Goal: Task Accomplishment & Management: Complete application form

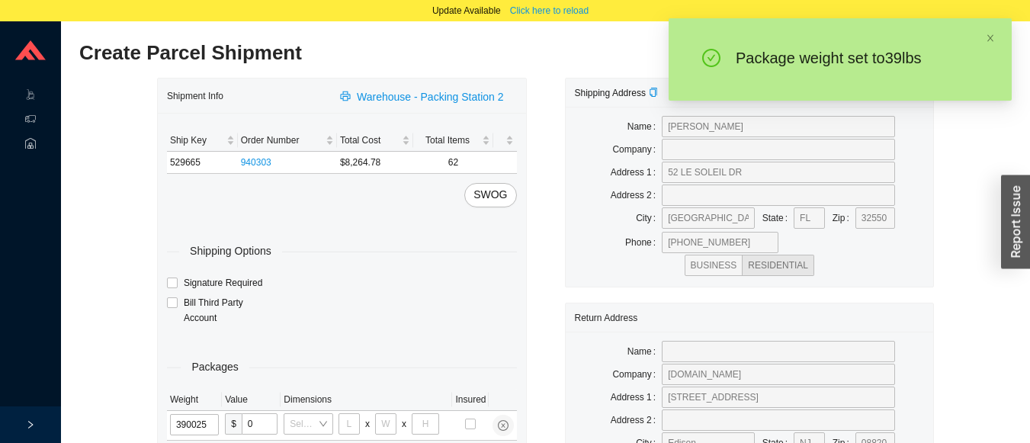
type input "39"
type input "28"
type input "16"
type input "7"
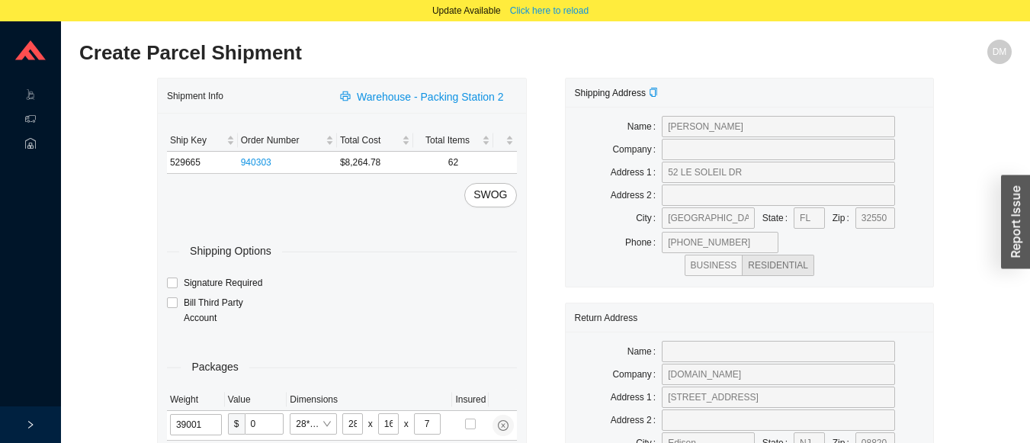
type input "39"
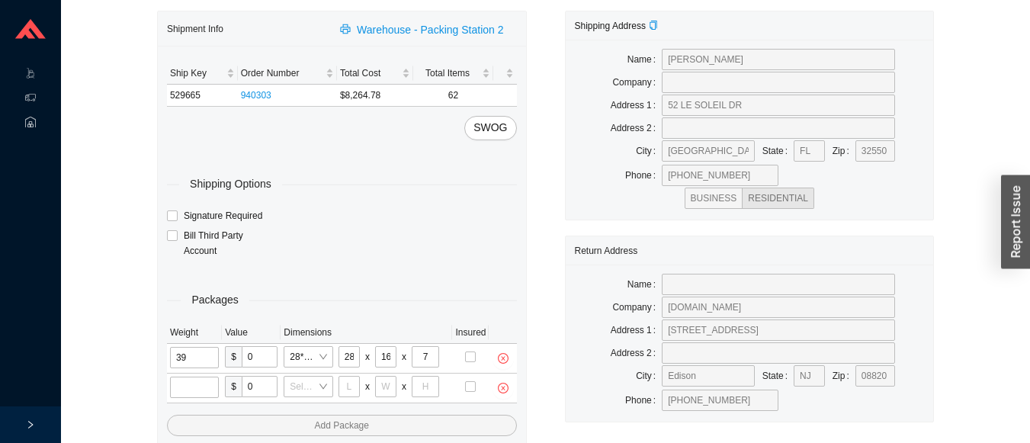
scroll to position [68, 0]
type input "1"
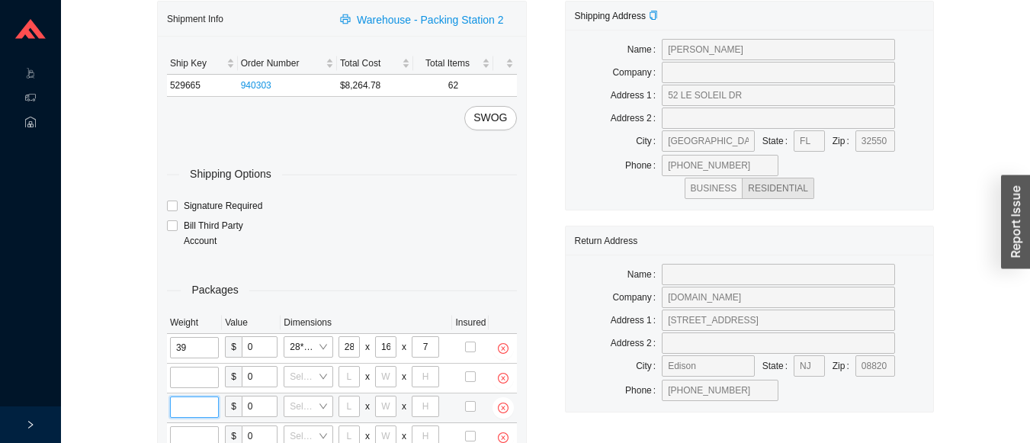
click at [193, 401] on input "tel" at bounding box center [194, 406] width 49 height 21
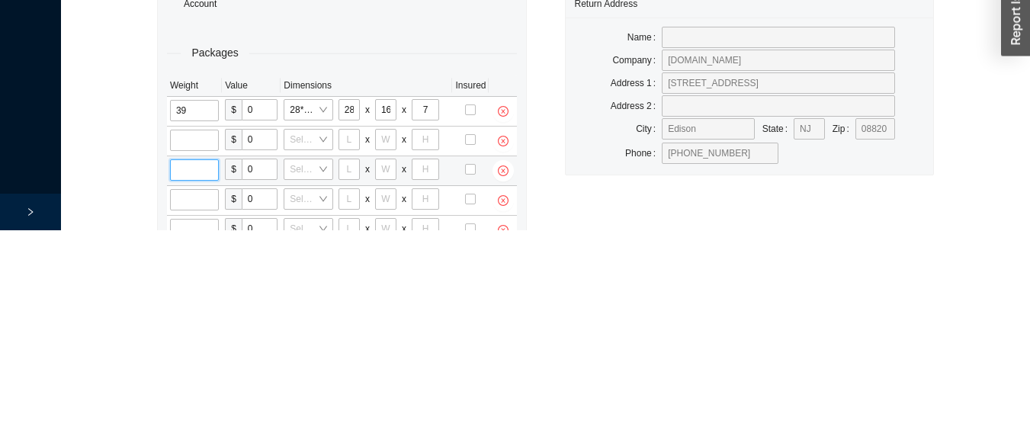
scroll to position [155, 0]
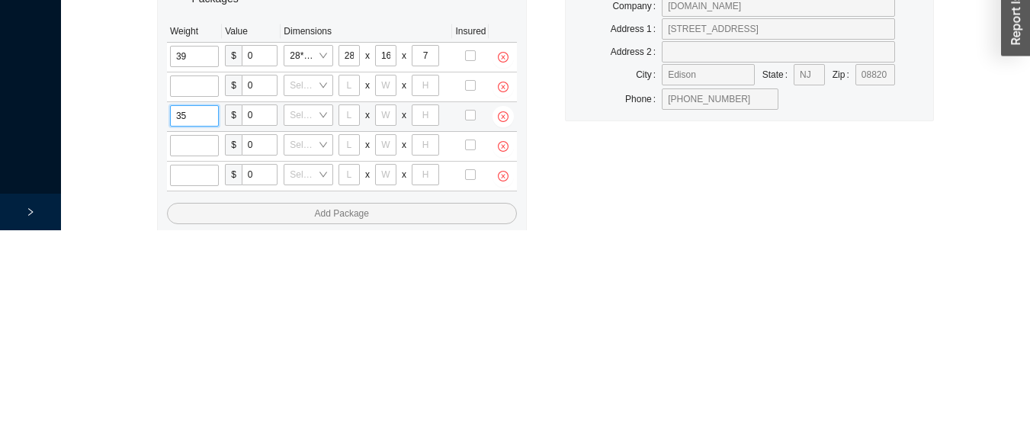
click at [204, 324] on input "35" at bounding box center [194, 328] width 49 height 21
click at [206, 325] on input "35" at bounding box center [194, 328] width 49 height 21
type input "35"
click at [212, 296] on input "tel" at bounding box center [194, 298] width 49 height 21
type input "32"
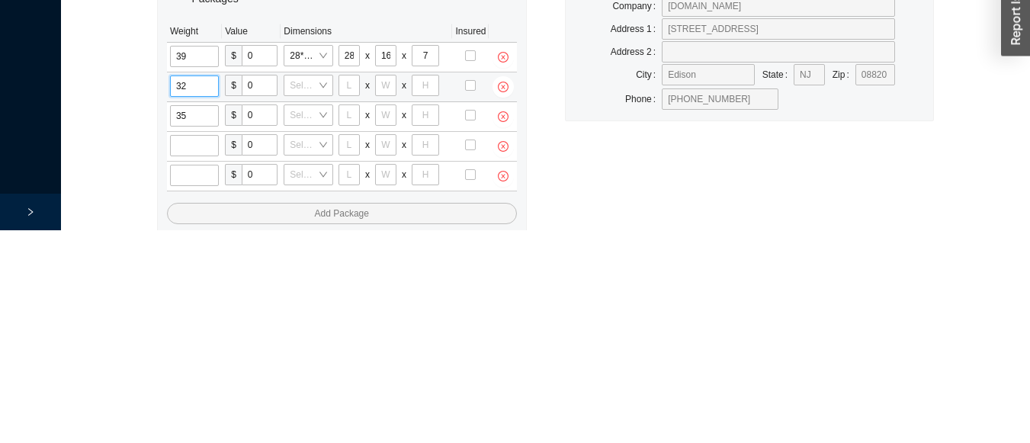
type input "28"
type input "16"
type input "7"
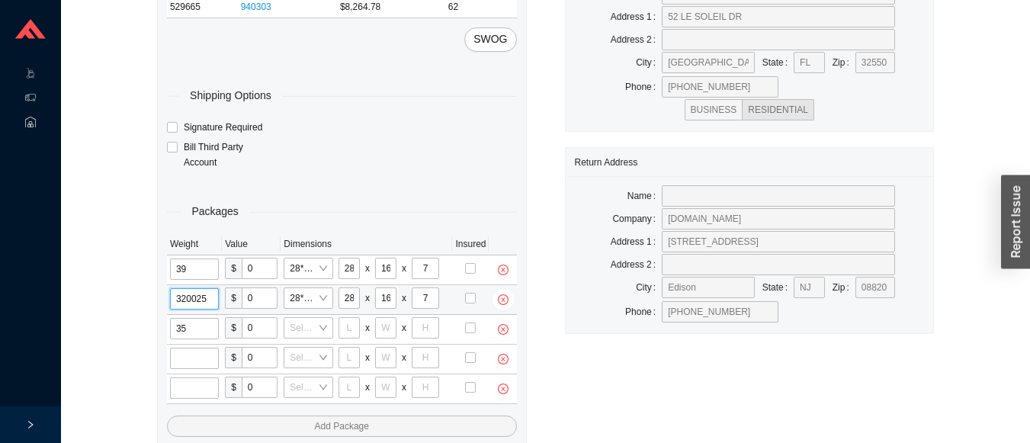
type input "32"
type input "28"
type input "16"
type input "7"
type input "32"
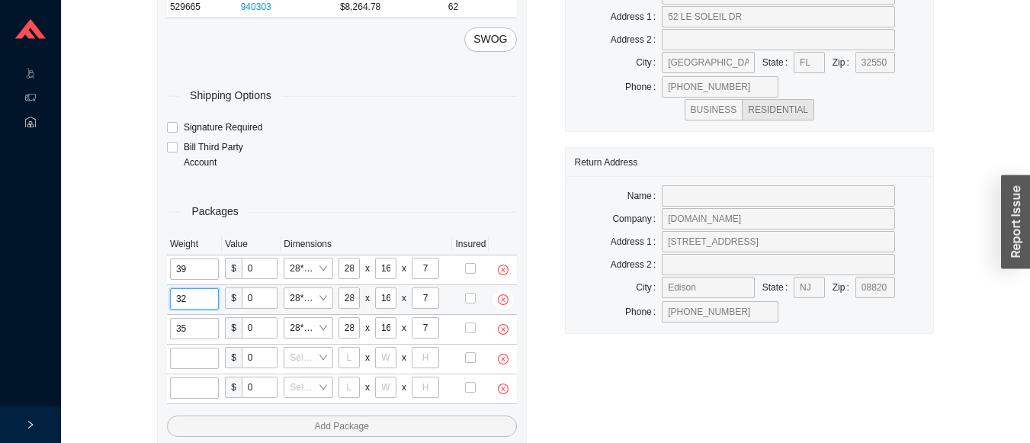
type input "28"
type input "16"
type input "7"
type input "32"
click at [197, 362] on input "tel" at bounding box center [194, 358] width 49 height 21
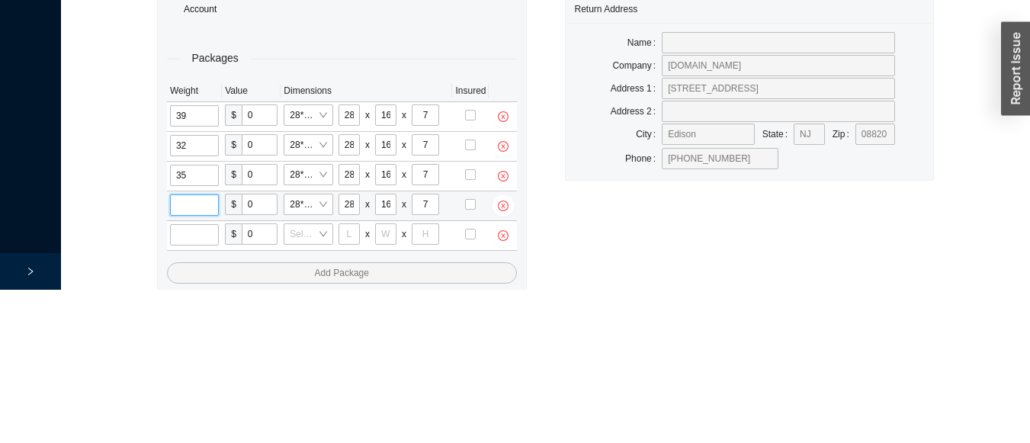
scroll to position [185, 0]
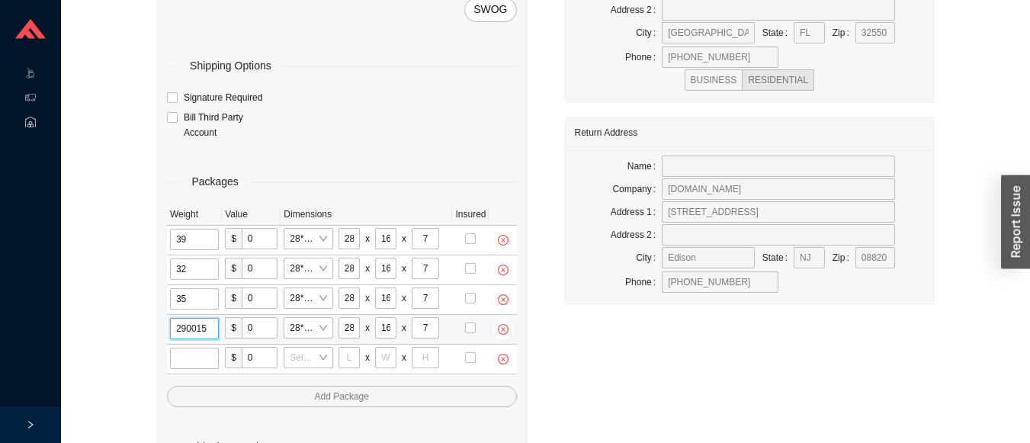
type input "29"
type input "8"
type input "29"
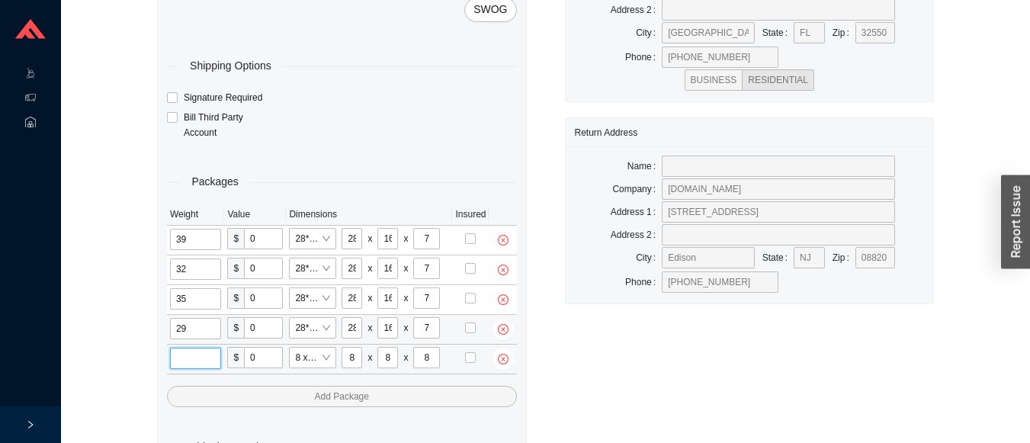
click at [220, 361] on input "tel" at bounding box center [195, 358] width 51 height 21
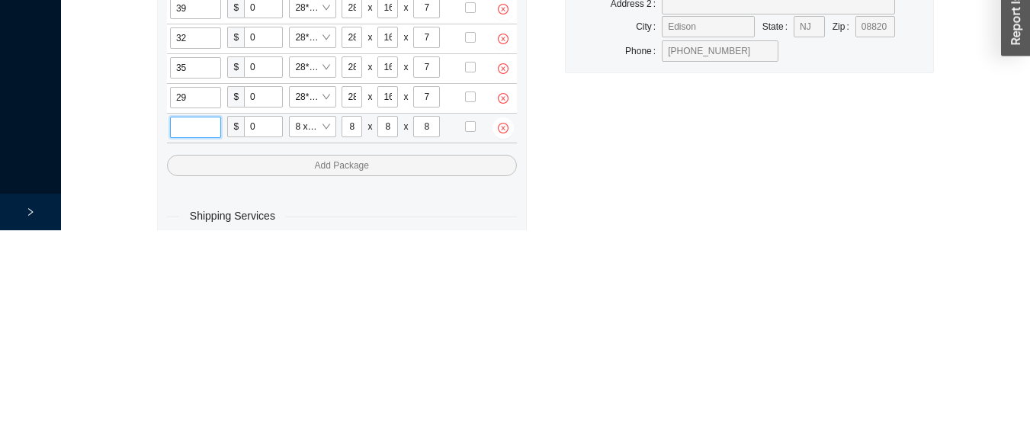
scroll to position [215, 0]
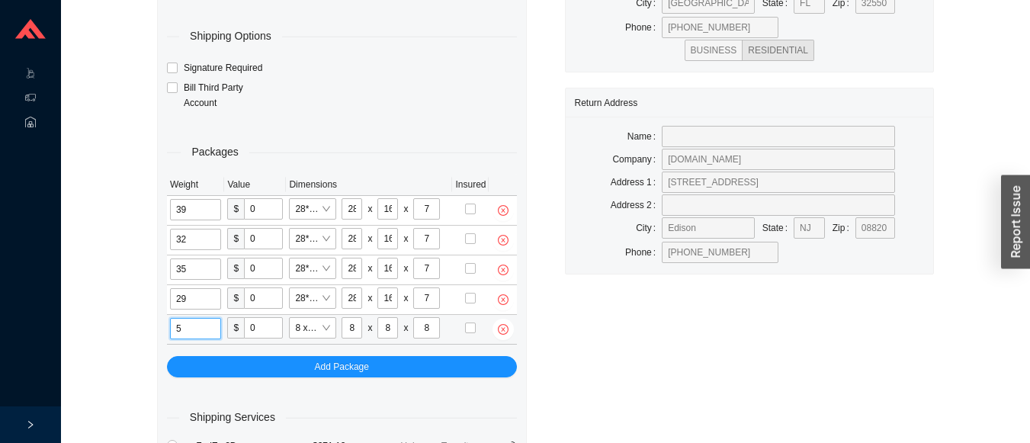
type input "5"
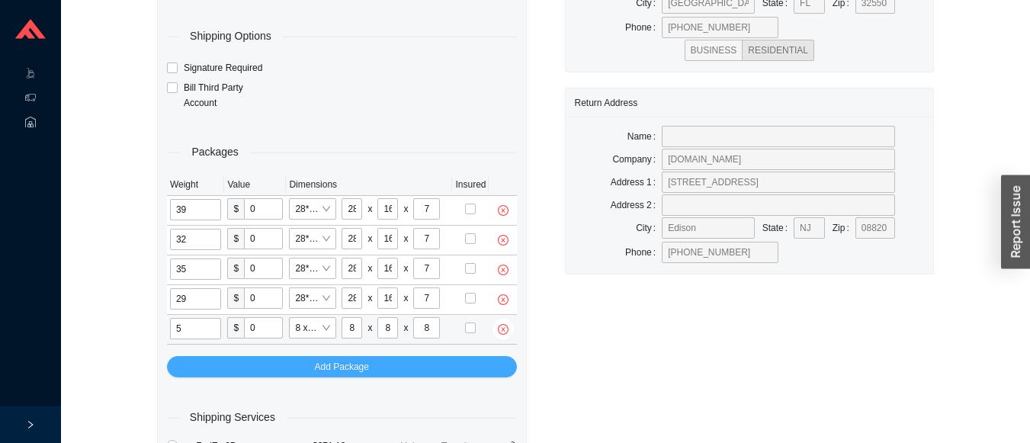
click at [364, 361] on span "Add Package" at bounding box center [342, 366] width 54 height 15
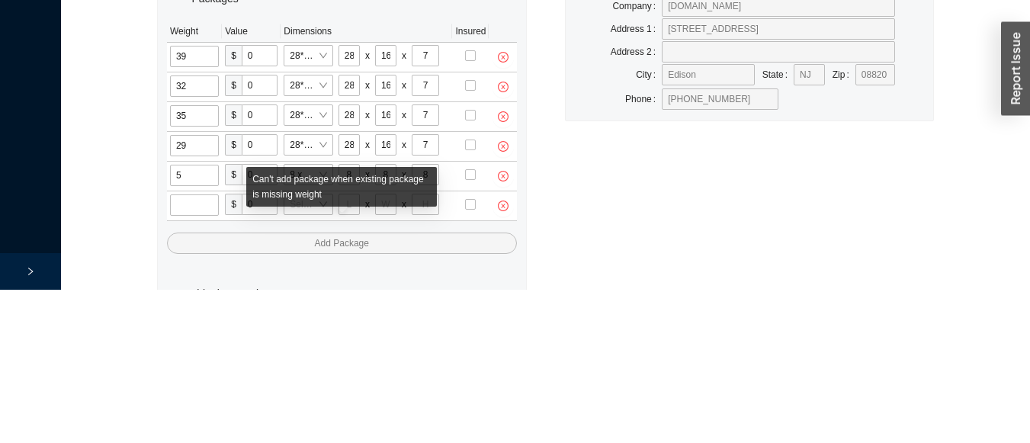
scroll to position [245, 0]
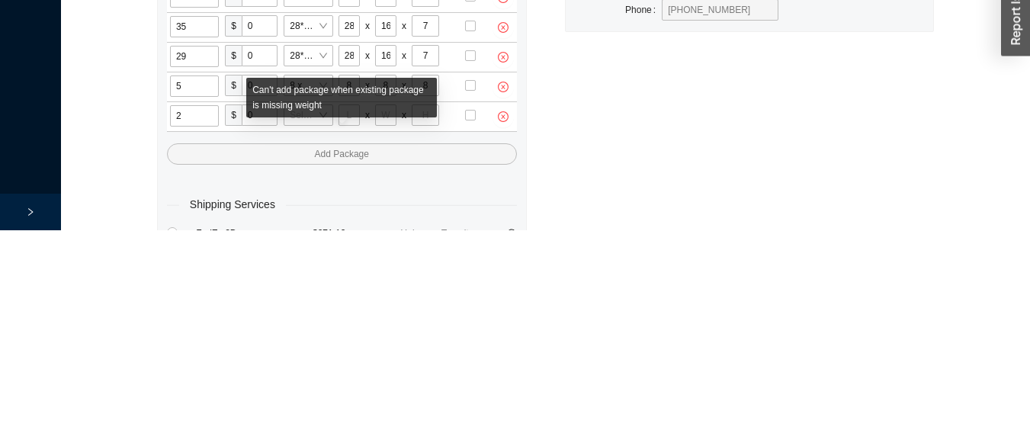
type input "25"
type input "28"
type input "16"
type input "7"
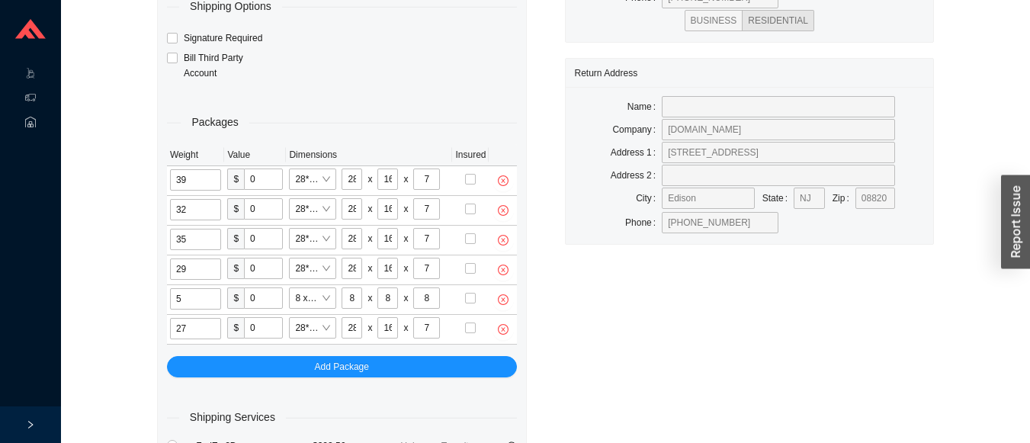
type input "27"
click at [211, 243] on input "35" at bounding box center [195, 239] width 51 height 21
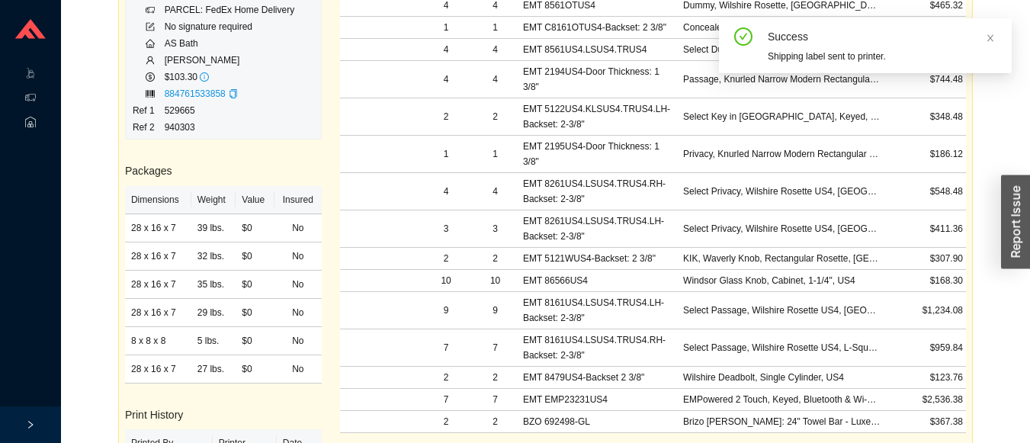
scroll to position [21, 0]
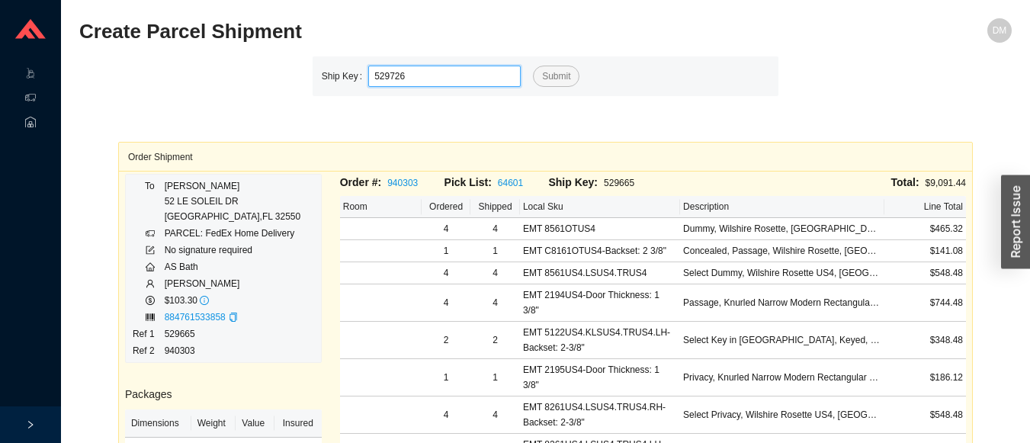
type input "529726"
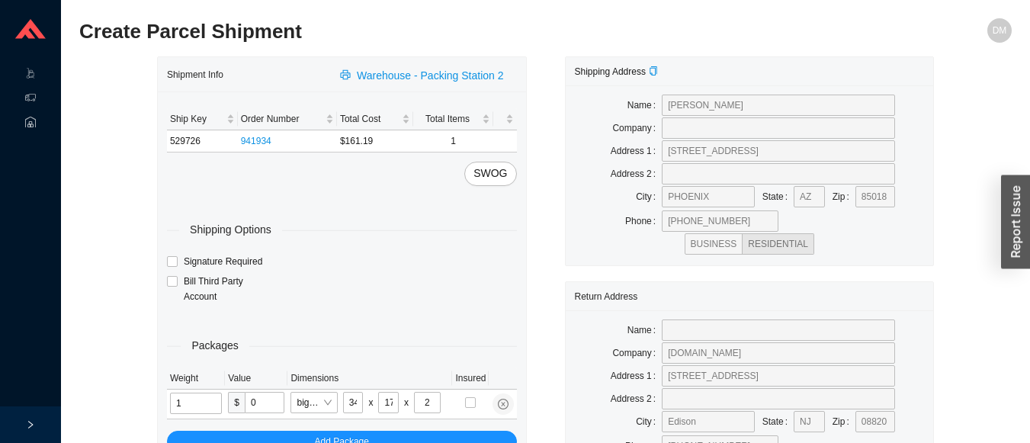
type input "7"
type input "18"
type input "5"
type input "36"
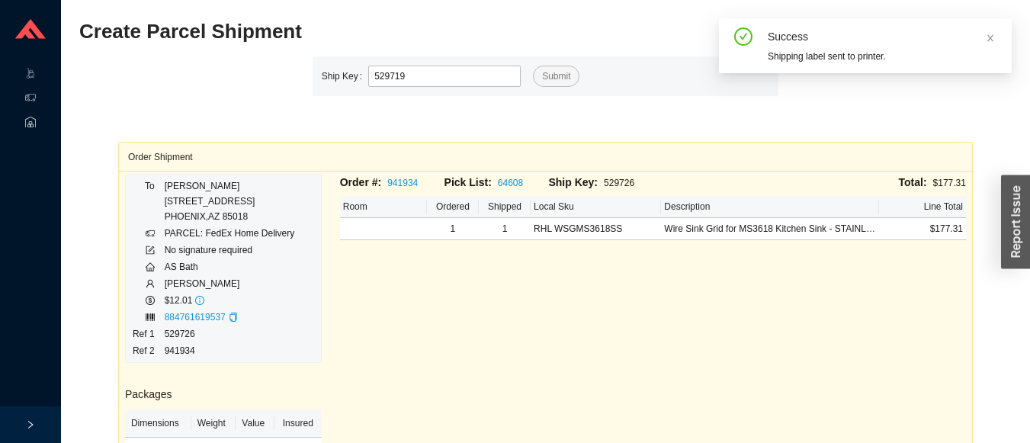
type input "529719"
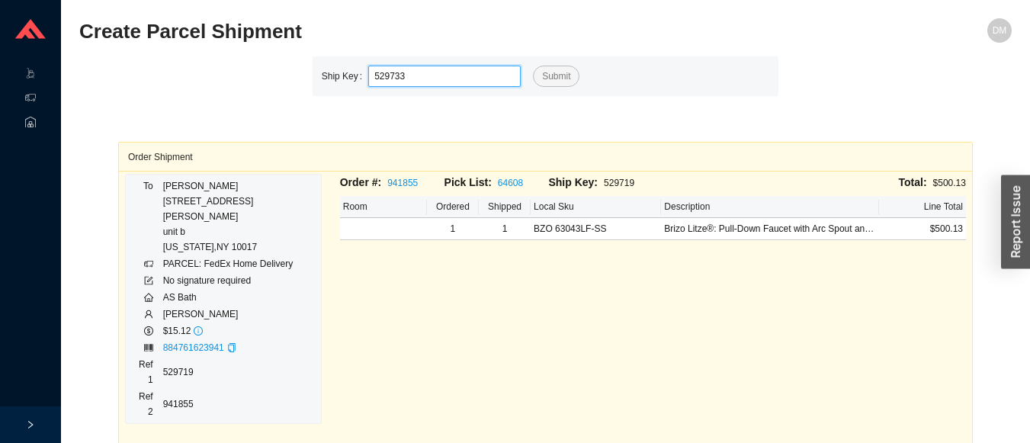
type input "529733"
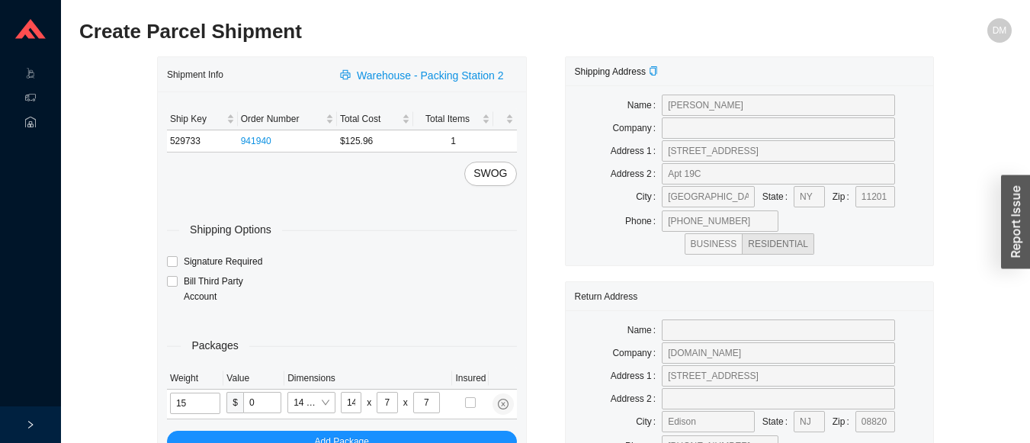
type input "2"
type input "8"
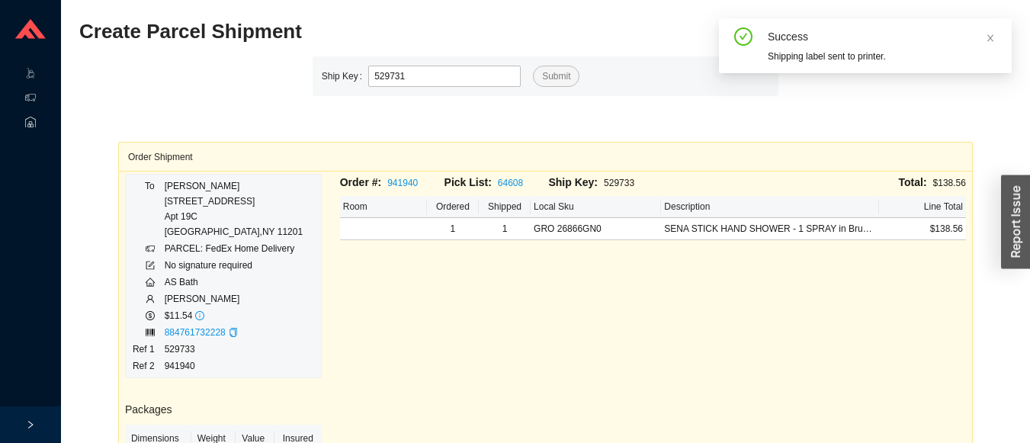
type input "529731"
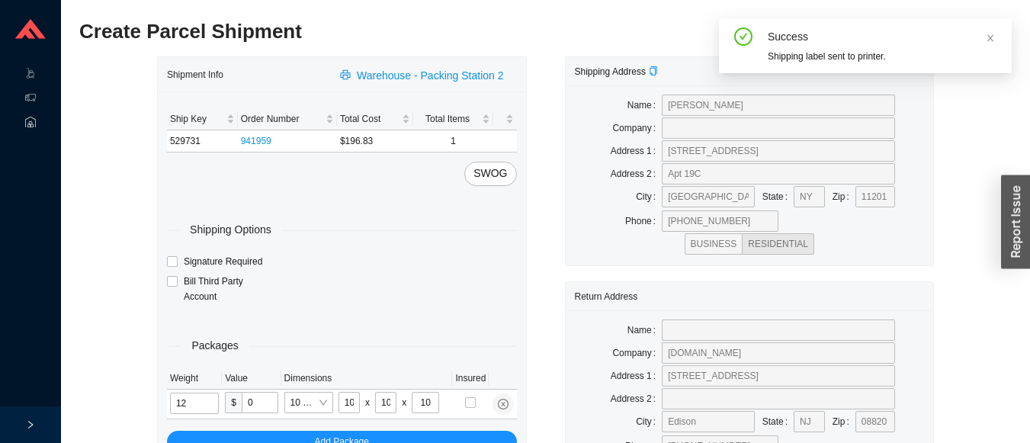
type input "5"
type input "18"
type input "12"
type input "6"
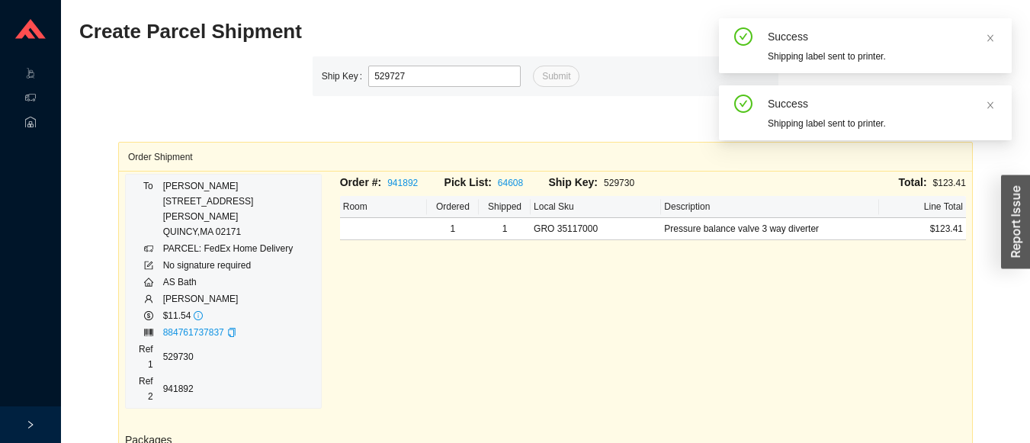
type input "529727"
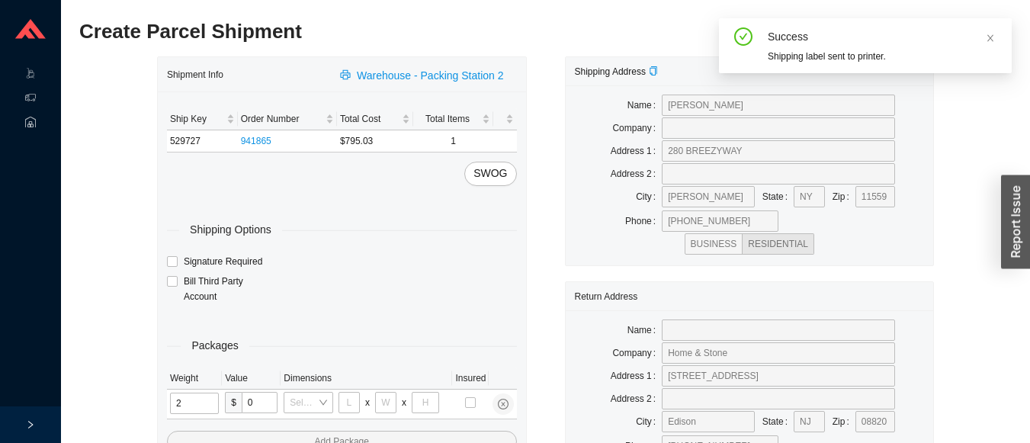
type input "21"
type input "18"
type input "12"
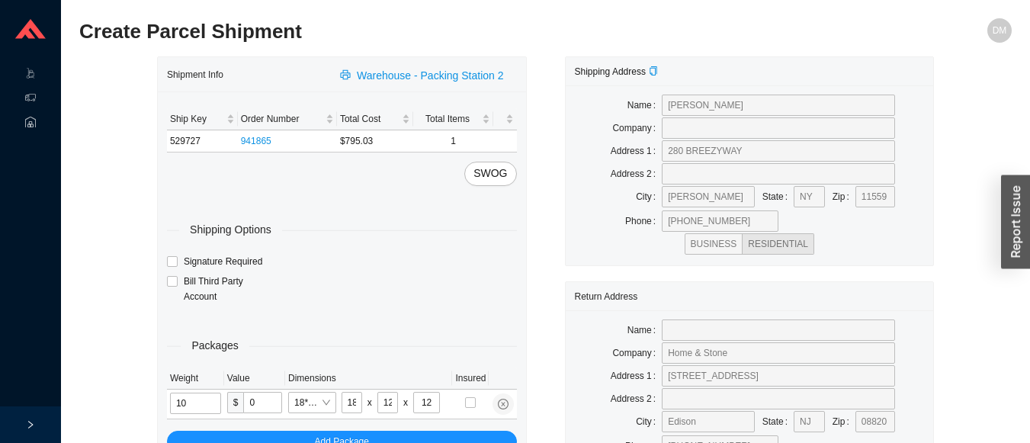
type input "10"
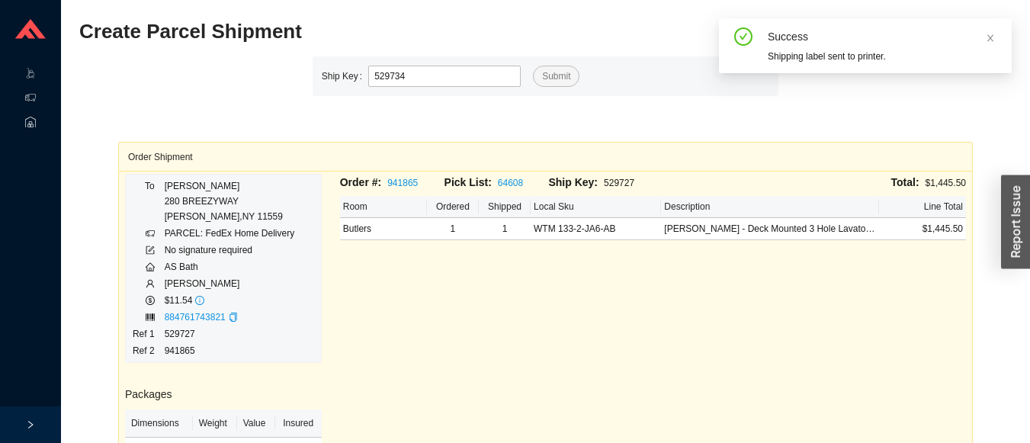
type input "529734"
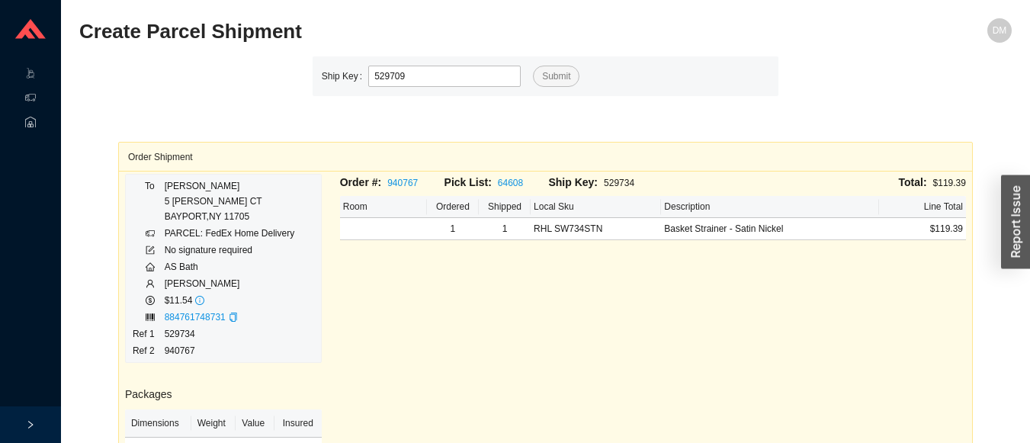
type input "529709"
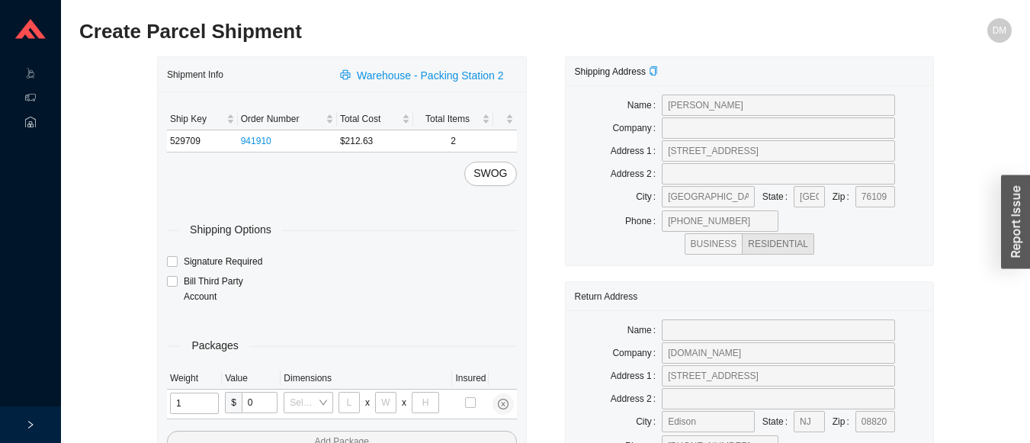
type input "13"
type input "10"
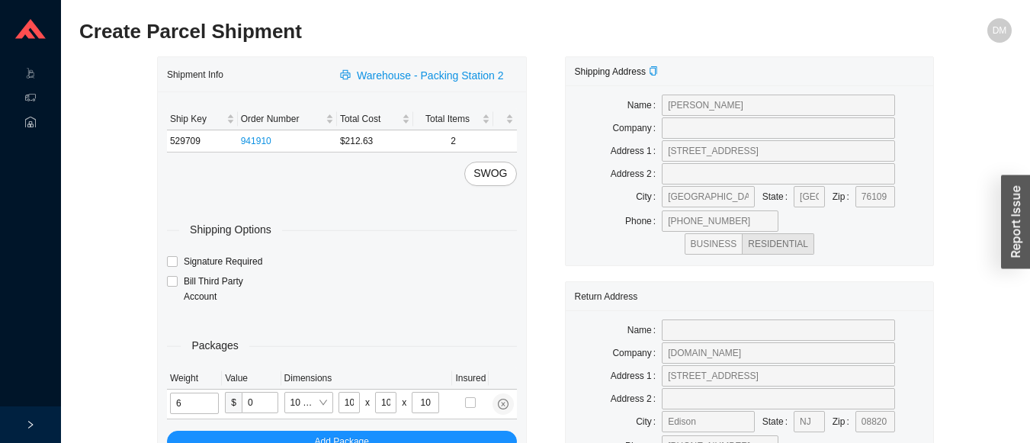
type input "6"
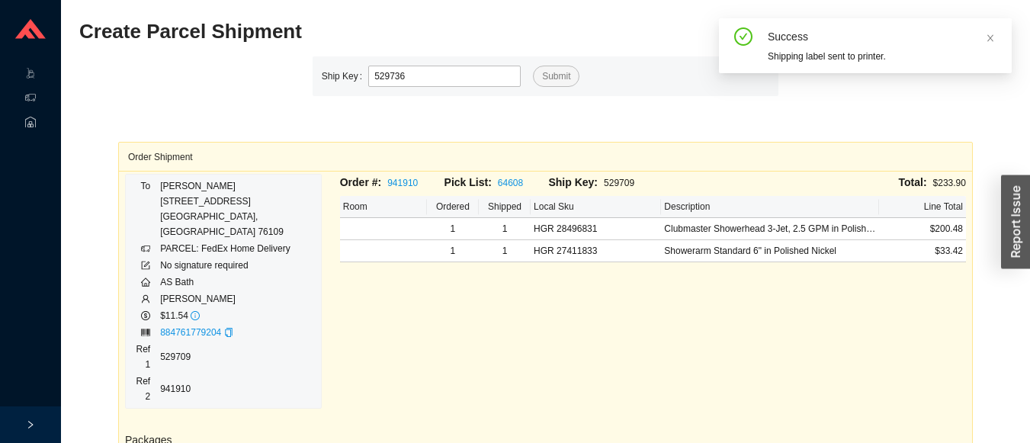
type input "529736"
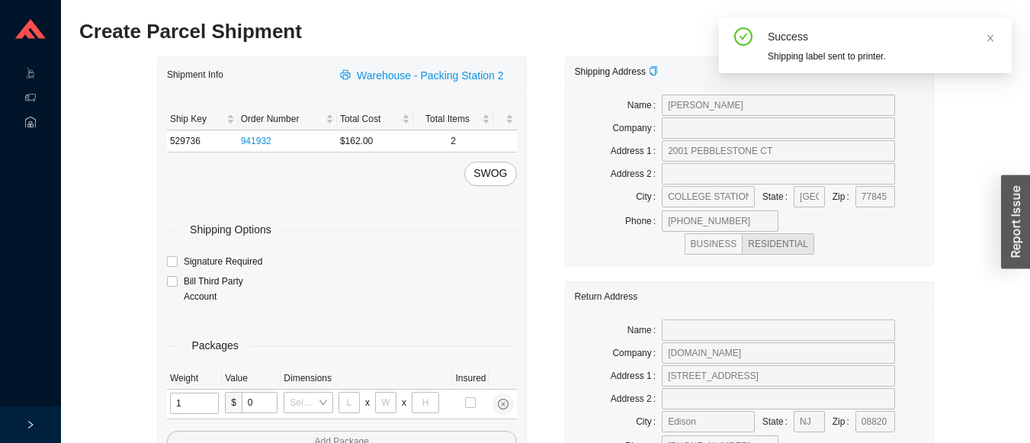
type input "11"
type input "14"
type input "7"
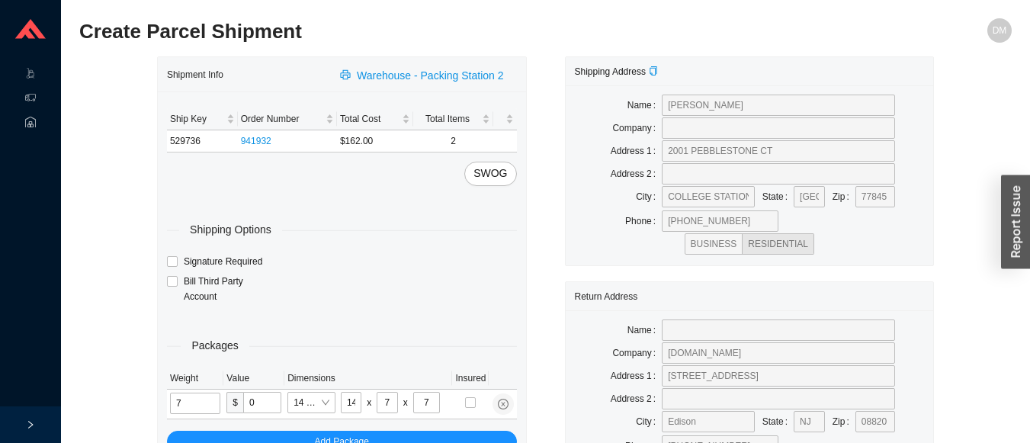
type input "7"
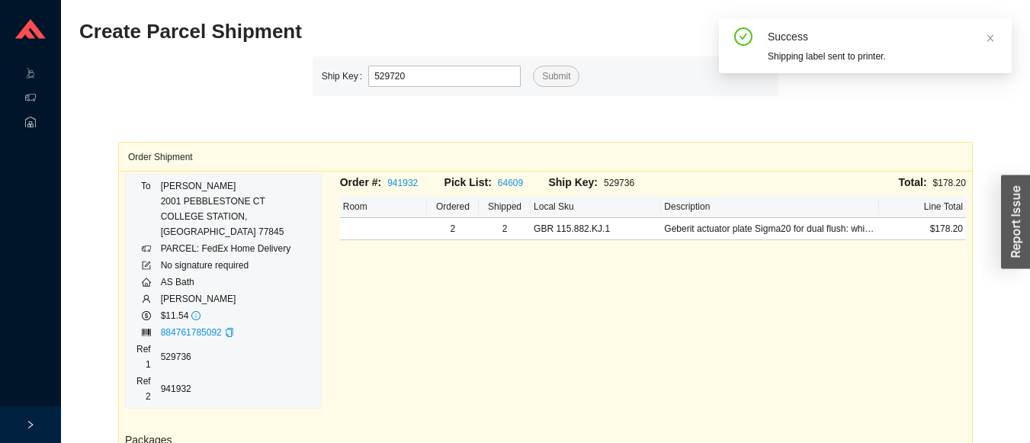
type input "529720"
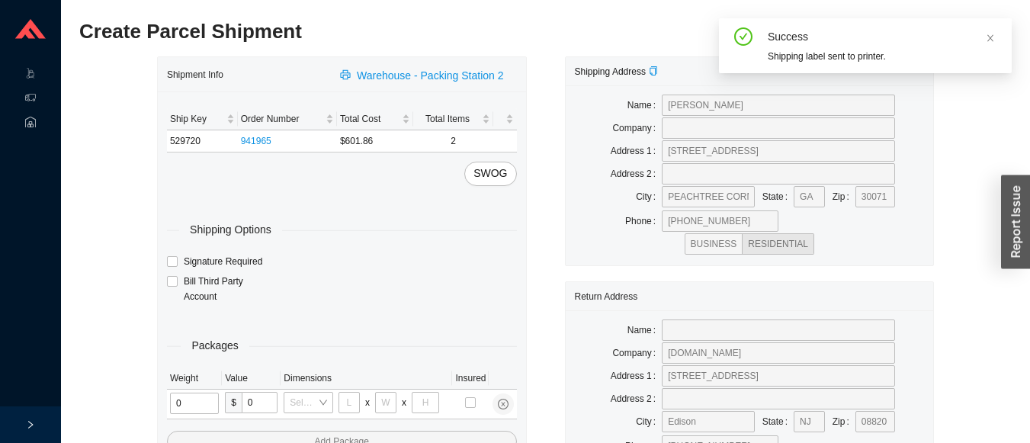
type input "1"
type input "18"
type input "5"
type input "36"
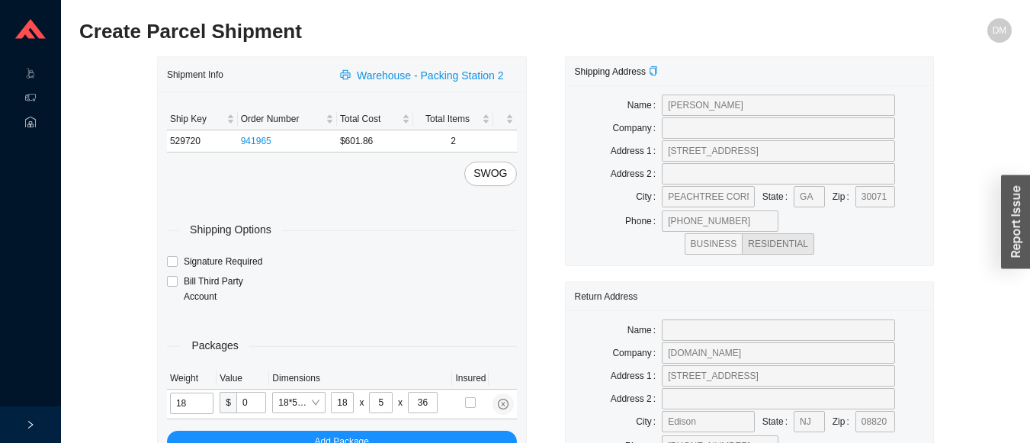
type input "18"
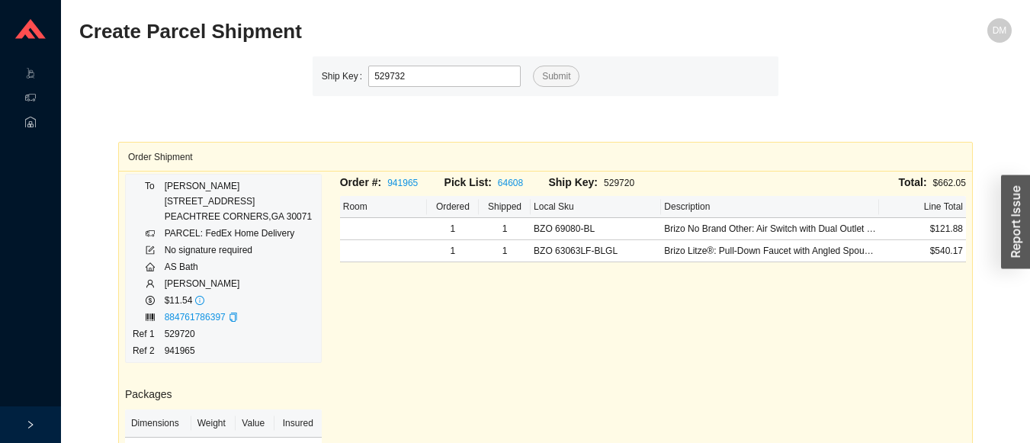
type input "529732"
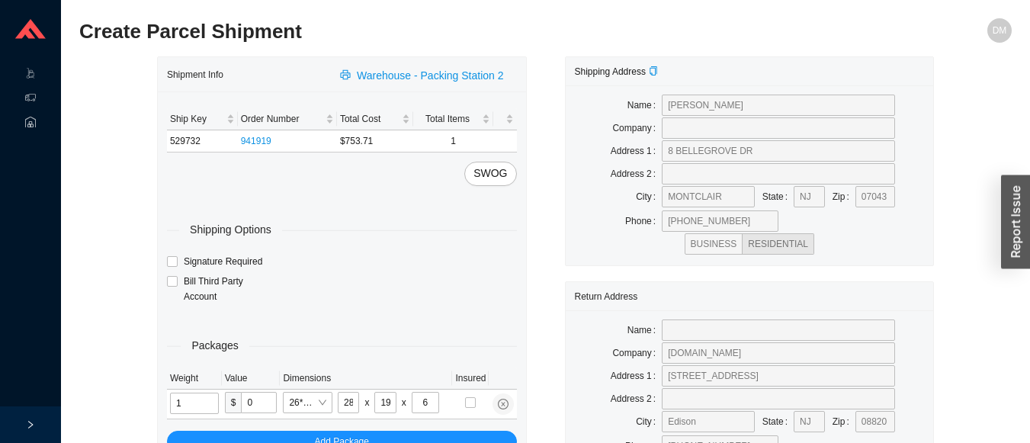
type input "11"
type input "18"
type input "5"
type input "36"
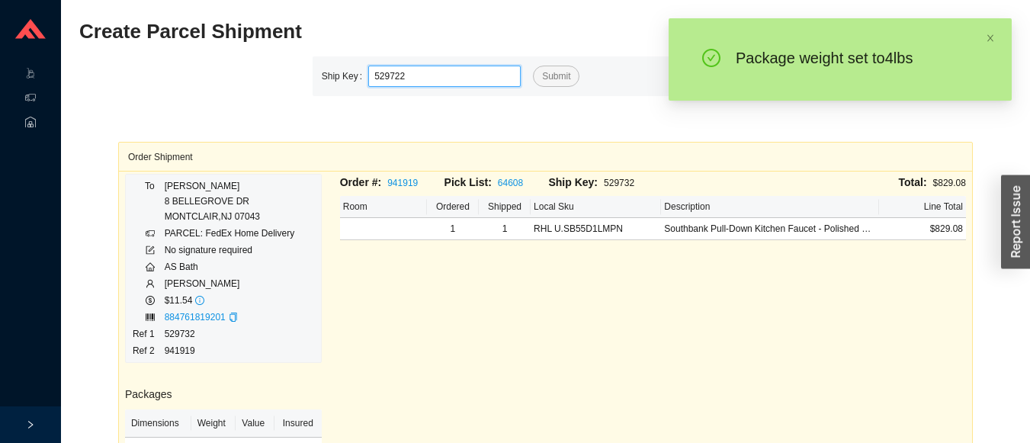
type input "529722"
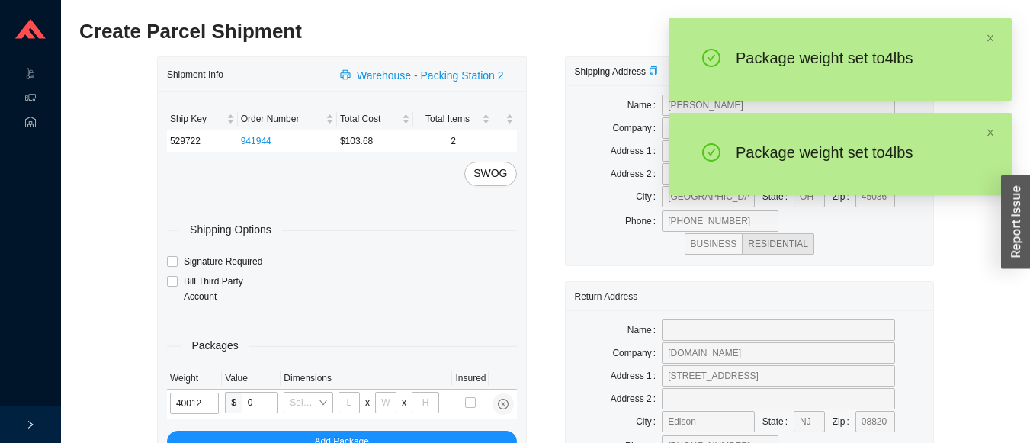
type input "4"
type input "18"
type input "12"
type input "6"
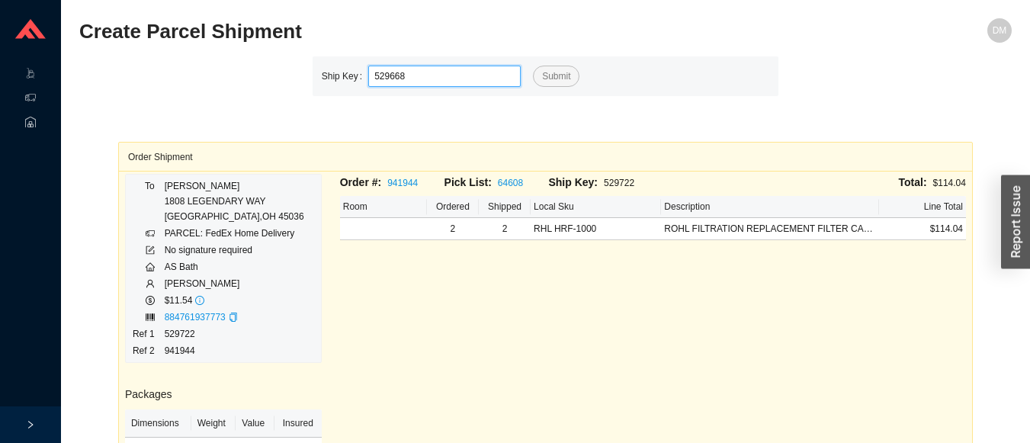
type input "529668"
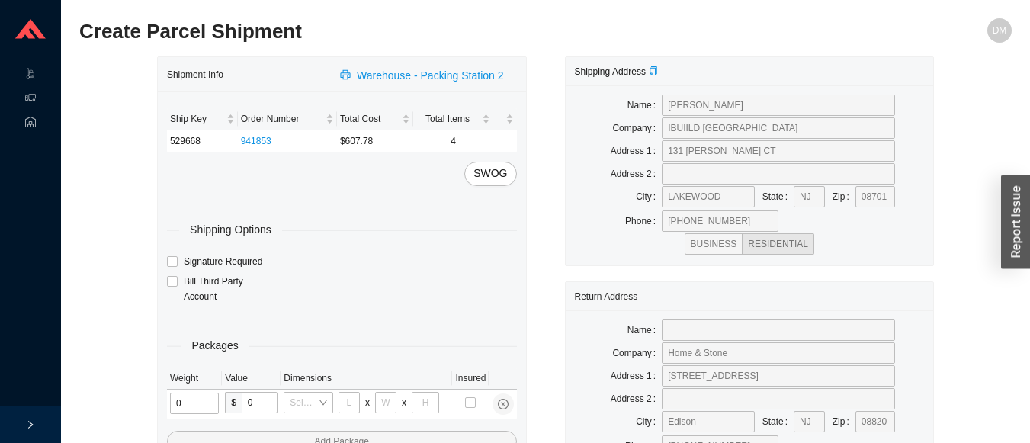
type input "2"
type input "18"
type input "8"
type input "42"
type input "1"
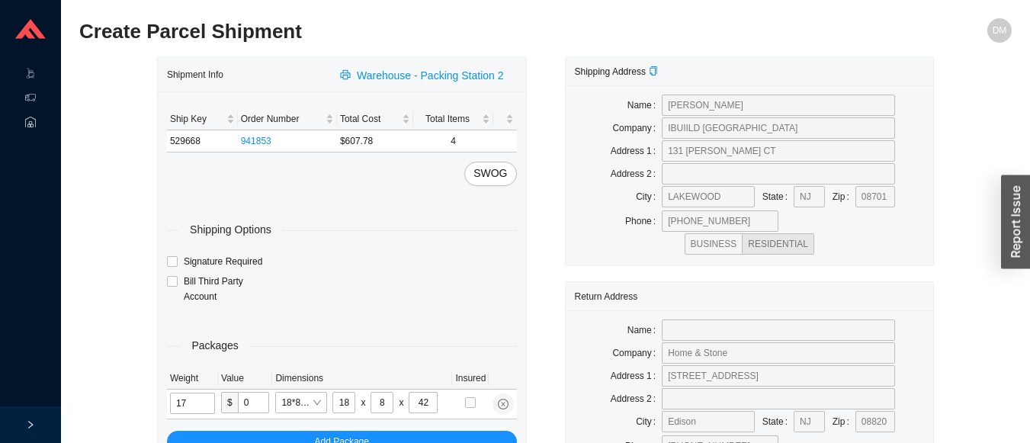
type input "17"
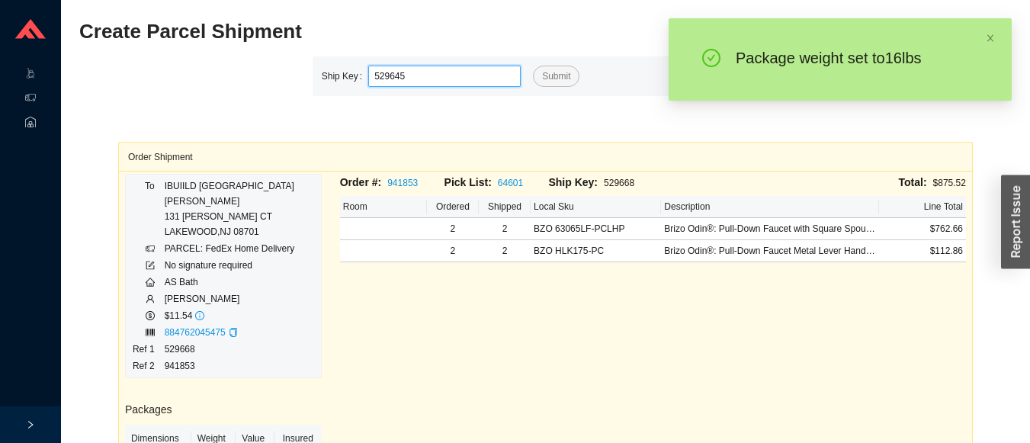
type input "529645"
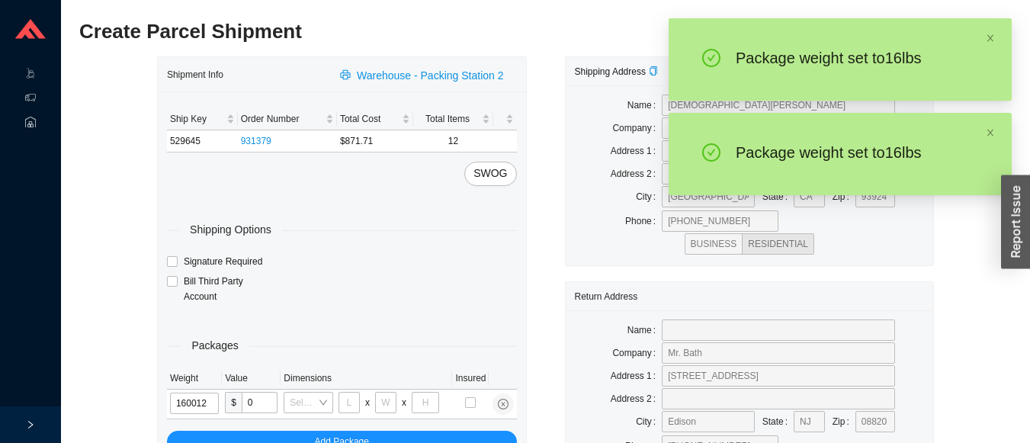
type input "16"
type input "18"
type input "12"
type input "6"
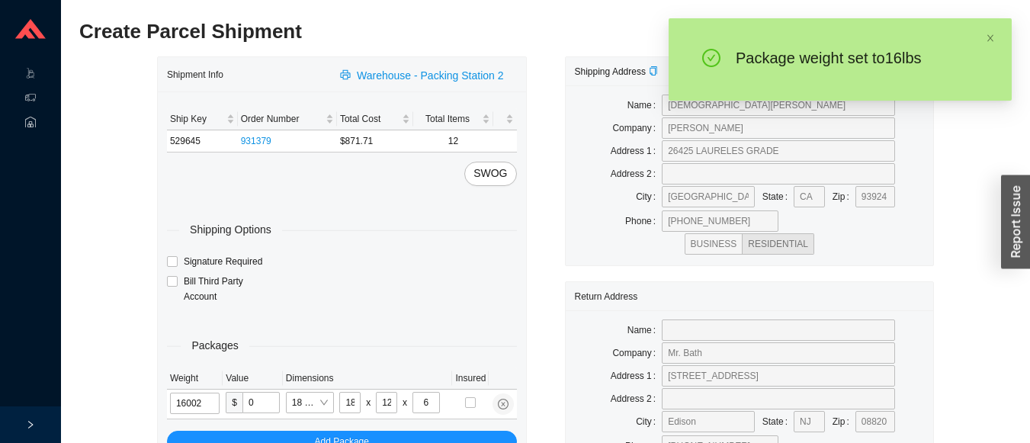
type input "16"
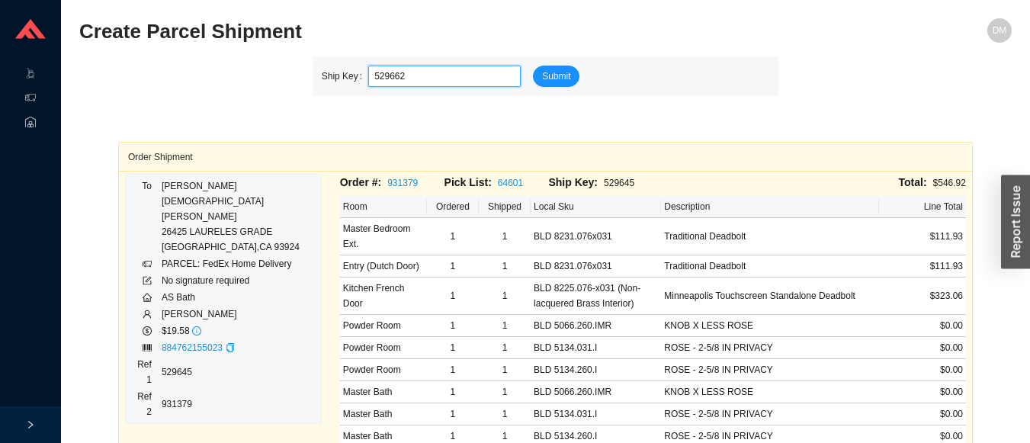
type input "529662"
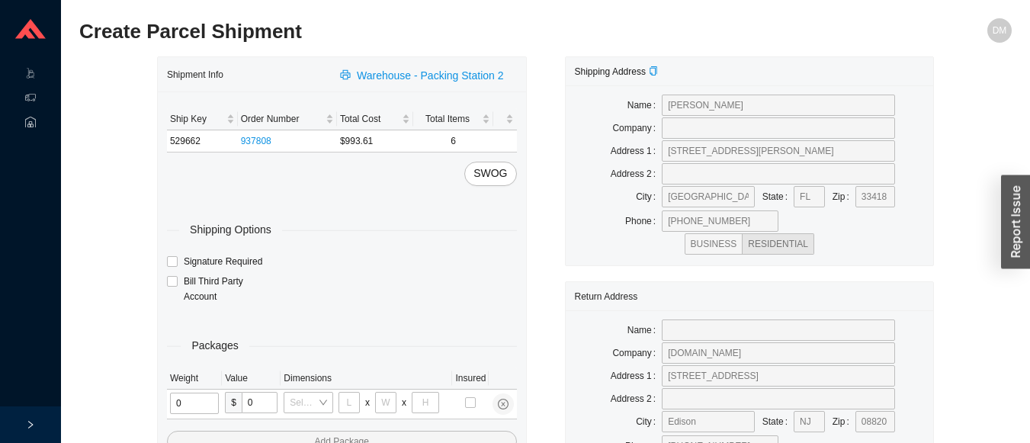
type input "2"
type input "18"
type input "8"
type input "42"
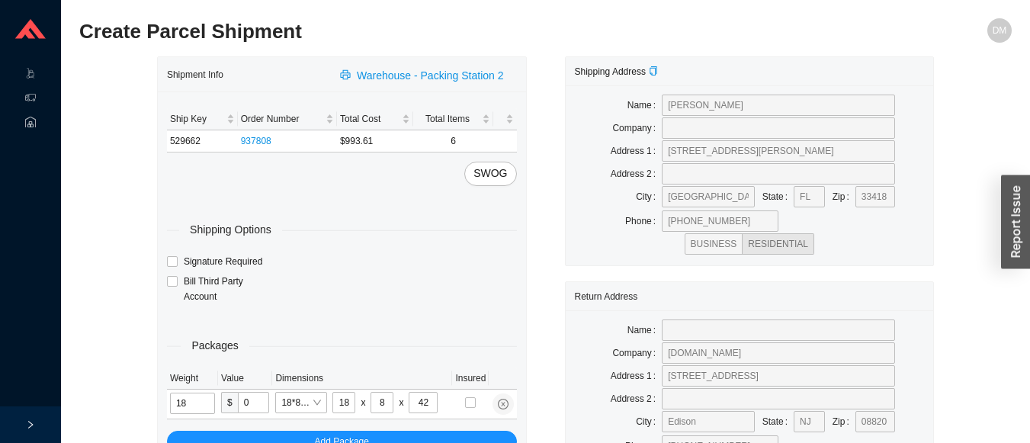
type input "18"
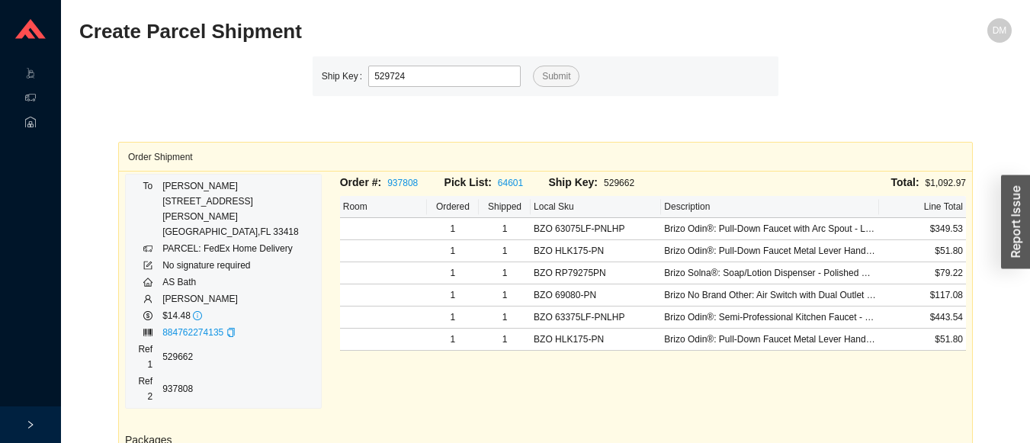
type input "529724"
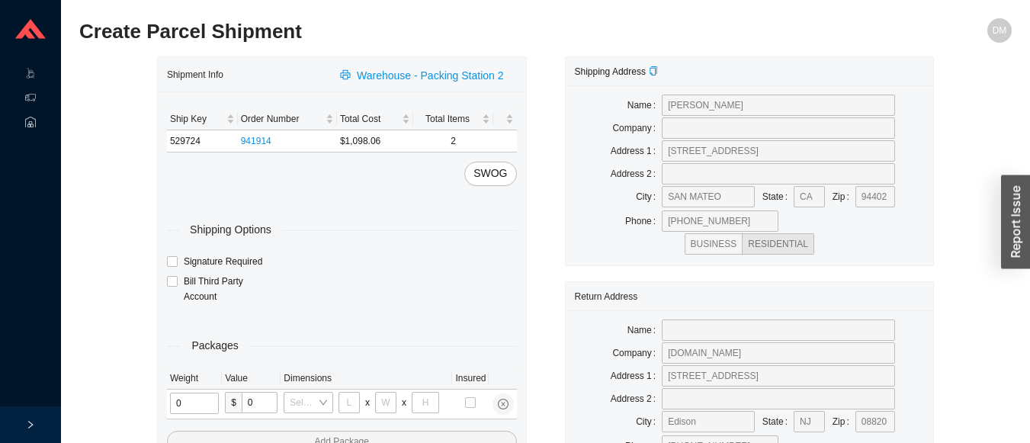
type input "1"
type input "18"
type input "5"
type input "36"
type input "16"
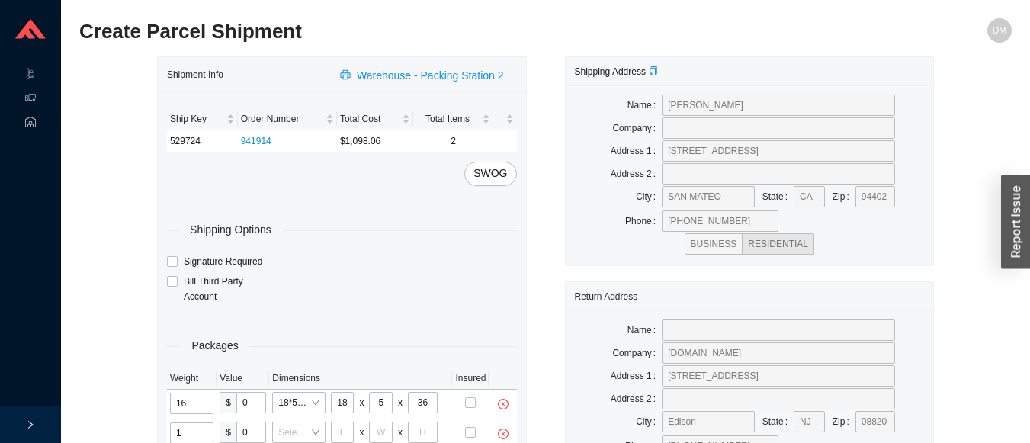
type input "12"
type input "18"
type input "12"
type input "6"
type input "9"
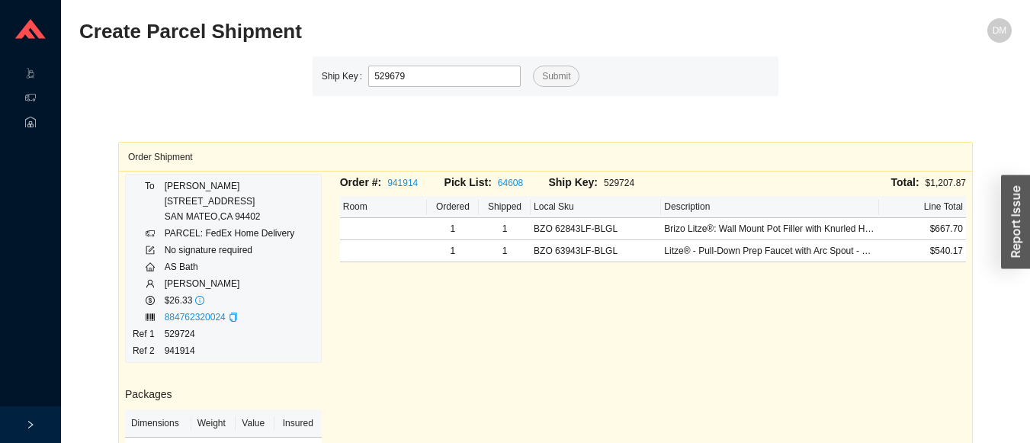
type input "529679"
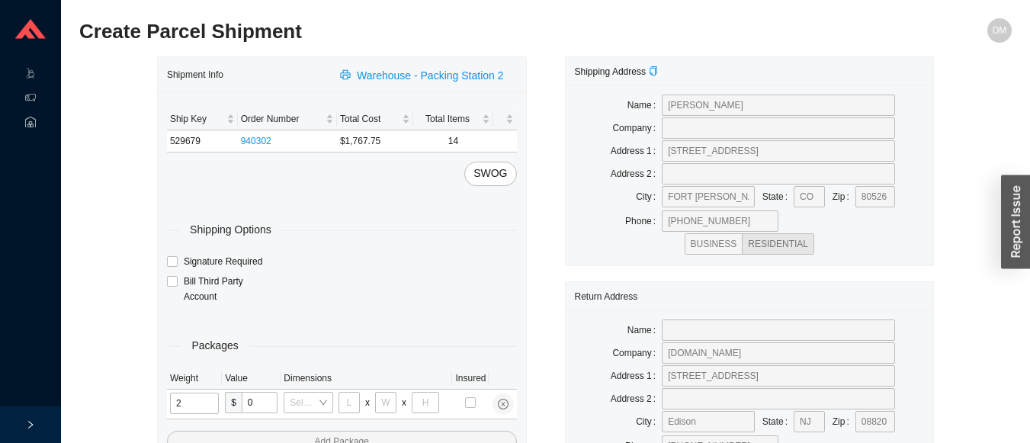
type input "21"
type input "18"
type input "12"
type input "15"
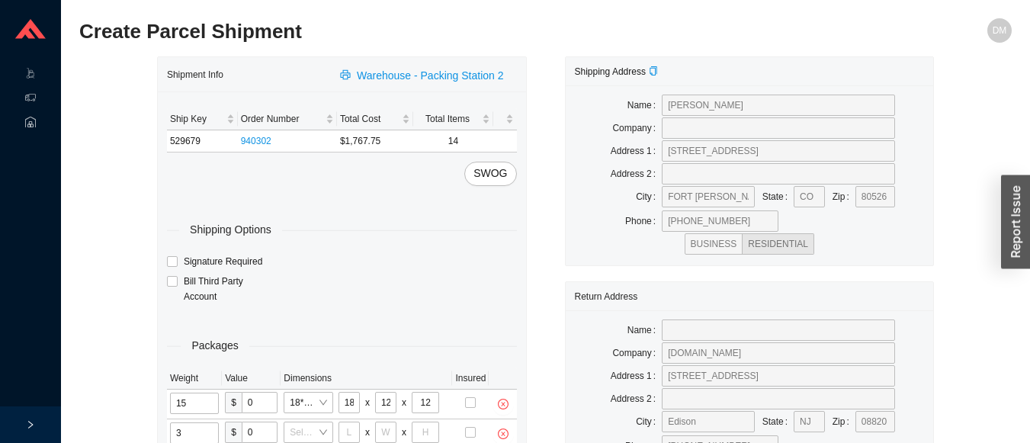
type input "30"
type input "26"
type input "20"
type input "12"
type input "26"
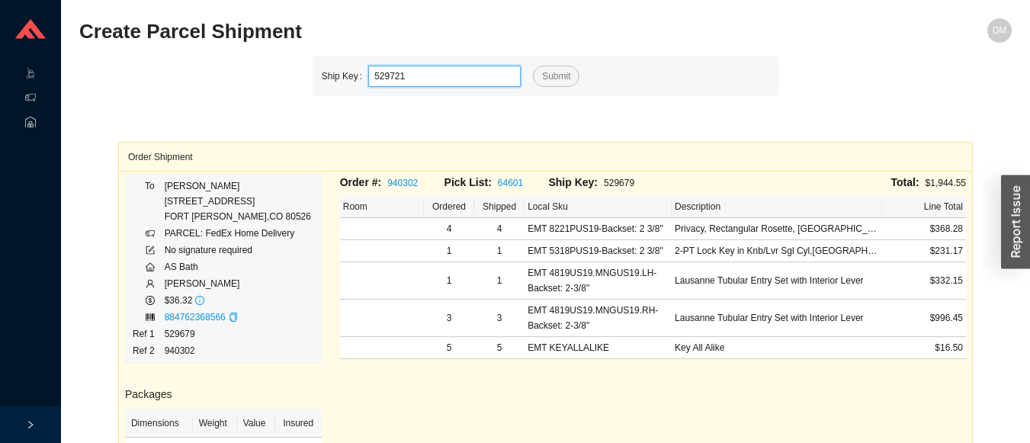
type input "529721"
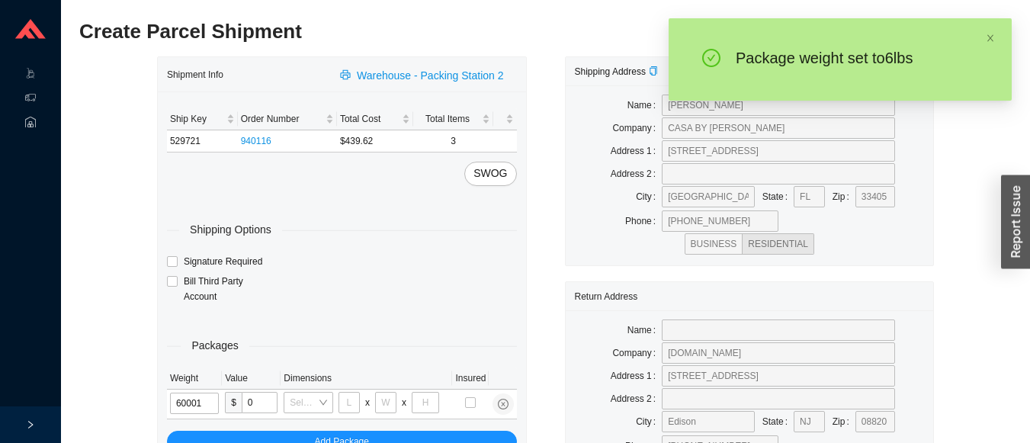
type input "6"
type input "18"
type input "5"
type input "36"
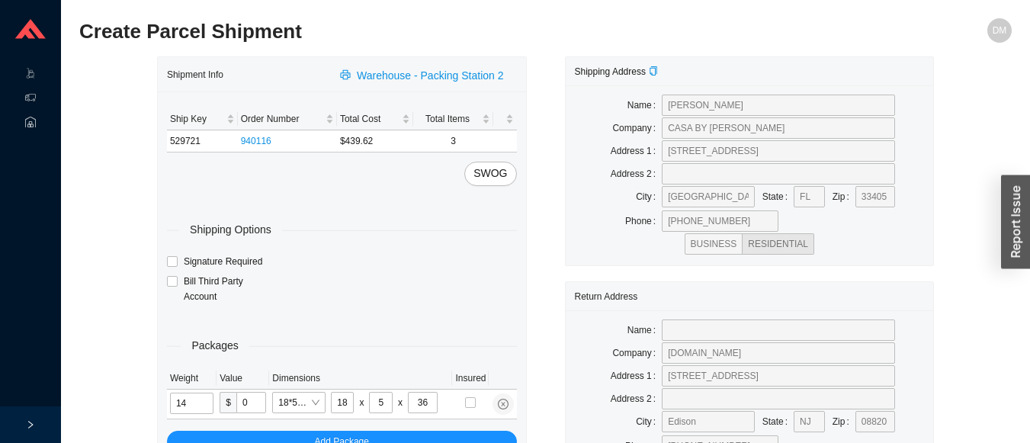
type input "14"
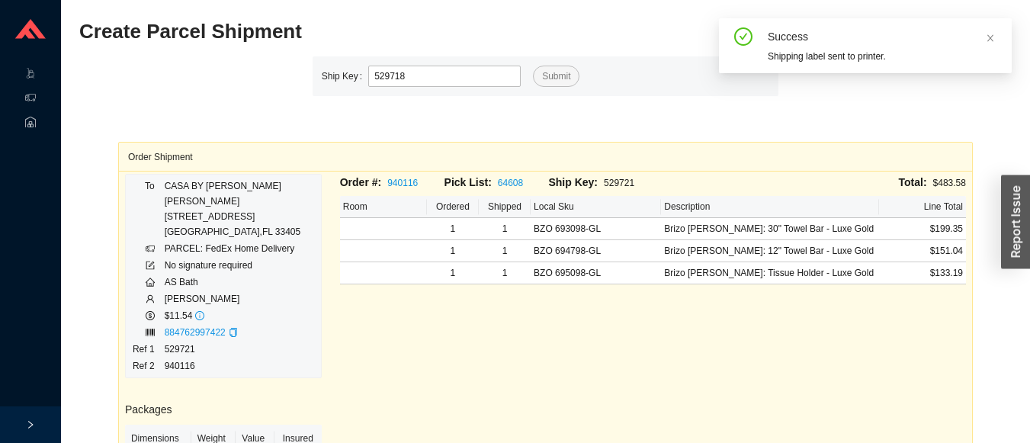
type input "529718"
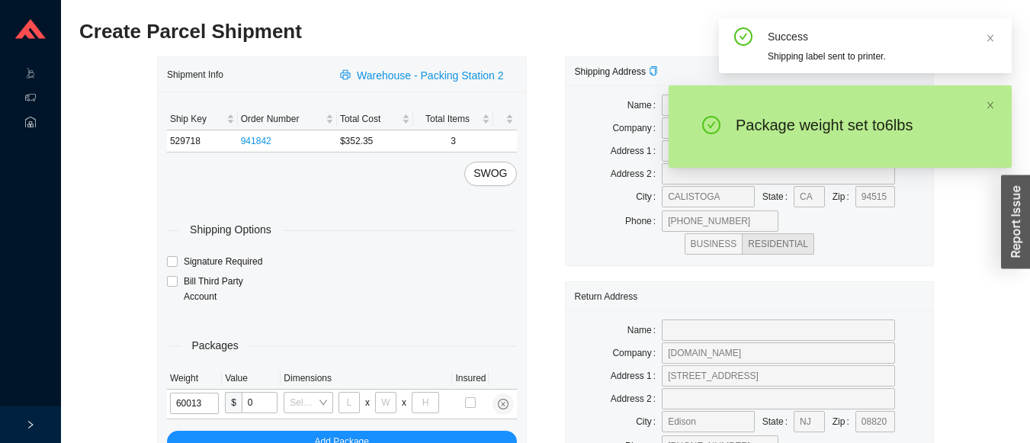
type input "6"
type input "10"
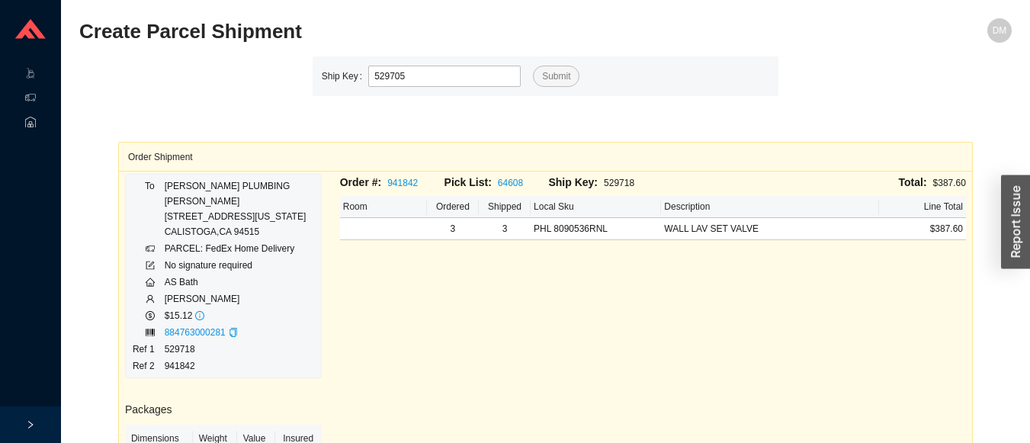
type input "529705"
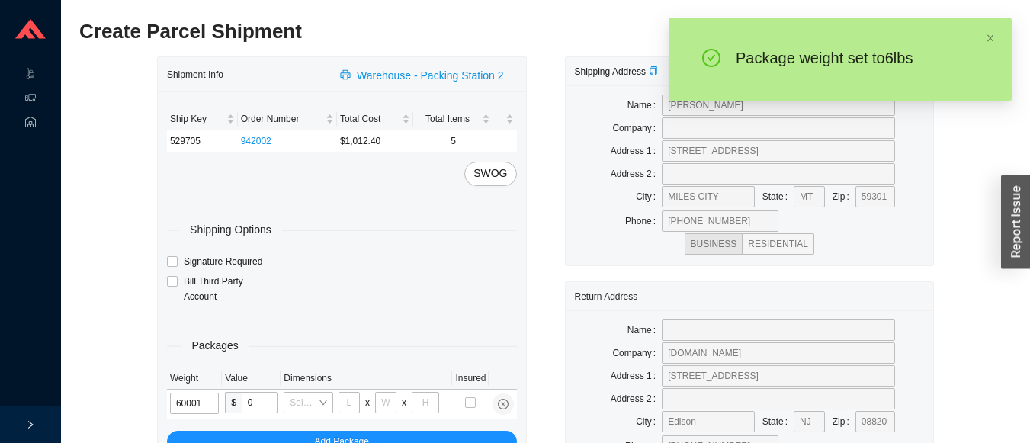
type input "6"
type input "18"
type input "5"
type input "36"
type input "15"
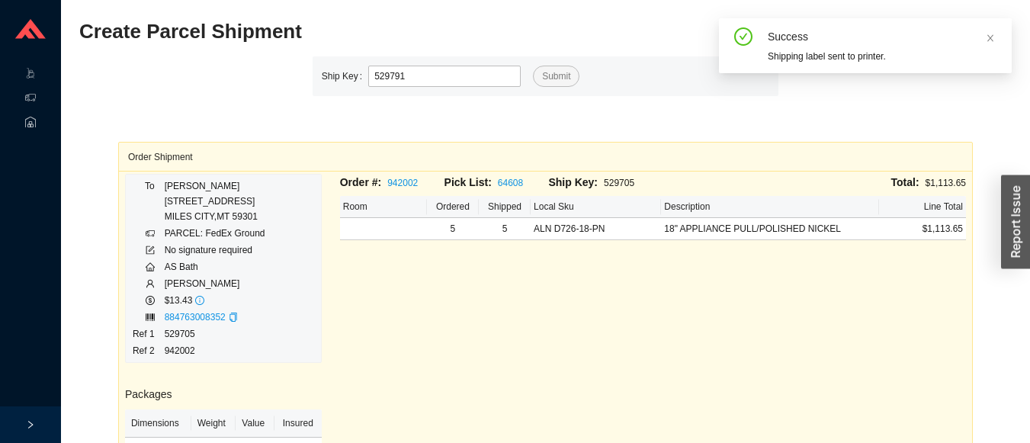
type input "529791"
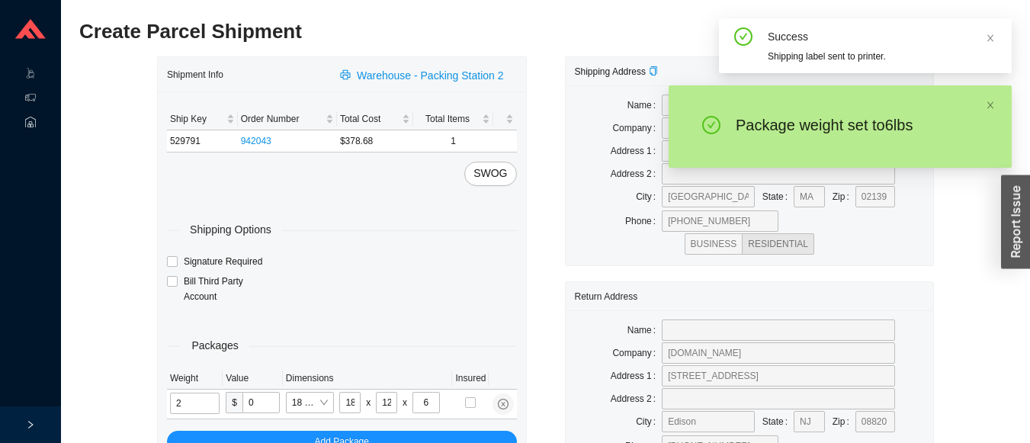
type input "6"
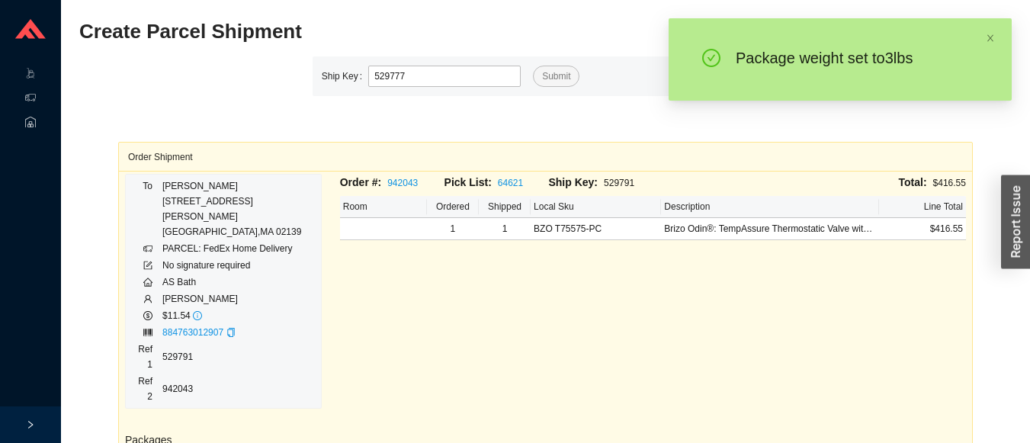
type input "529777"
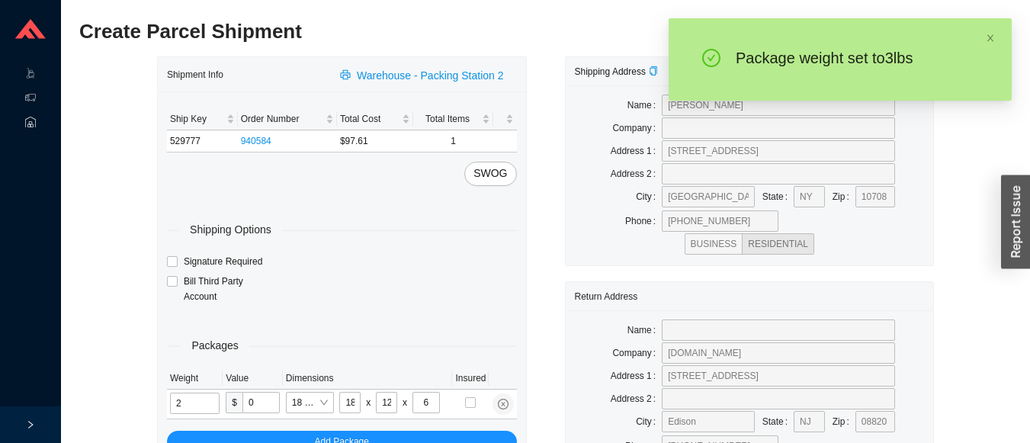
type input "3"
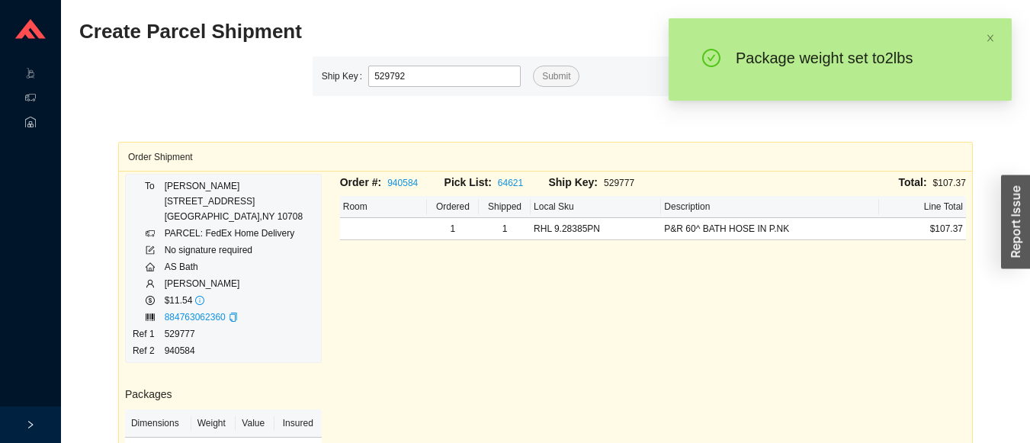
type input "529792"
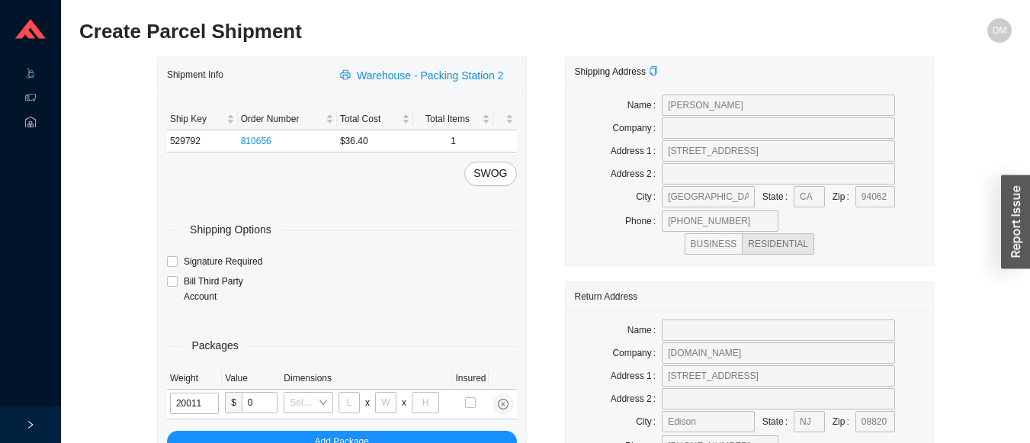
type input "2"
type input "14"
type input "7"
type input "2"
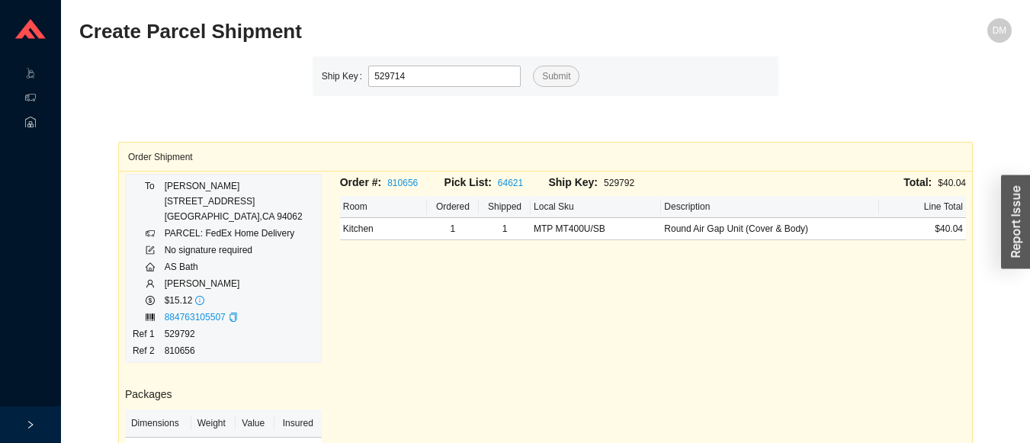
type input "529714"
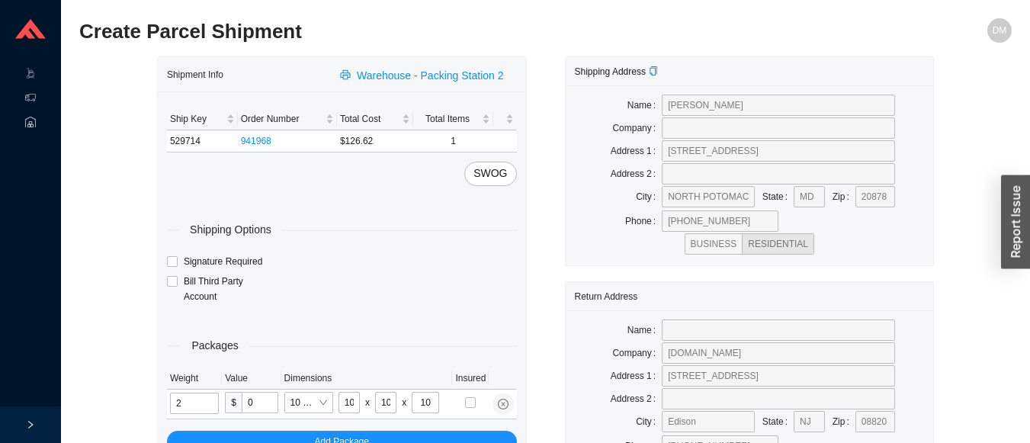
type input "4"
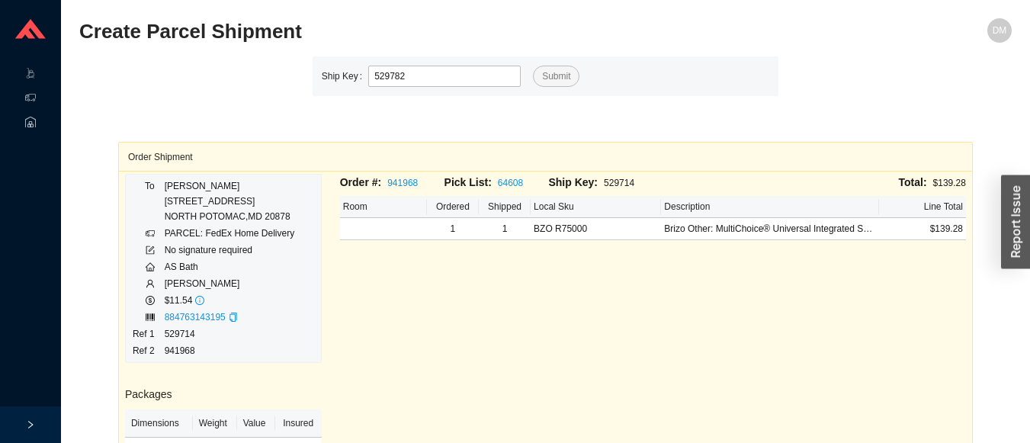
type input "529782"
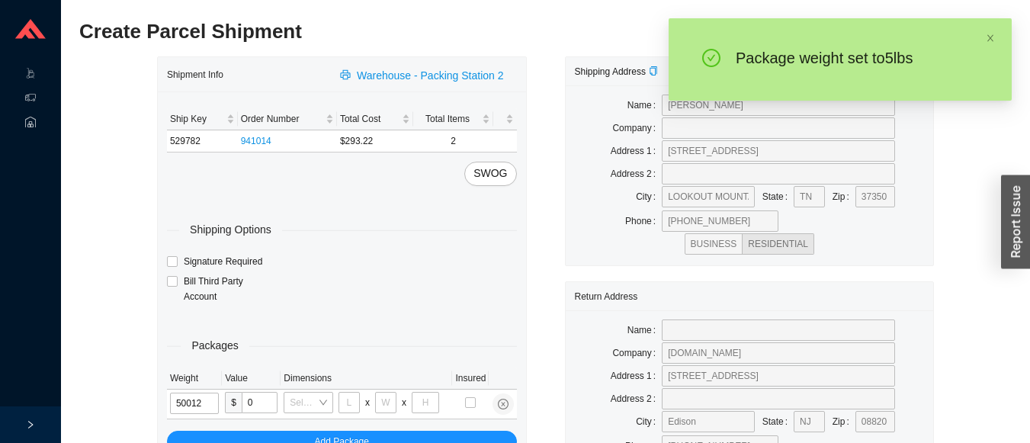
type input "5"
type input "18"
type input "12"
type input "6"
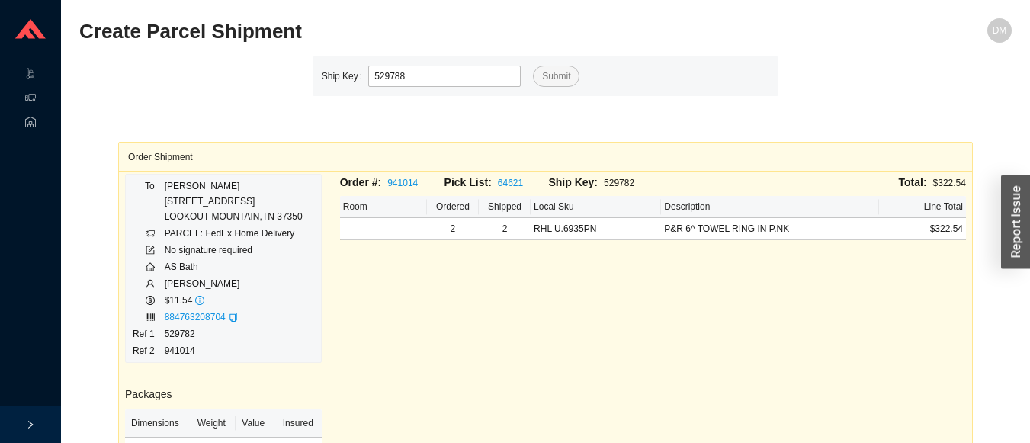
type input "529788"
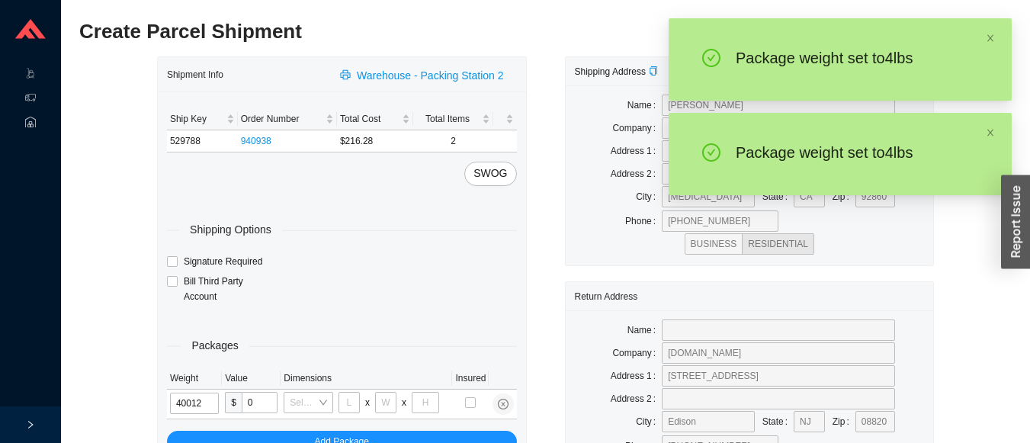
type input "4"
type input "18"
type input "12"
type input "6"
type input "4"
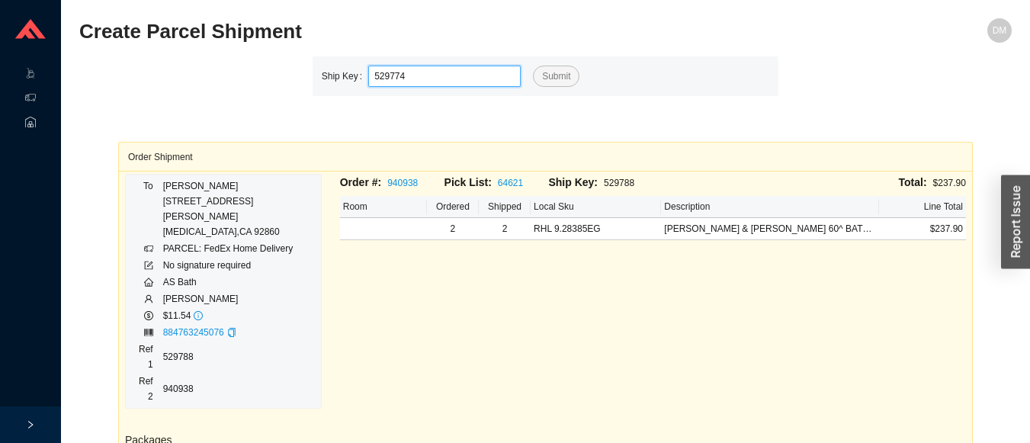
type input "529774"
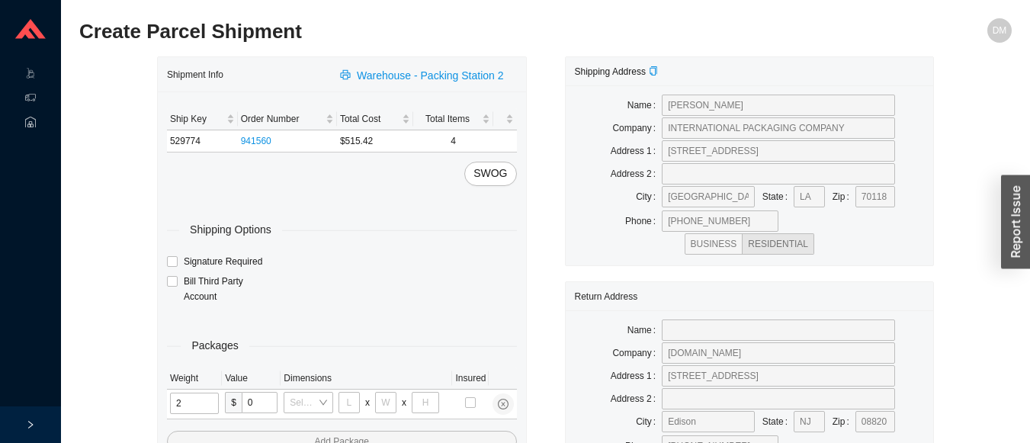
type input "25"
type input "28"
type input "16"
type input "7"
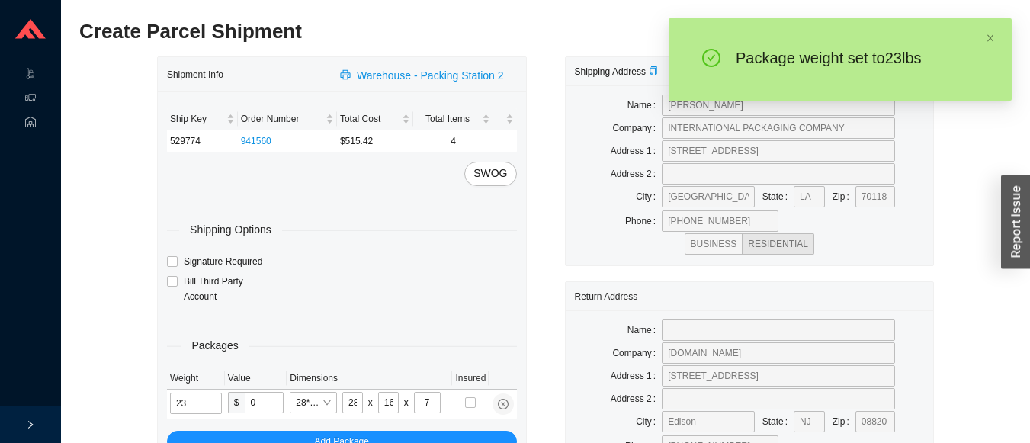
type input "23"
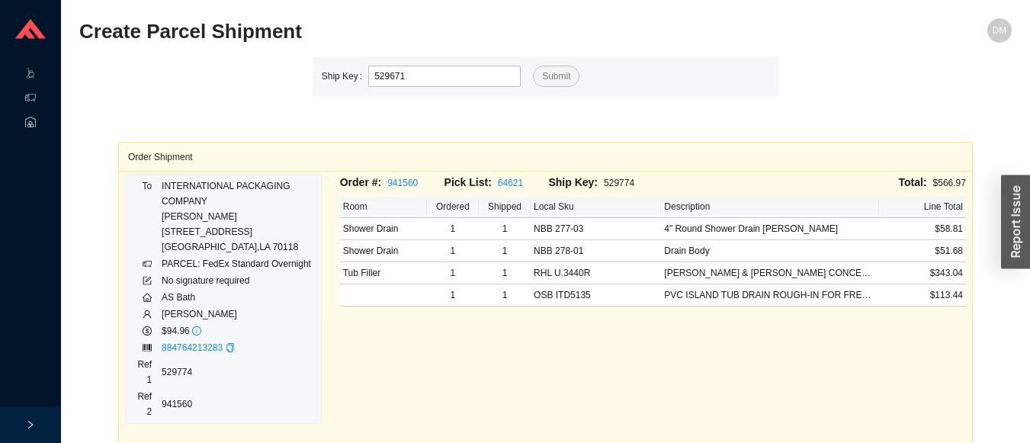
type input "529671"
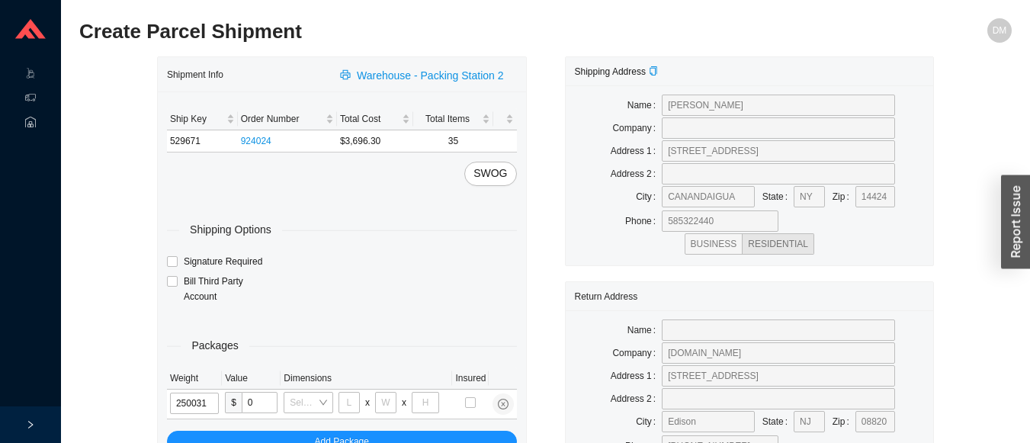
type input "25"
type input "24"
type input "16"
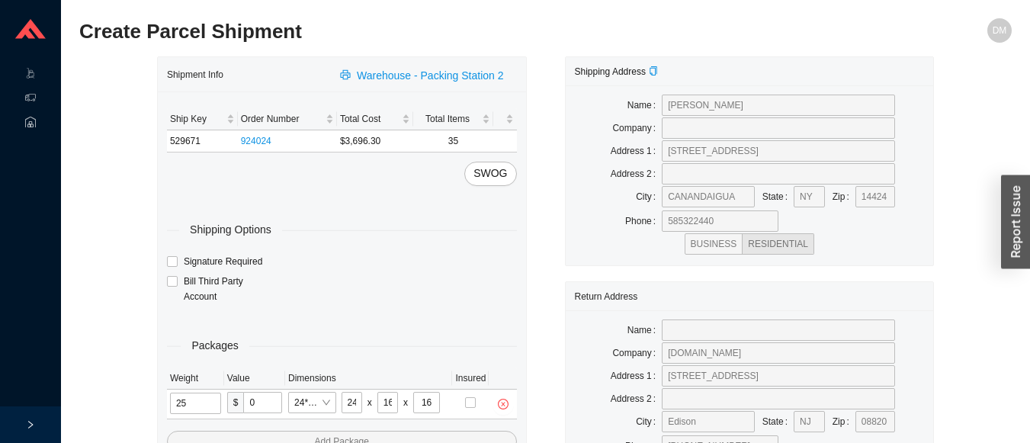
type input "25"
type input "31"
type input "24"
type input "16"
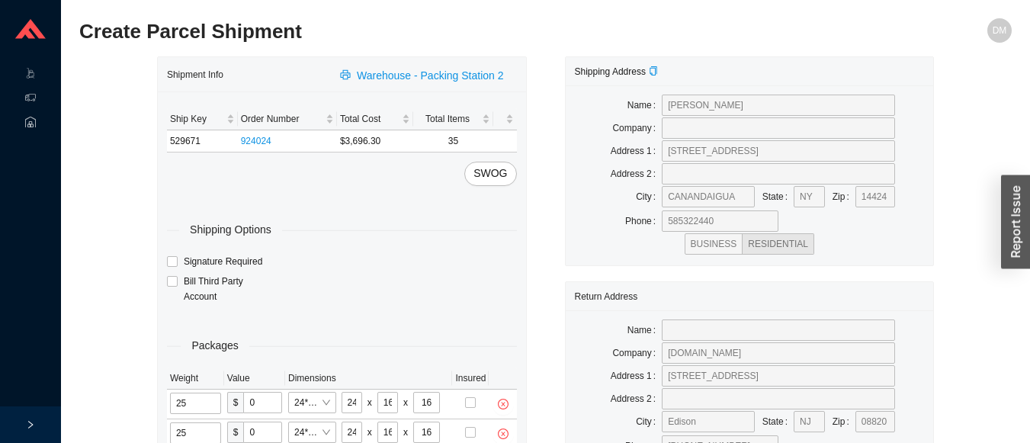
type input "25"
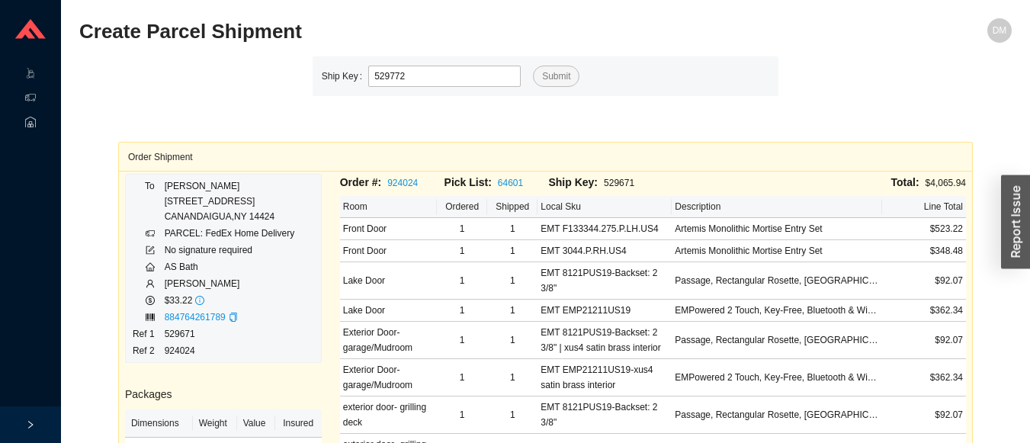
type input "529772"
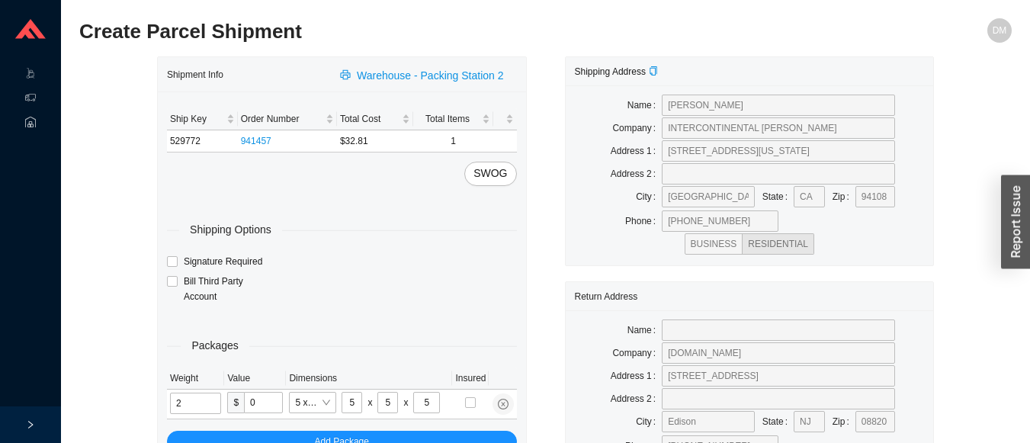
type input "1"
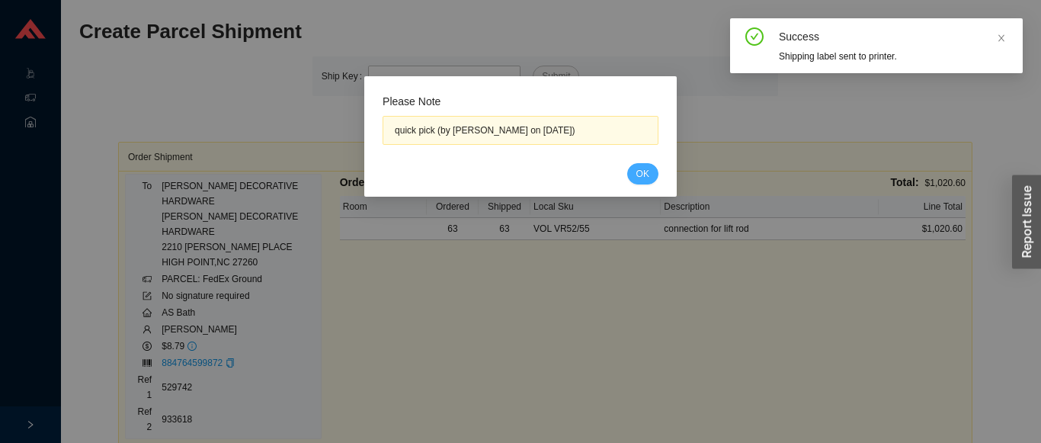
click at [639, 165] on button "OK" at bounding box center [642, 173] width 31 height 21
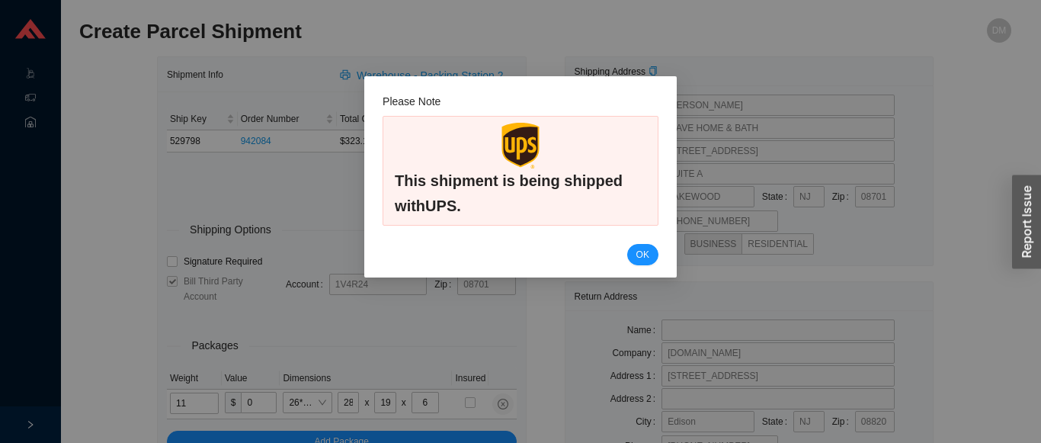
click at [627, 244] on button "OK" at bounding box center [642, 254] width 31 height 21
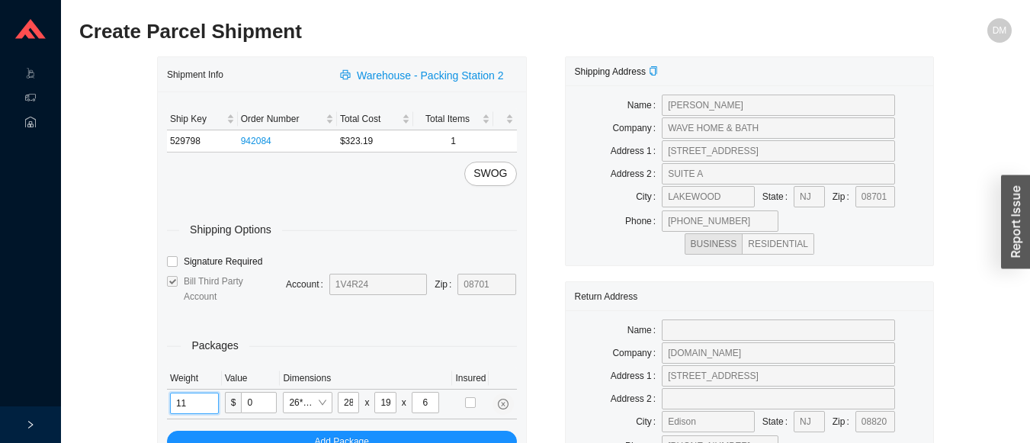
click at [200, 400] on input "11" at bounding box center [194, 403] width 49 height 21
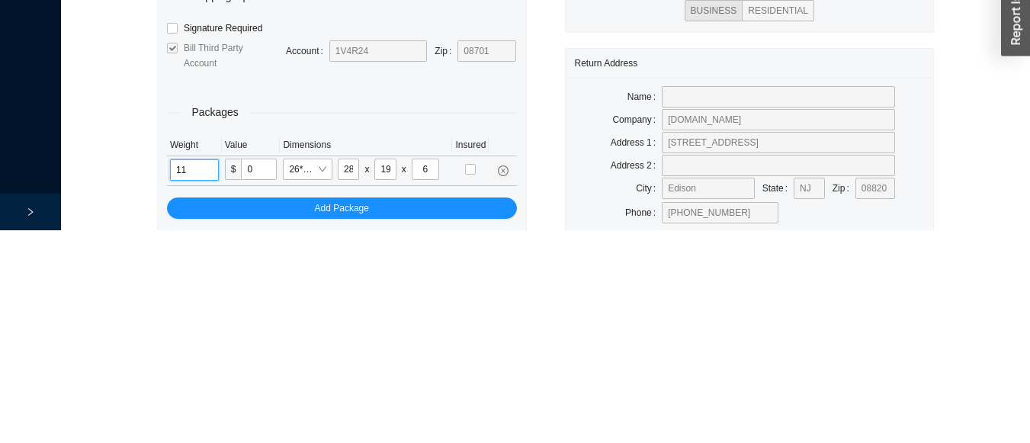
scroll to position [96, 0]
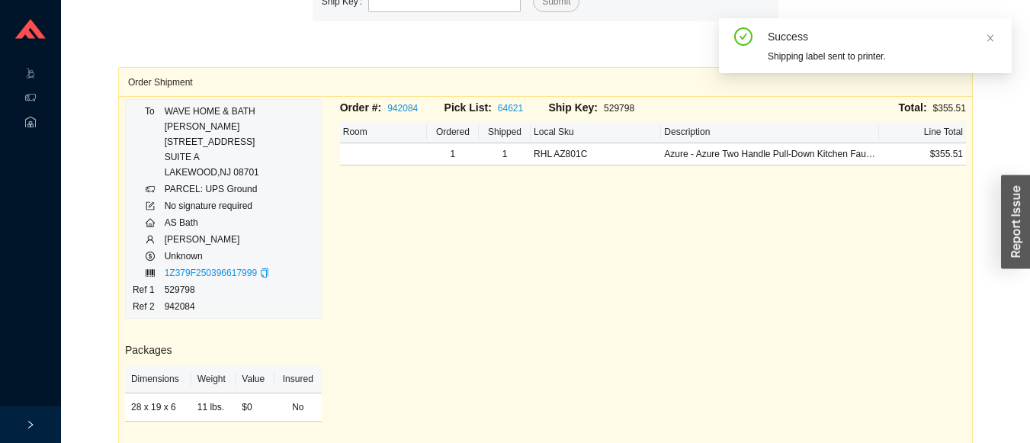
scroll to position [21, 0]
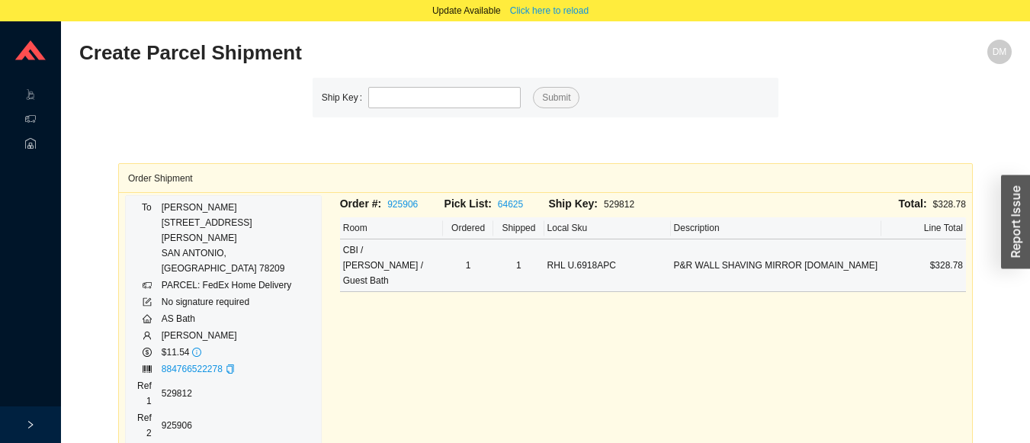
click at [391, 263] on td "CBI / [PERSON_NAME] / Guest Bath" at bounding box center [391, 265] width 103 height 53
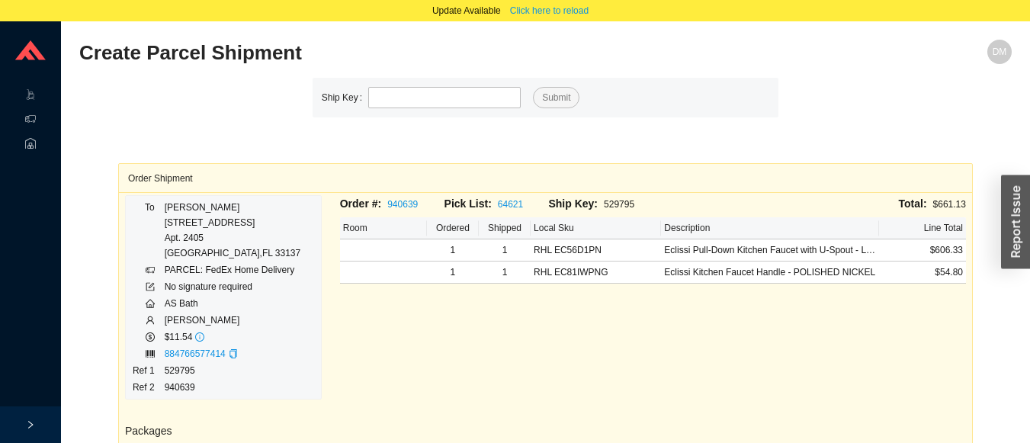
click at [559, 36] on section "Create Parcel Shipment DM Ship Key Submit Order Shipment To [PERSON_NAME] [STRE…" at bounding box center [545, 348] width 969 height 655
click at [572, 14] on span "Click here to reload" at bounding box center [549, 10] width 79 height 15
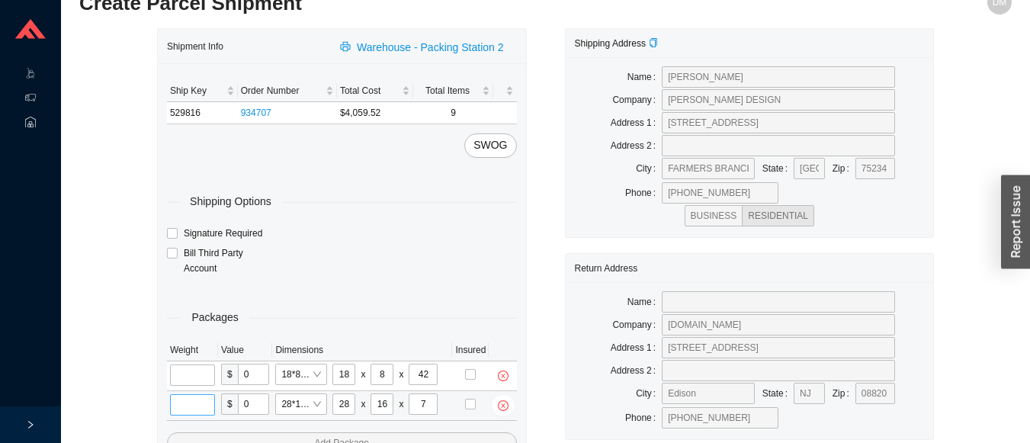
click at [197, 409] on input "tel" at bounding box center [192, 404] width 45 height 21
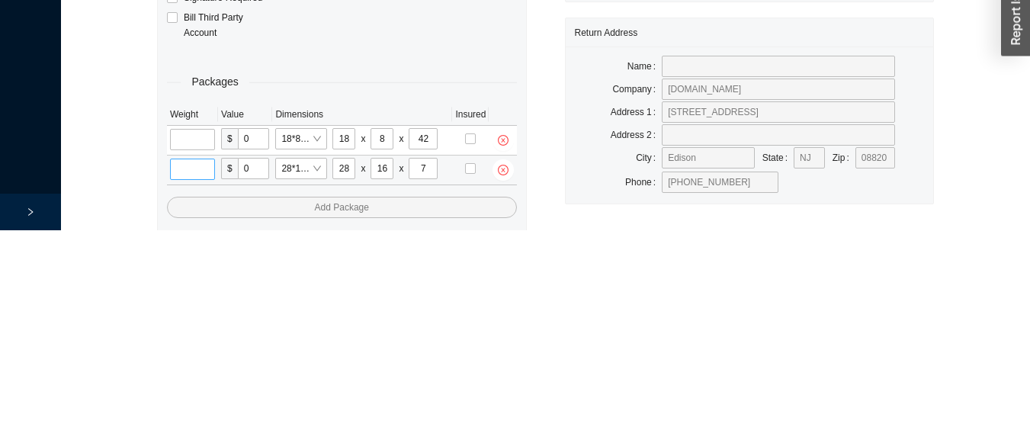
scroll to position [104, 0]
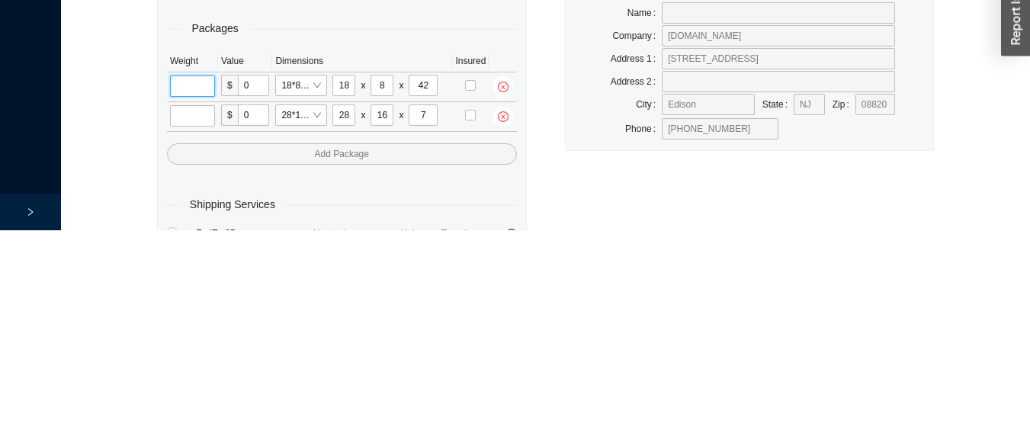
click at [192, 294] on input "tel" at bounding box center [192, 298] width 45 height 21
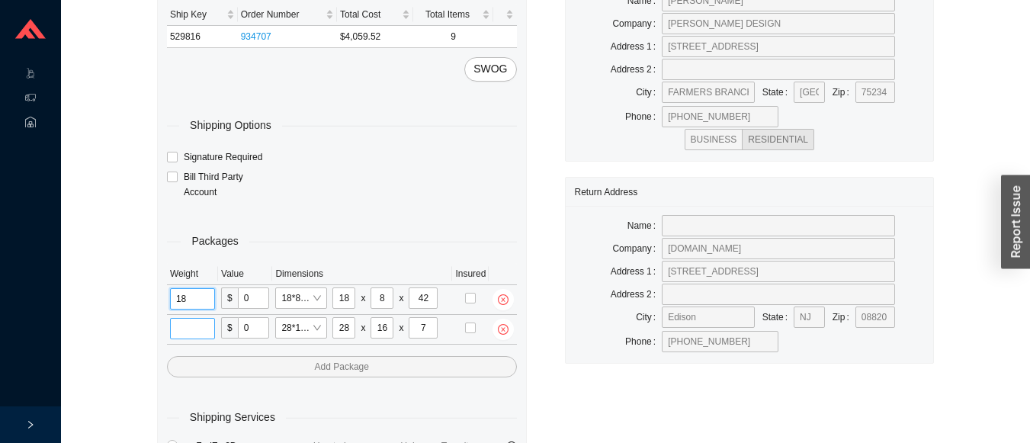
type input "18"
click at [183, 332] on input "tel" at bounding box center [192, 328] width 45 height 21
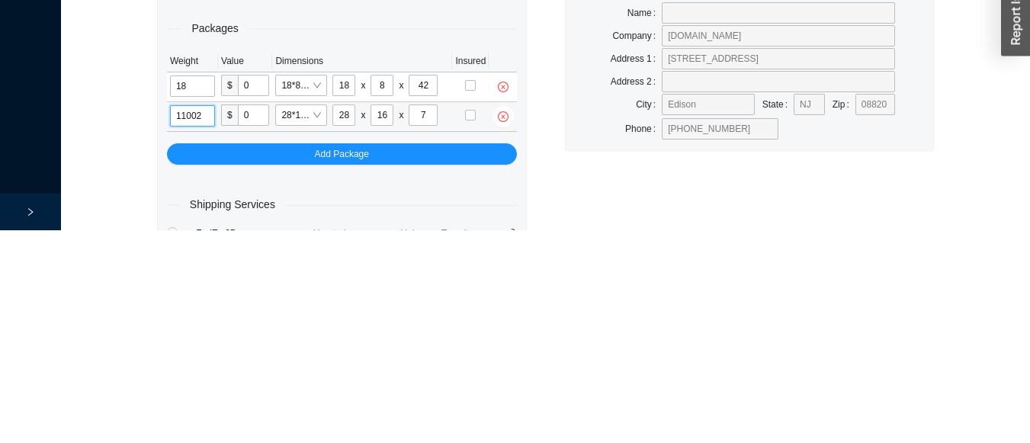
type input "11"
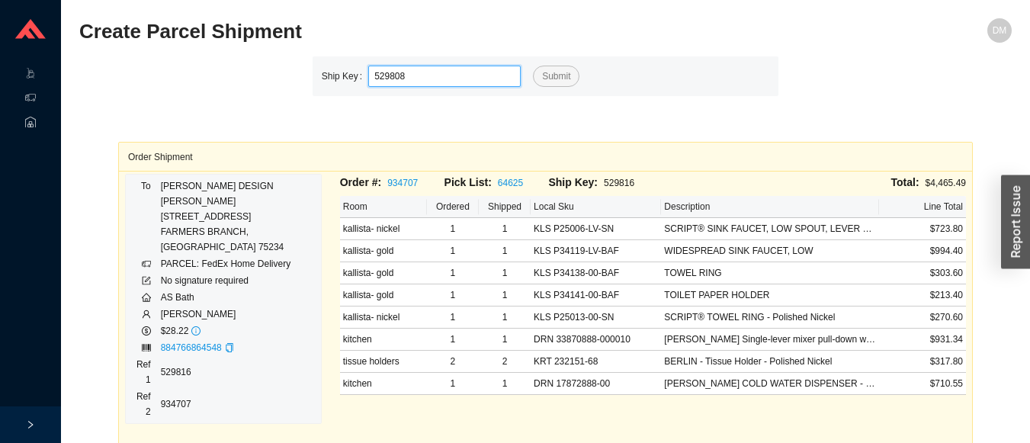
type input "529808"
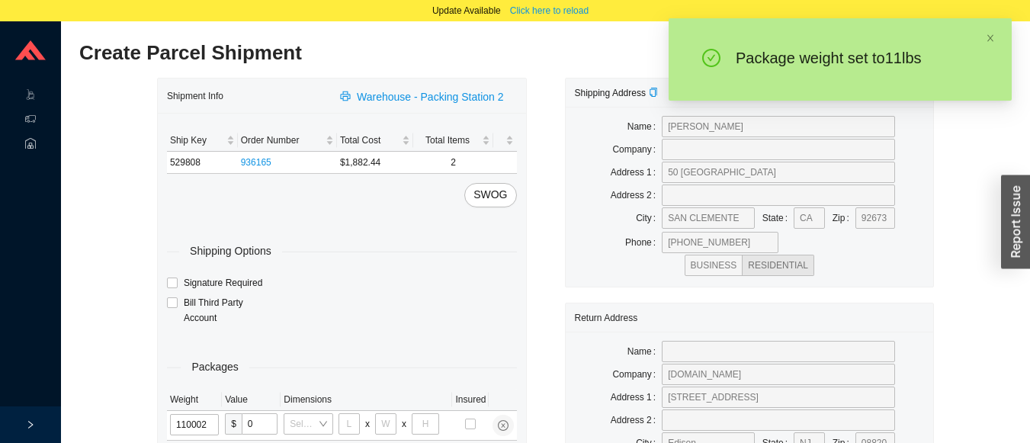
type input "11"
type input "18"
type input "8"
type input "42"
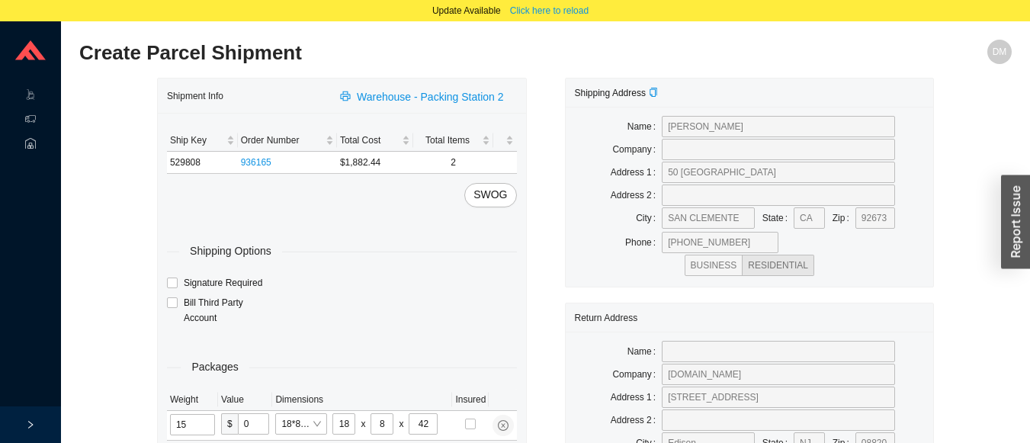
type input "15"
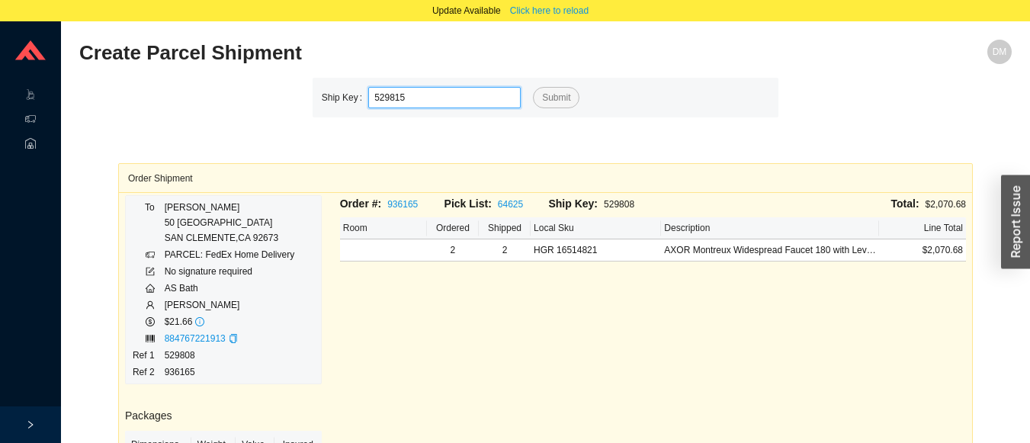
type input "529815"
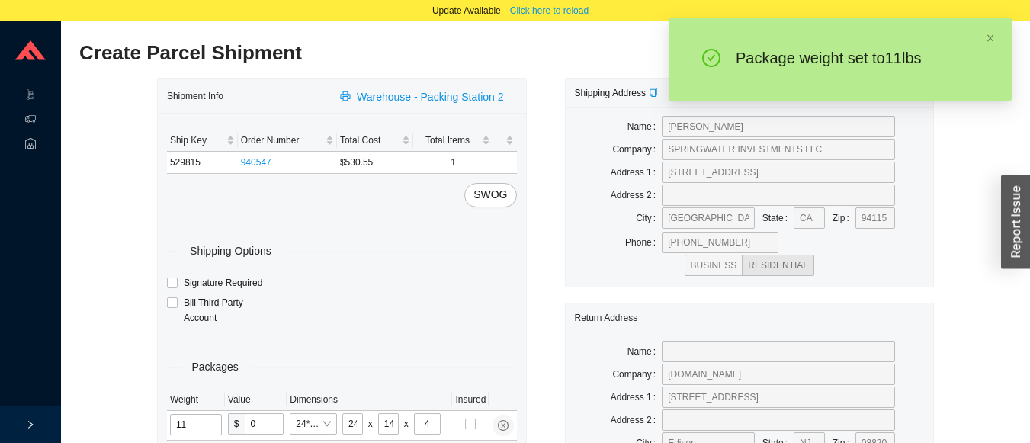
type input "1"
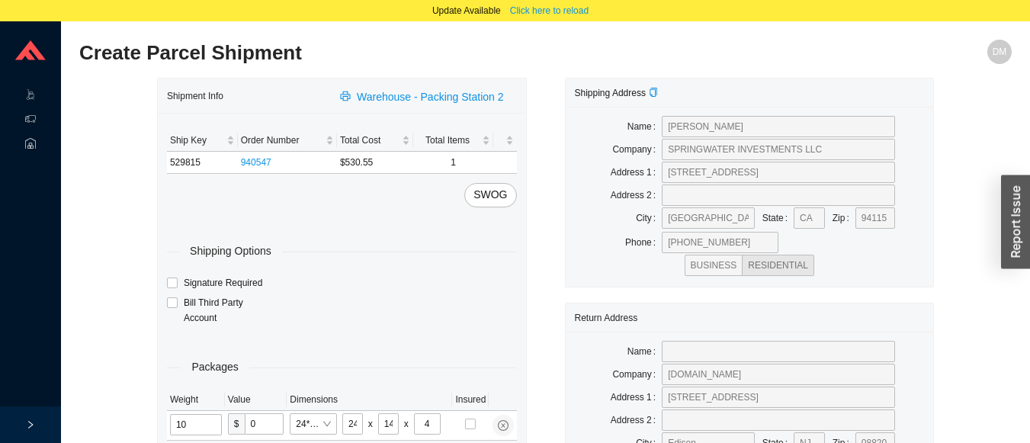
type input "10"
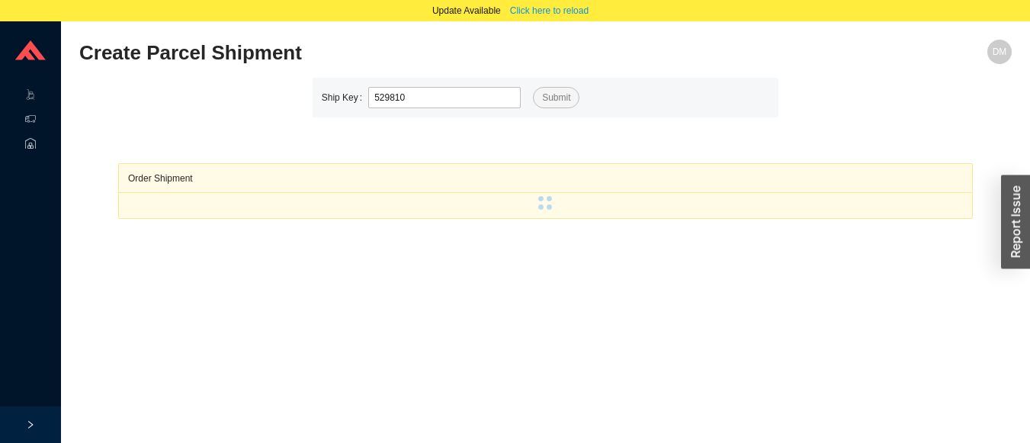
type input "529810"
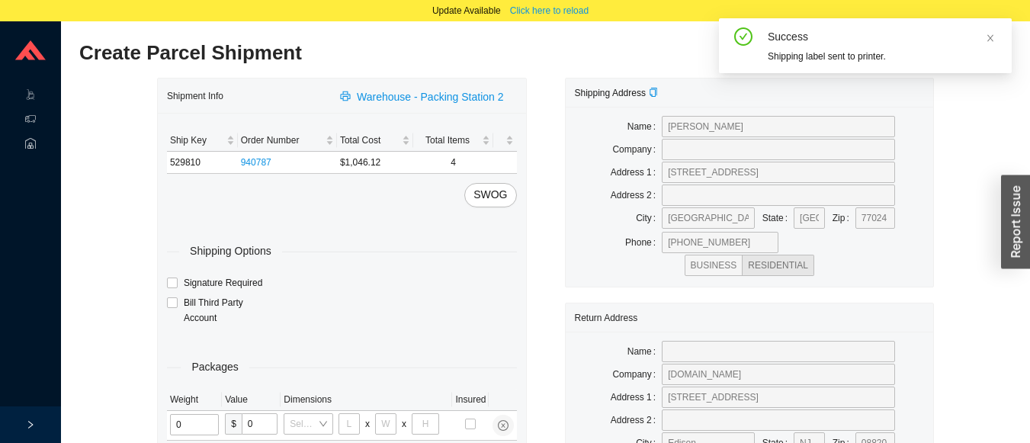
type input "1"
type input "18"
type input "5"
type input "36"
type input "15"
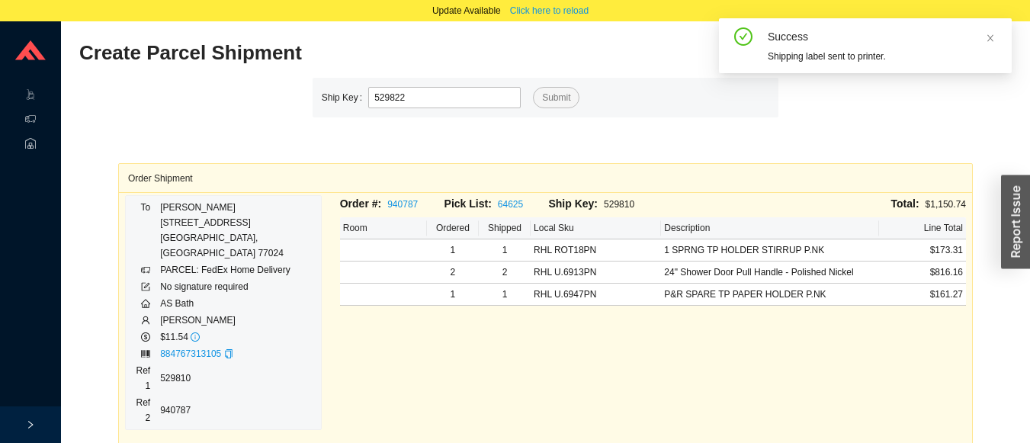
type input "529822"
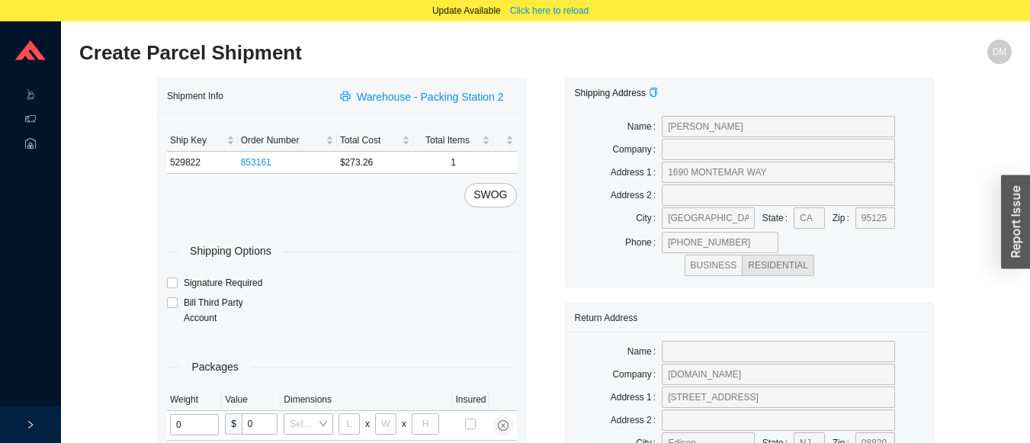
type input "1"
type input "18"
type input "5"
type input "36"
type input "15"
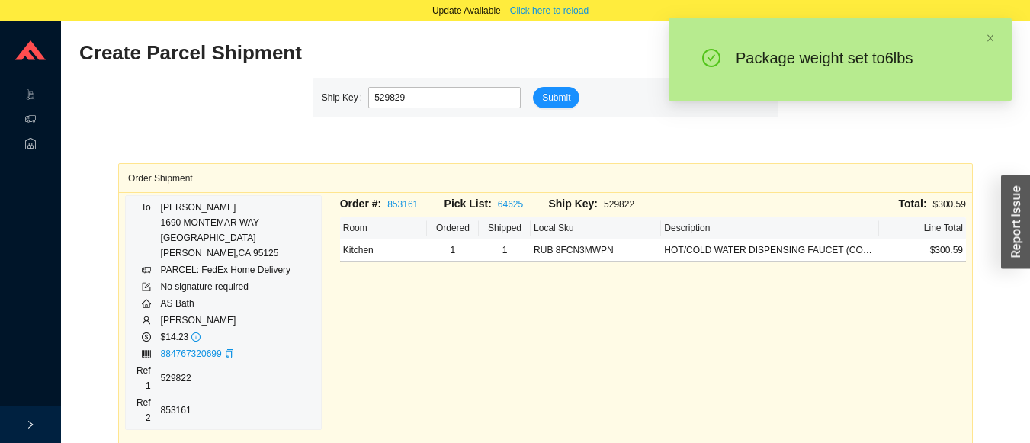
type input "529829"
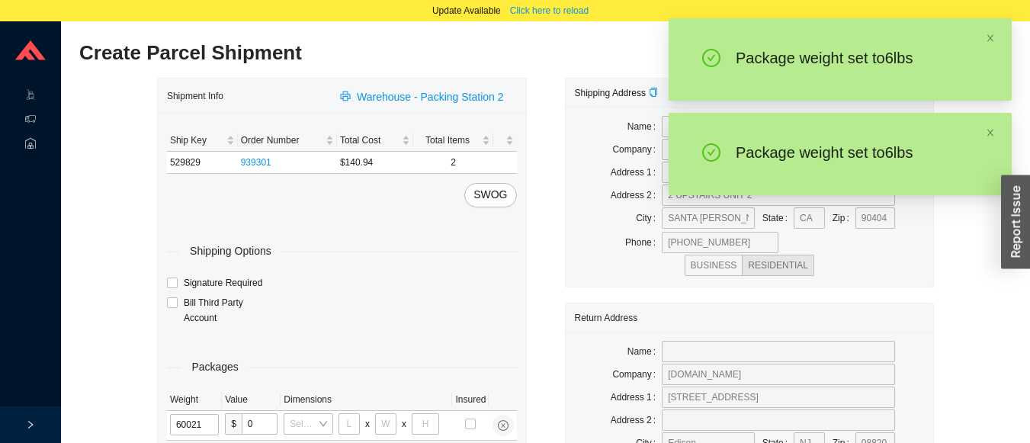
type input "6"
type input "18"
type input "12"
type input "6"
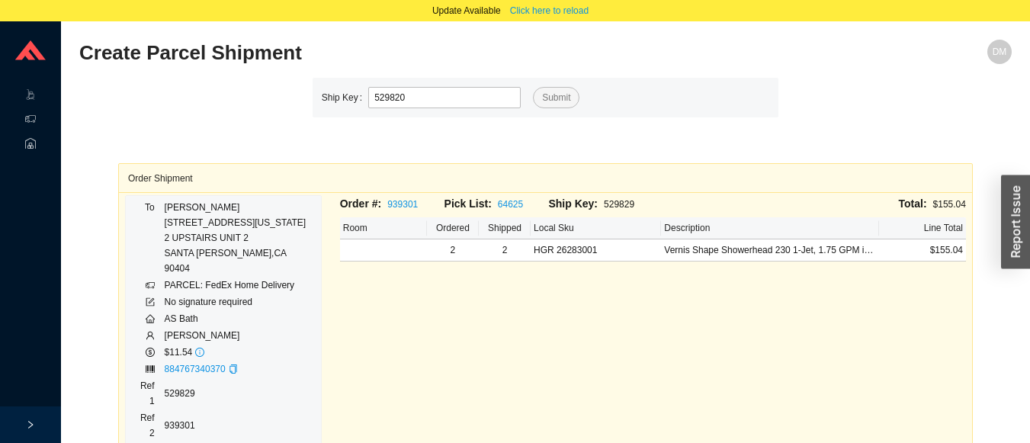
type input "529820"
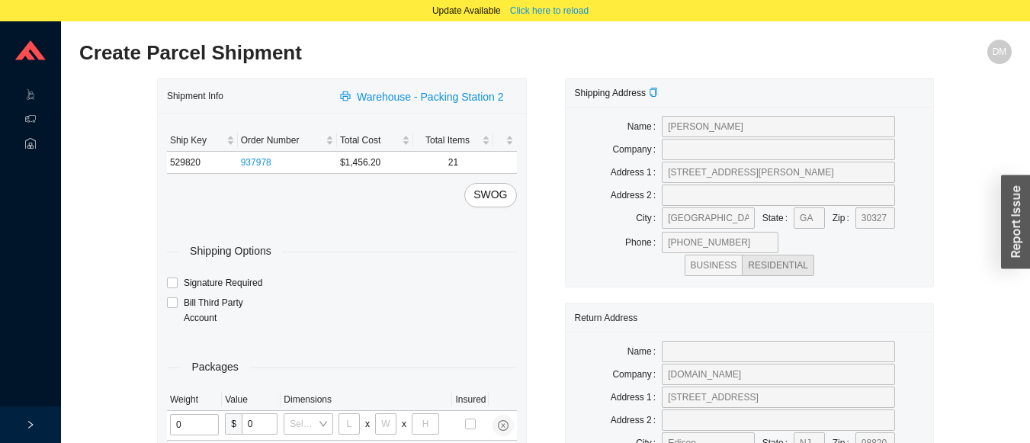
type input "1"
type input "18"
type input "5"
type input "36"
type input "16"
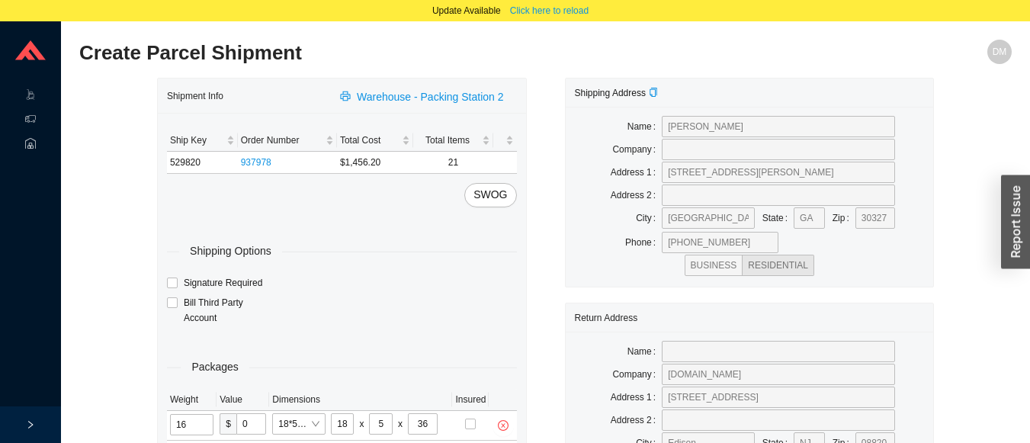
type input "11"
type input "14"
type input "7"
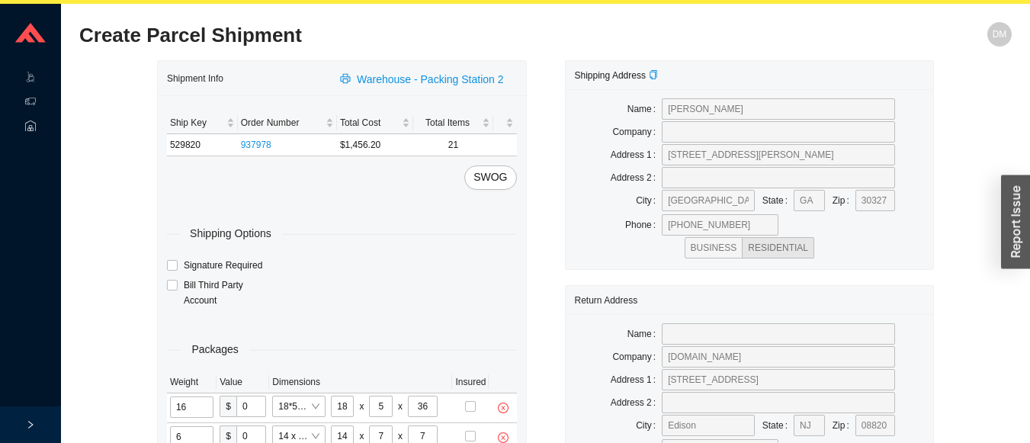
type input "6"
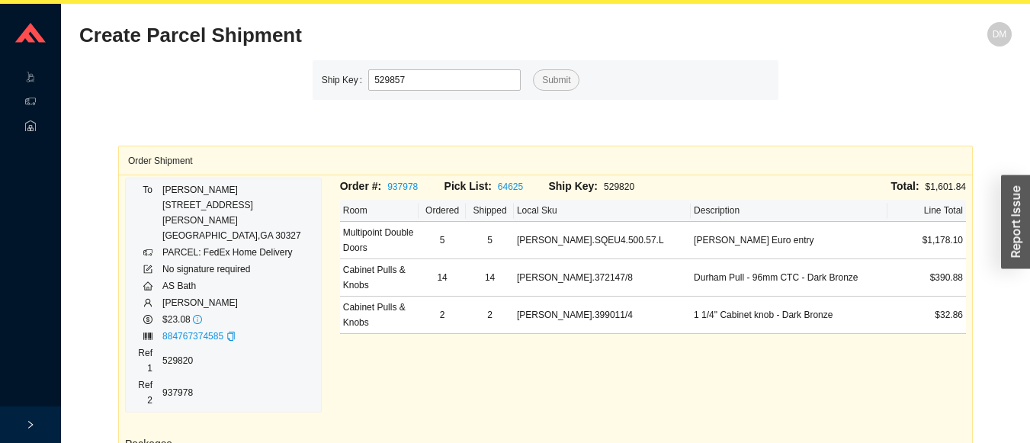
type input "529857"
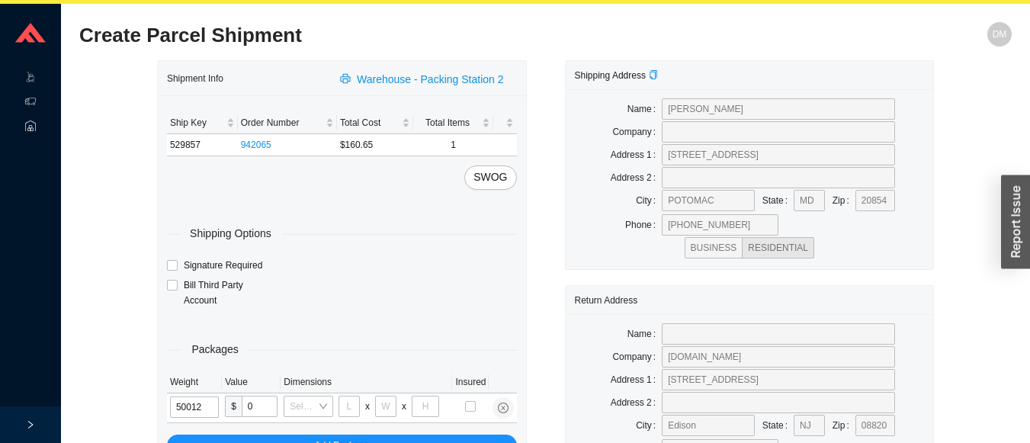
type input "5"
type input "18"
type input "12"
type input "6"
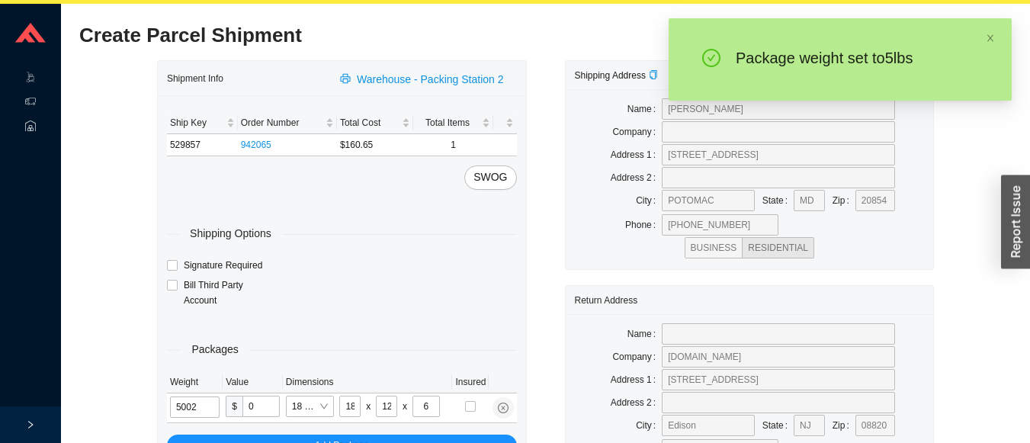
type input "5"
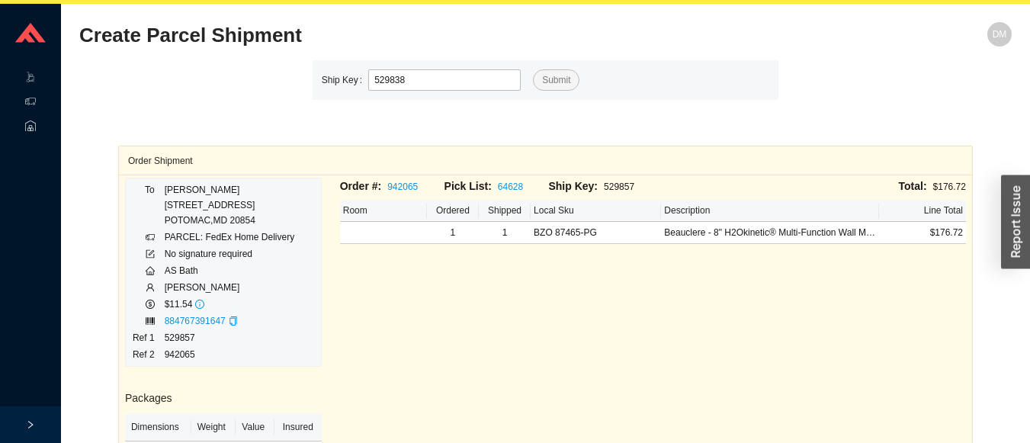
type input "529838"
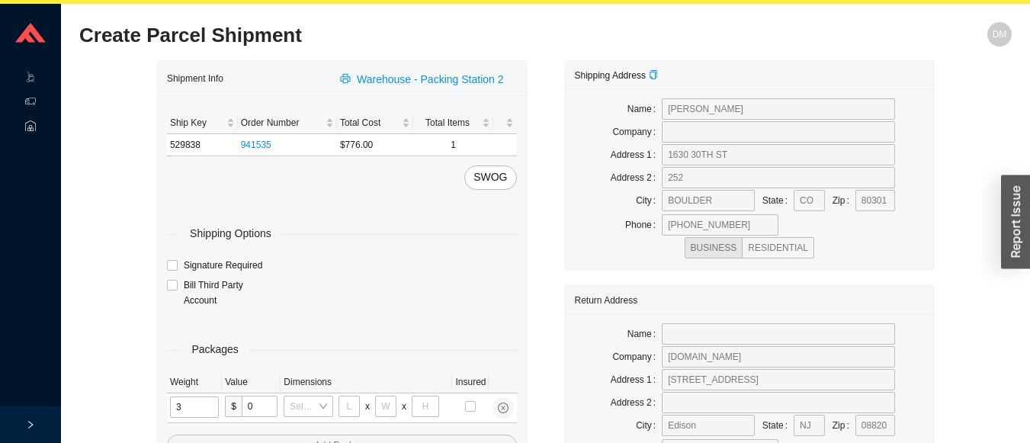
type input "33"
type input "24"
type input "14"
type input "4"
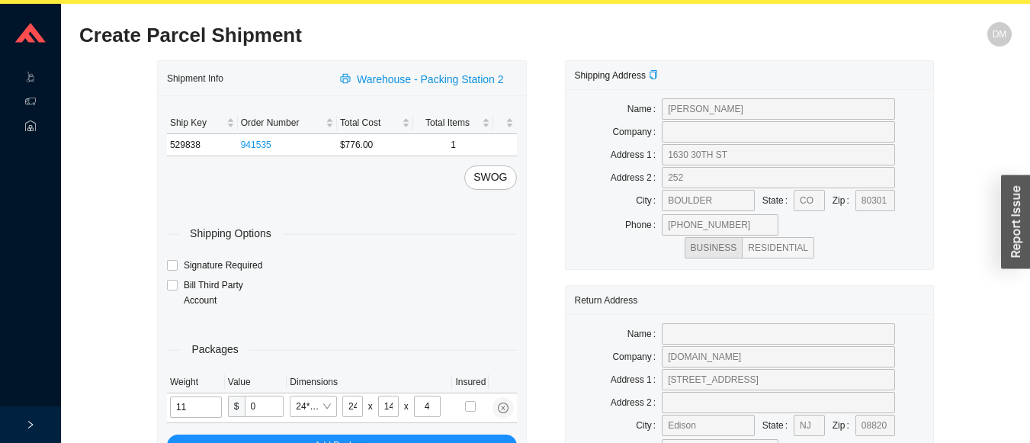
type input "11"
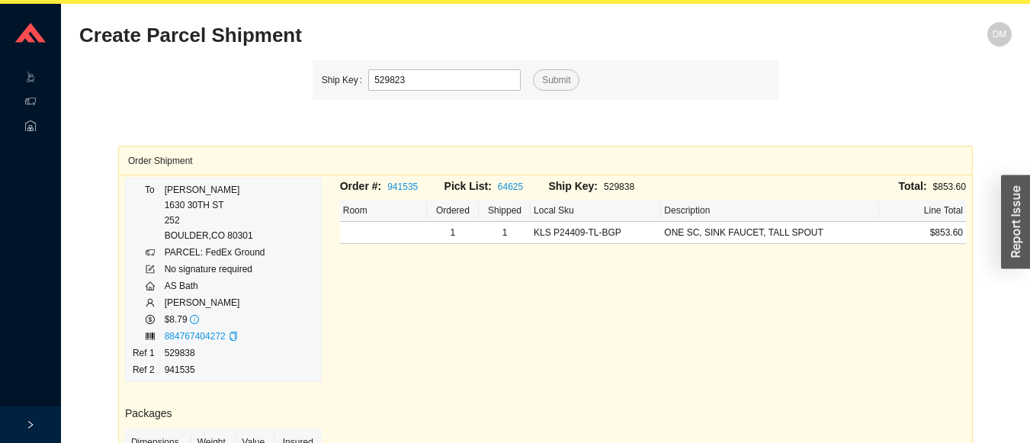
type input "529823"
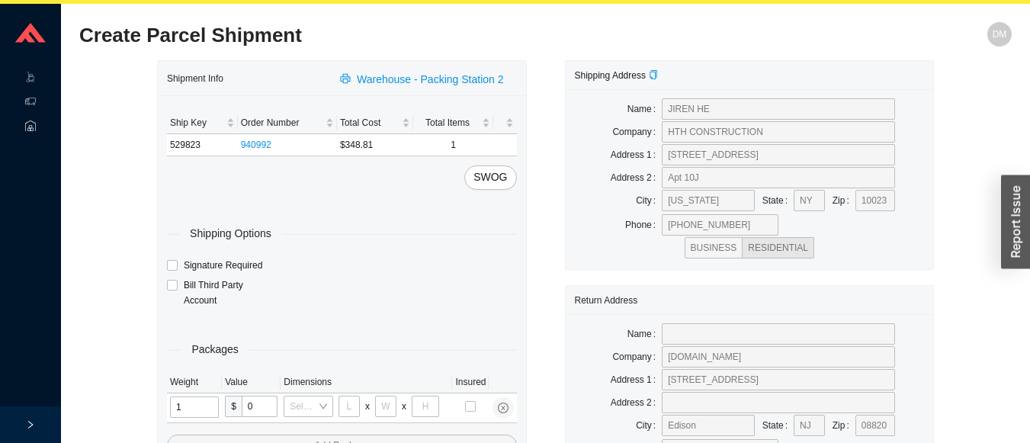
type input "12"
type input "18"
type input "12"
type input "6"
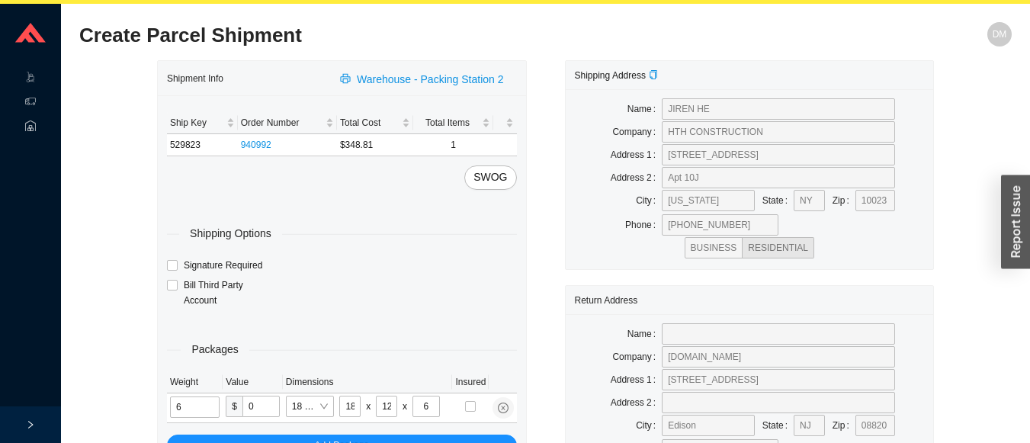
type input "6"
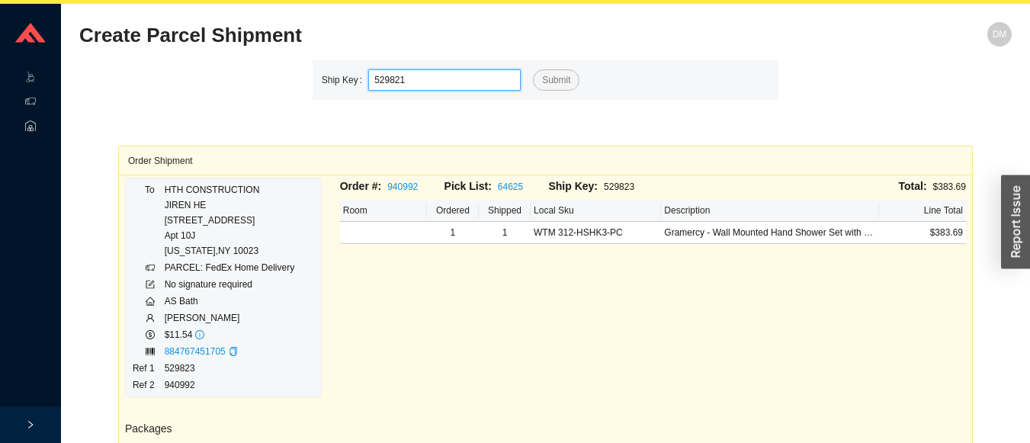
type input "529821"
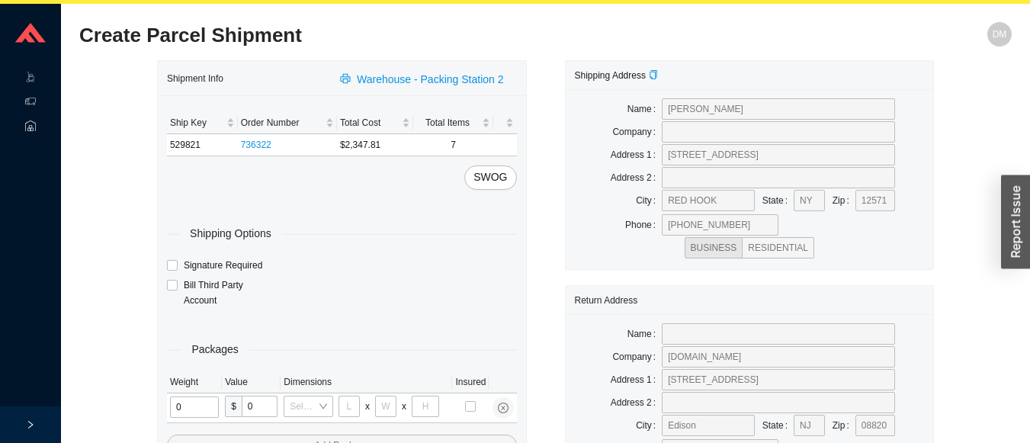
type input "2"
type input "18"
type input "8"
type input "42"
type input "20"
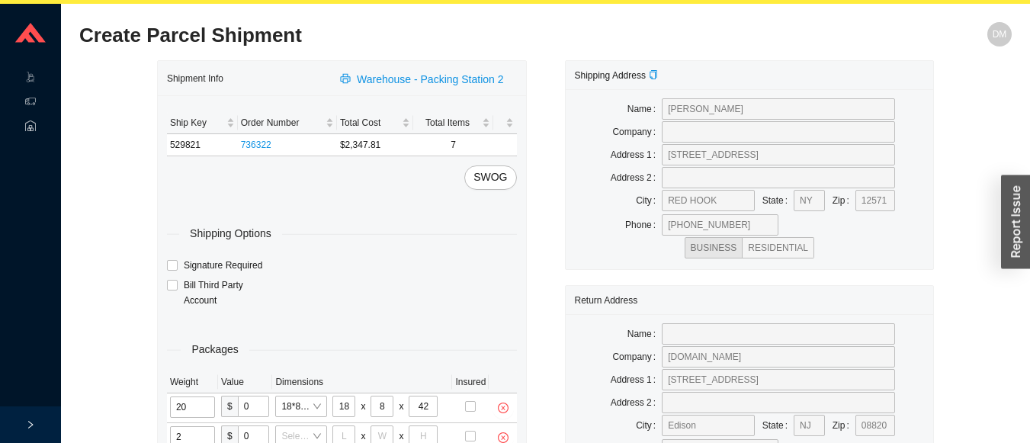
type input "25"
type input "28"
type input "16"
type input "7"
type input "16"
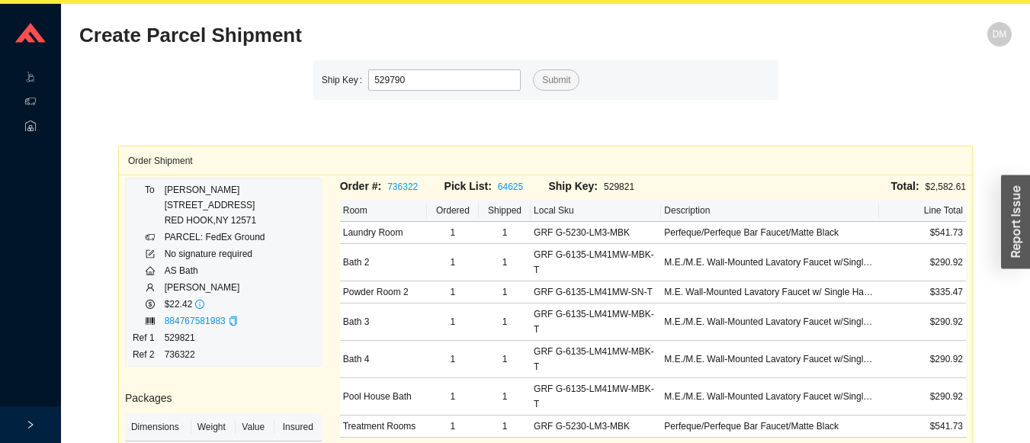
type input "529790"
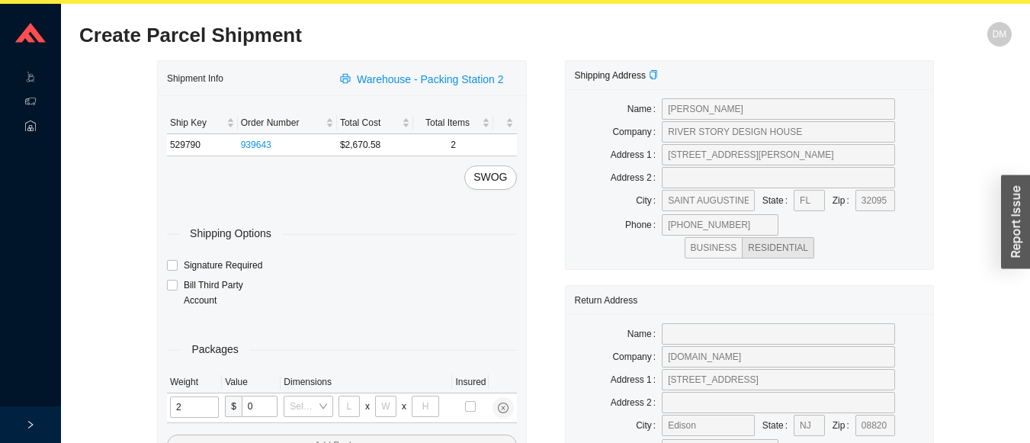
type input "25"
type input "28"
type input "16"
type input "7"
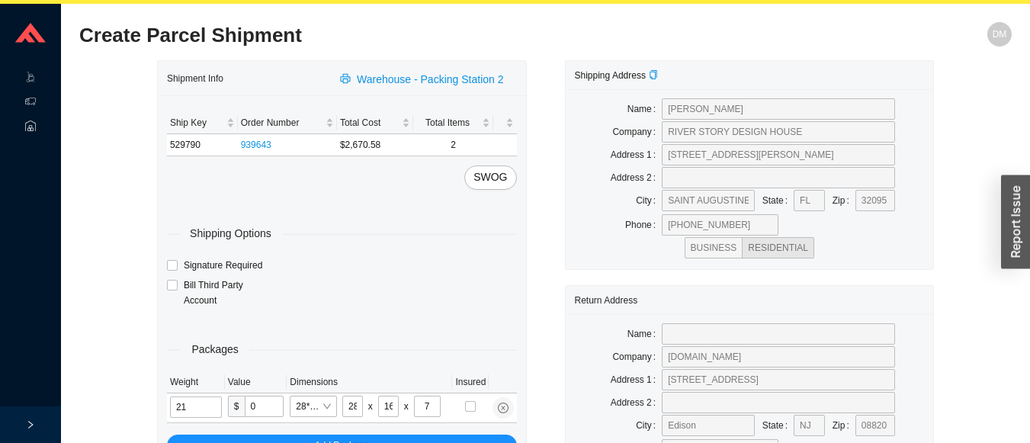
type input "21"
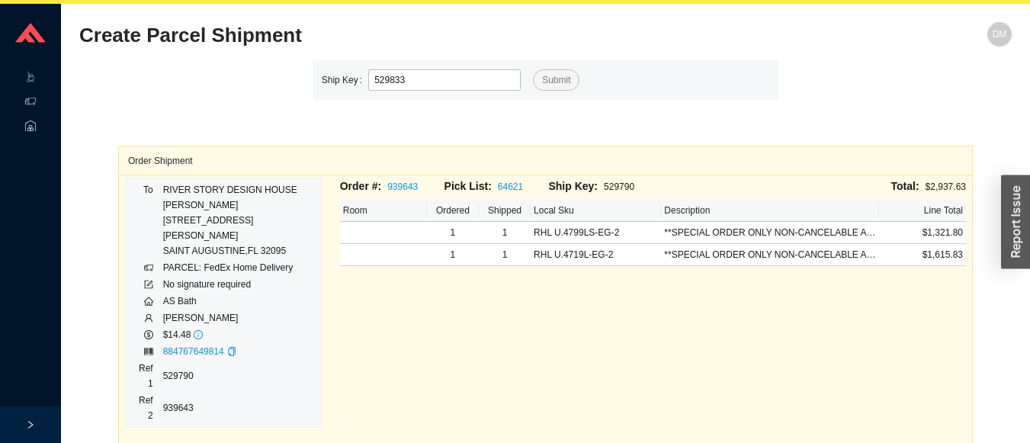
type input "529833"
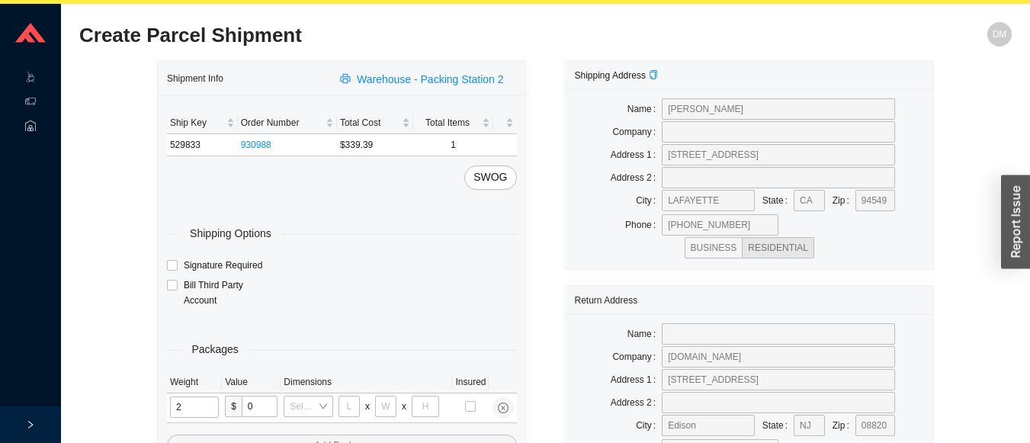
type input "25"
type input "28"
type input "16"
type input "7"
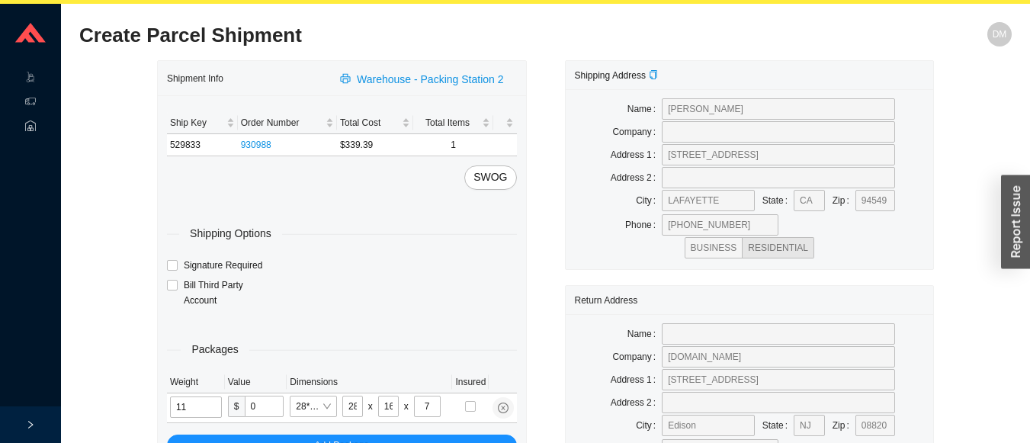
type input "11"
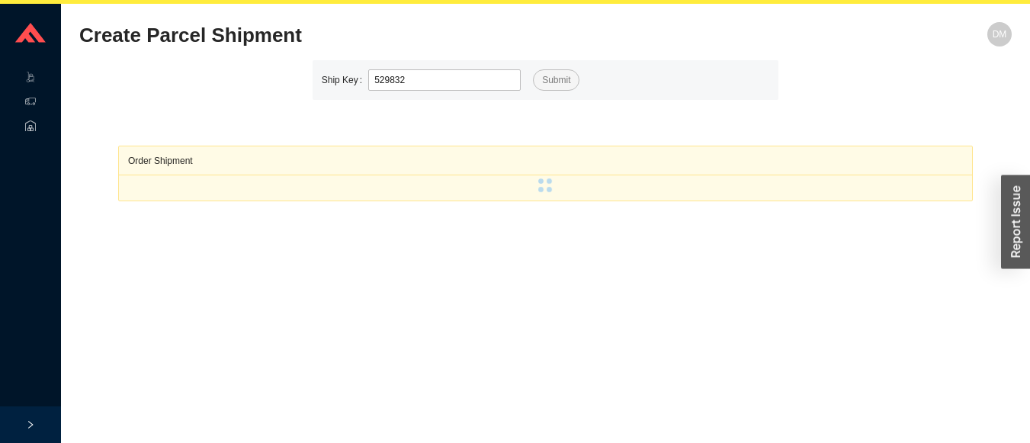
type input "529832"
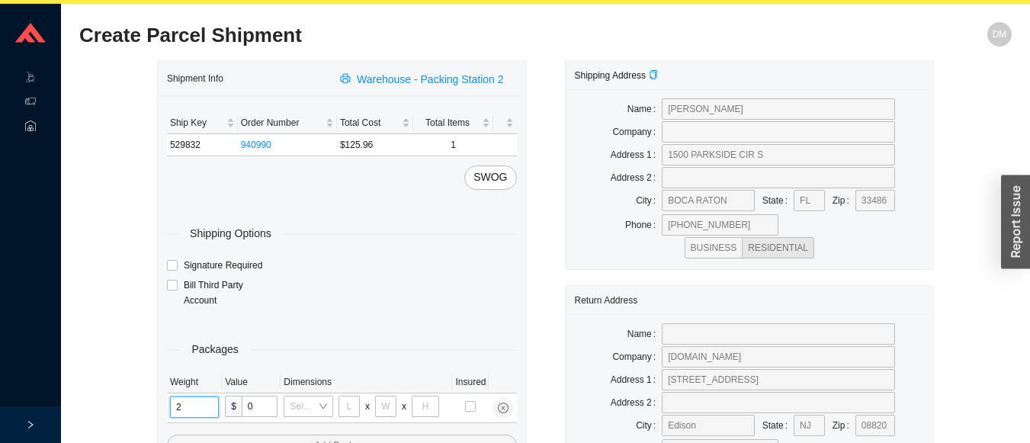
type input "24"
type input "28"
type input "19"
type input "6"
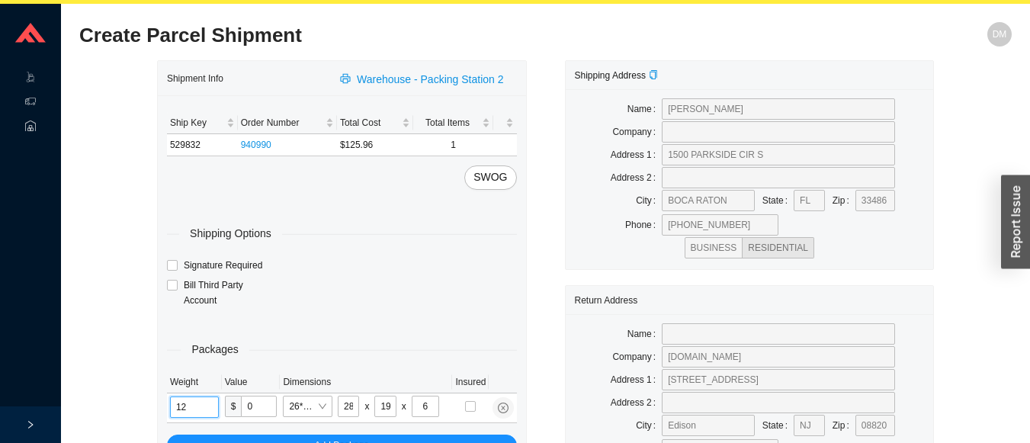
type input "12"
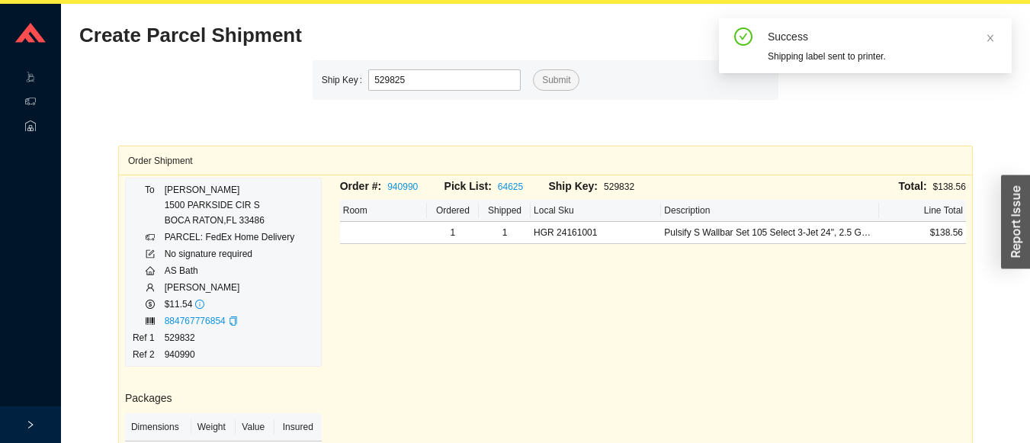
type input "529825"
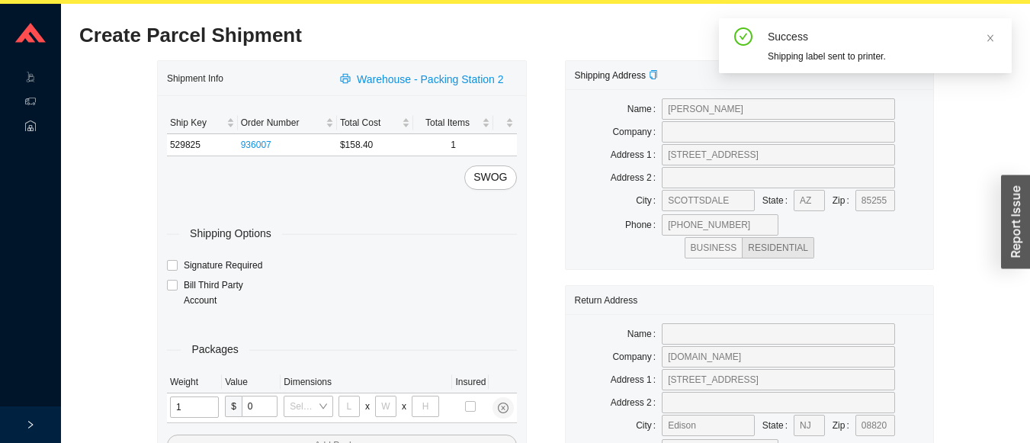
type input "12"
type input "18"
type input "12"
type input "6"
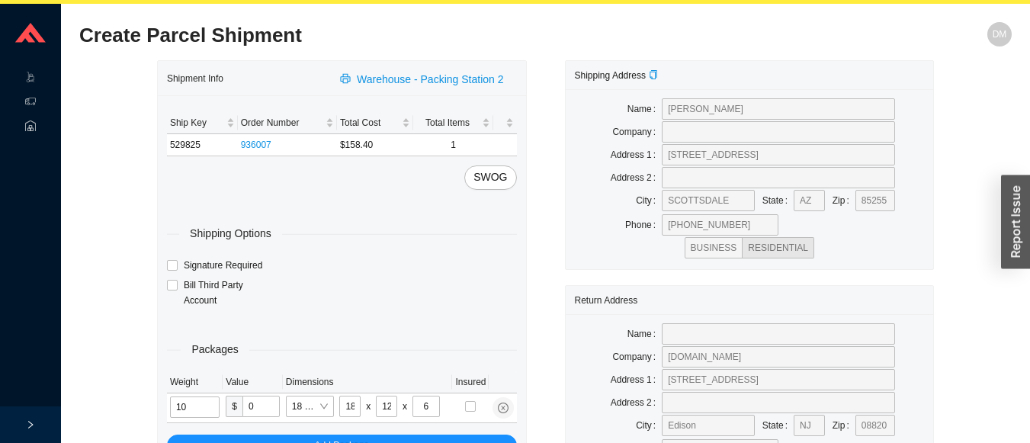
type input "10"
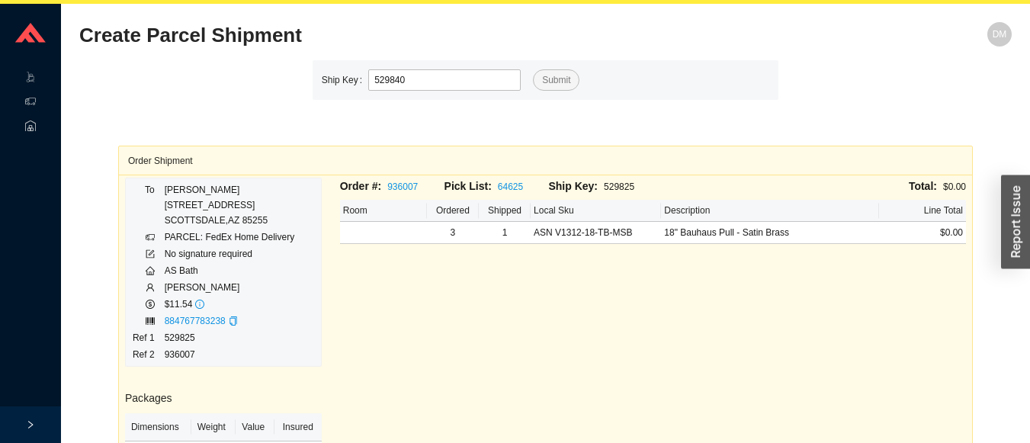
type input "529840"
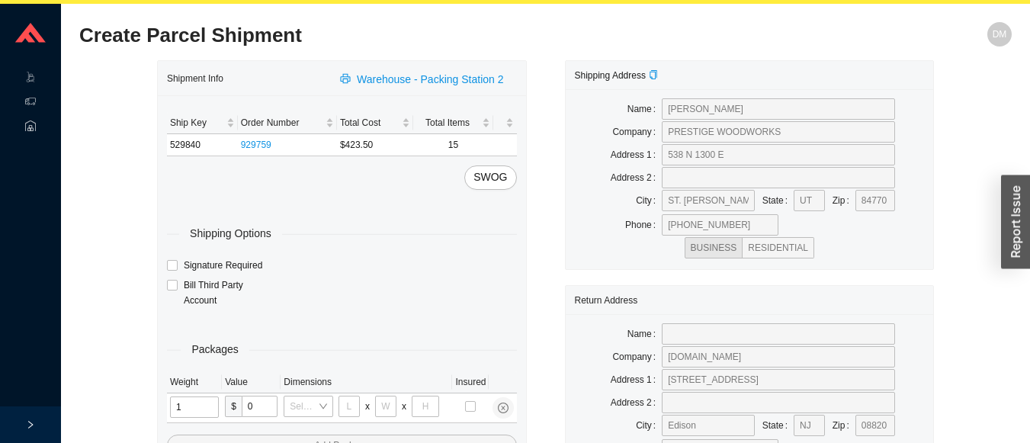
type input "13"
type input "10"
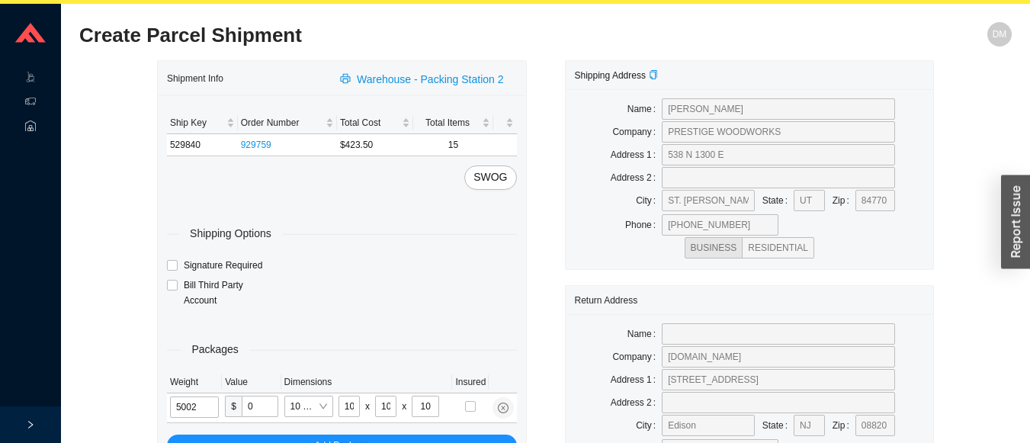
type input "5"
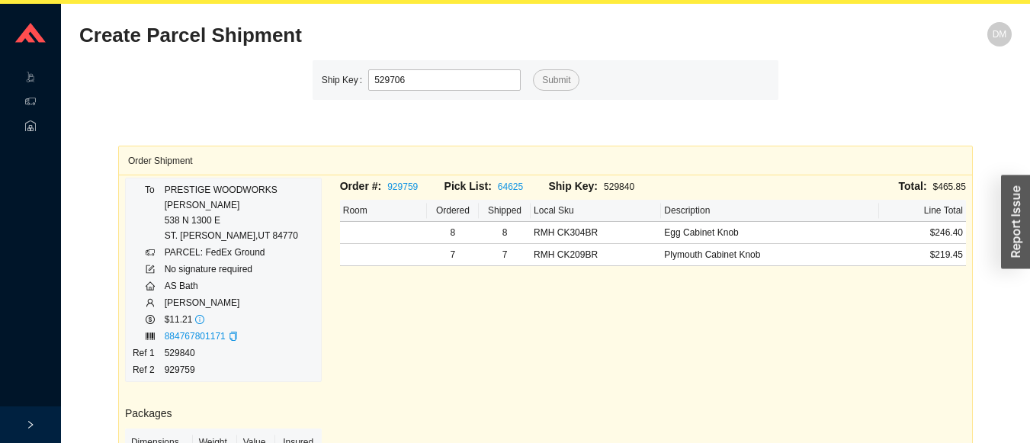
type input "529706"
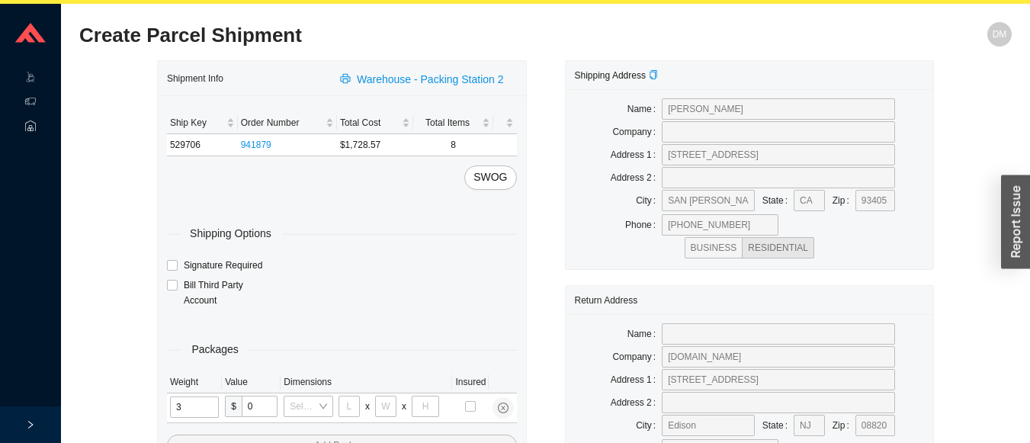
type input "35"
type input "30"
type input "15"
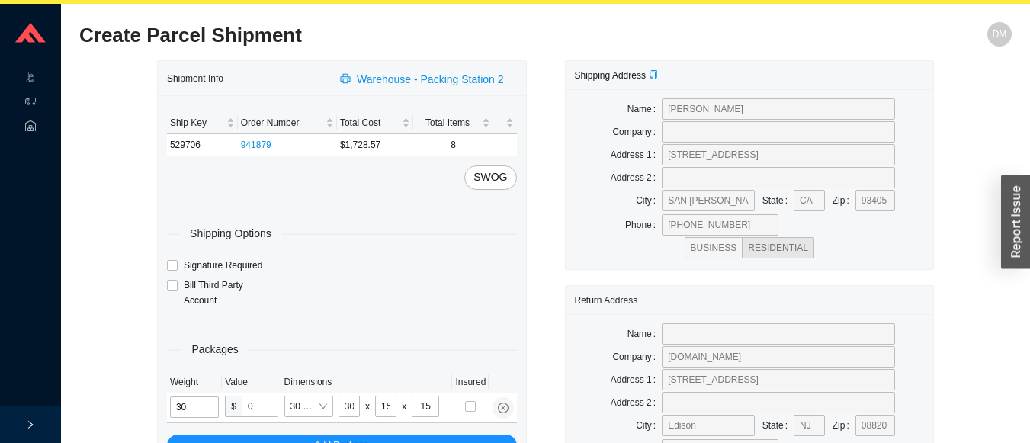
type input "30"
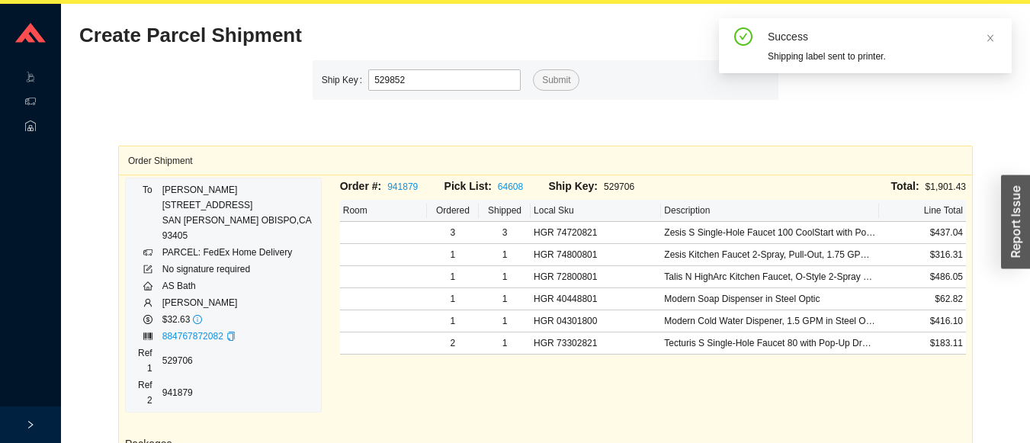
type input "529852"
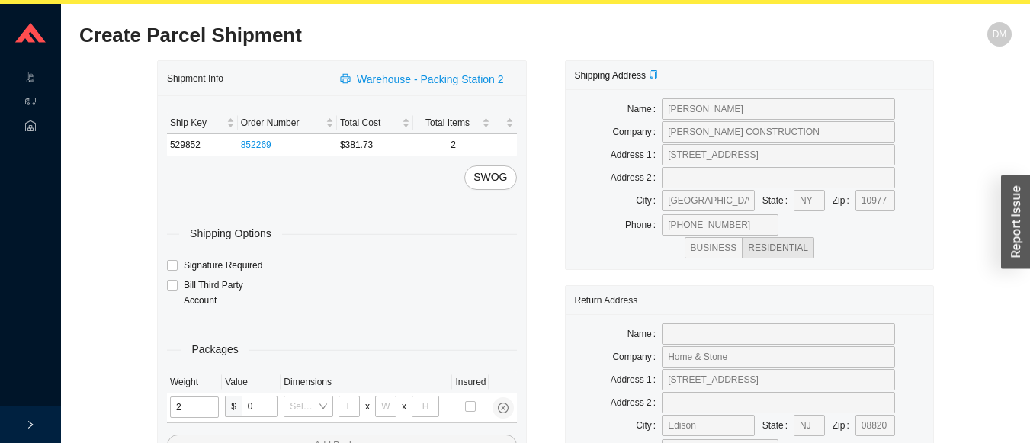
type input "21"
type input "18"
type input "12"
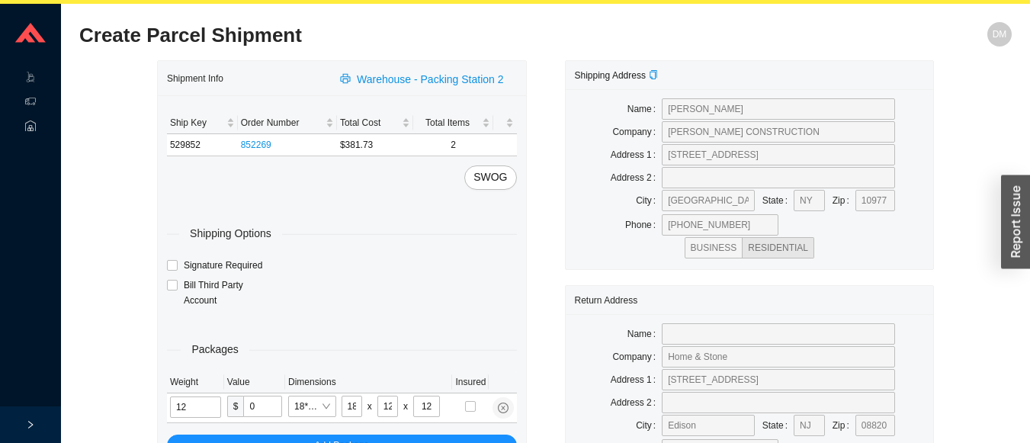
type input "12"
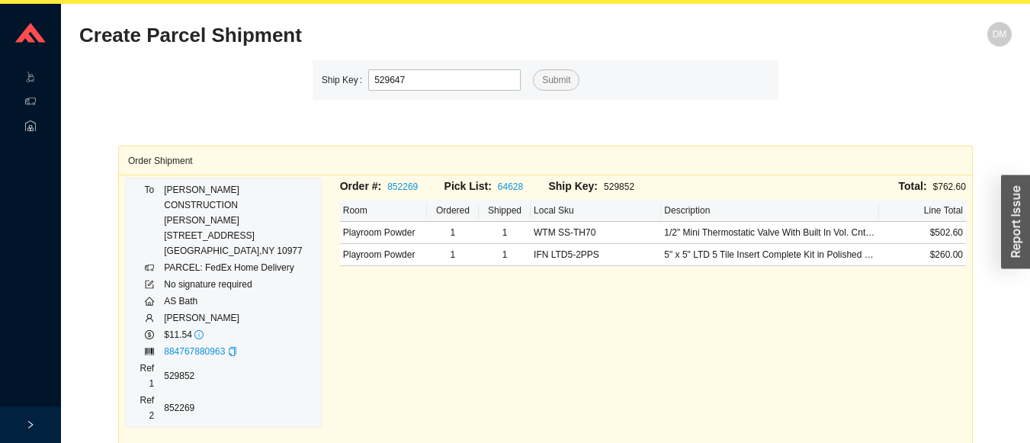
type input "529647"
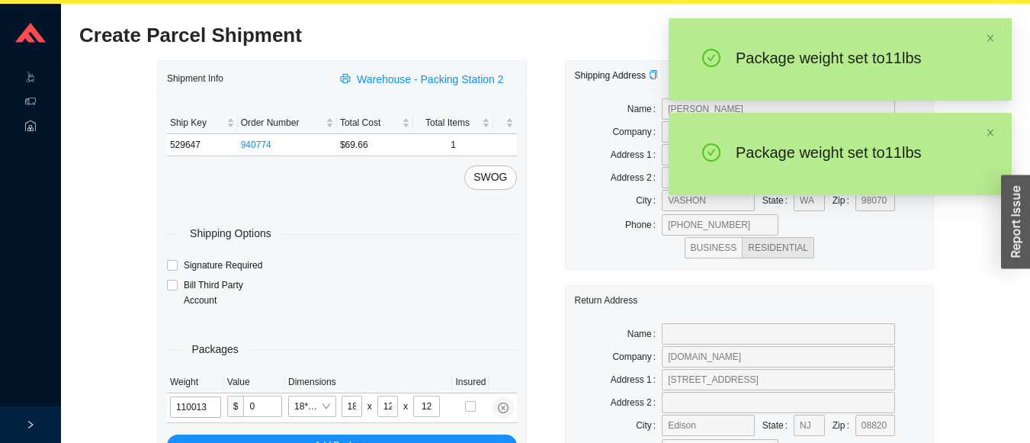
type input "11"
type input "10"
type input "11"
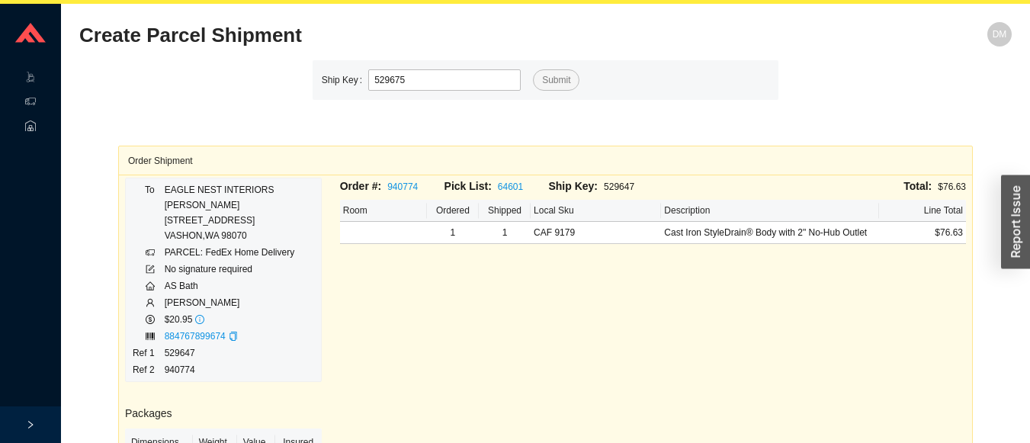
type input "529675"
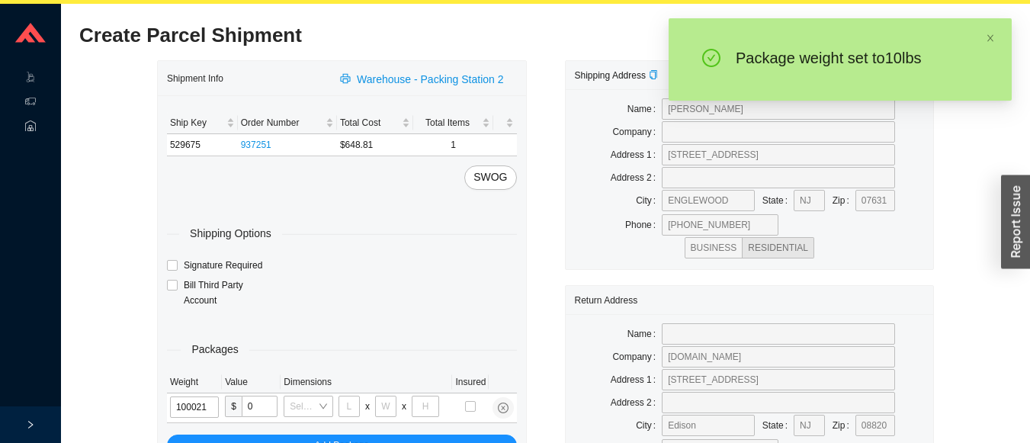
type input "10"
type input "18"
type input "12"
type input "10"
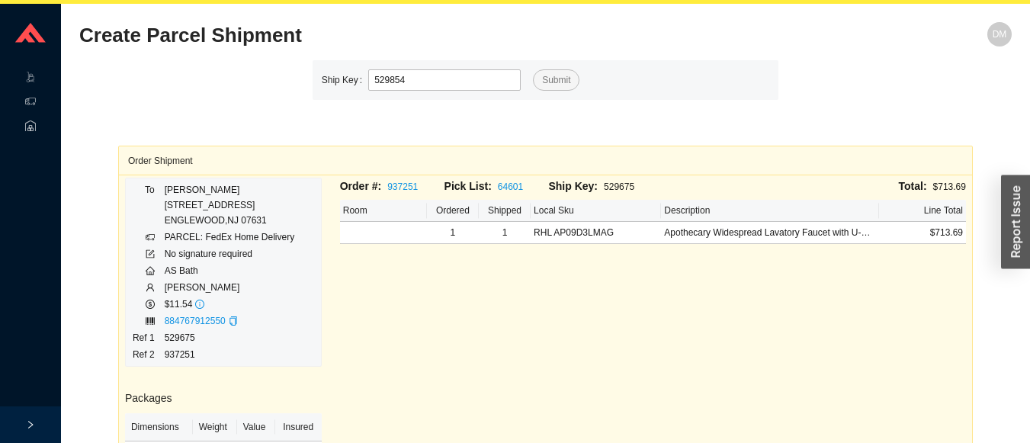
type input "529854"
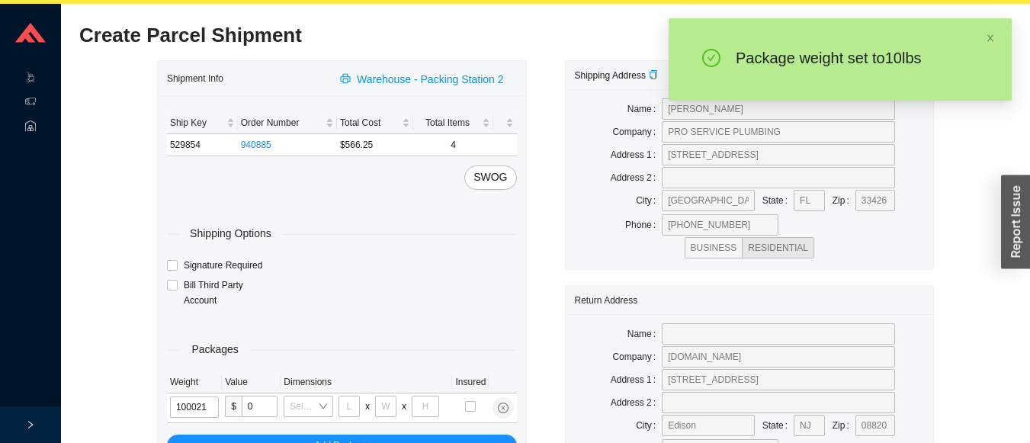
type input "10"
type input "18"
type input "12"
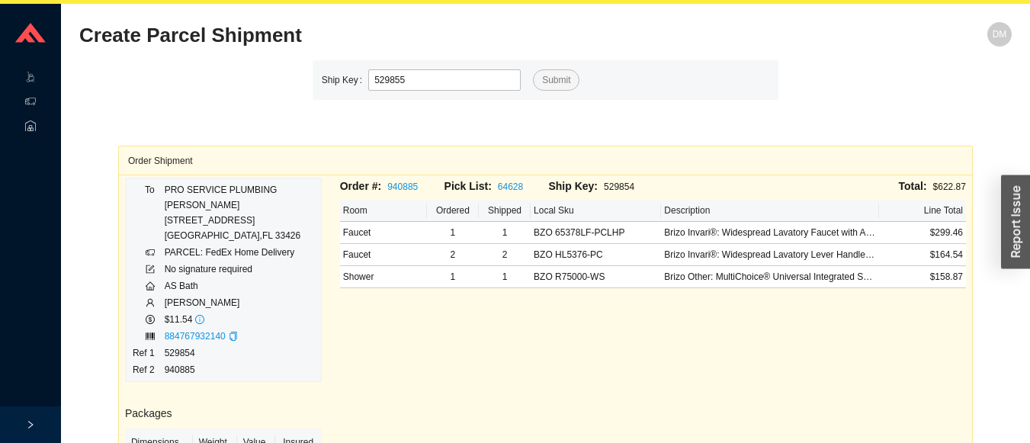
type input "529855"
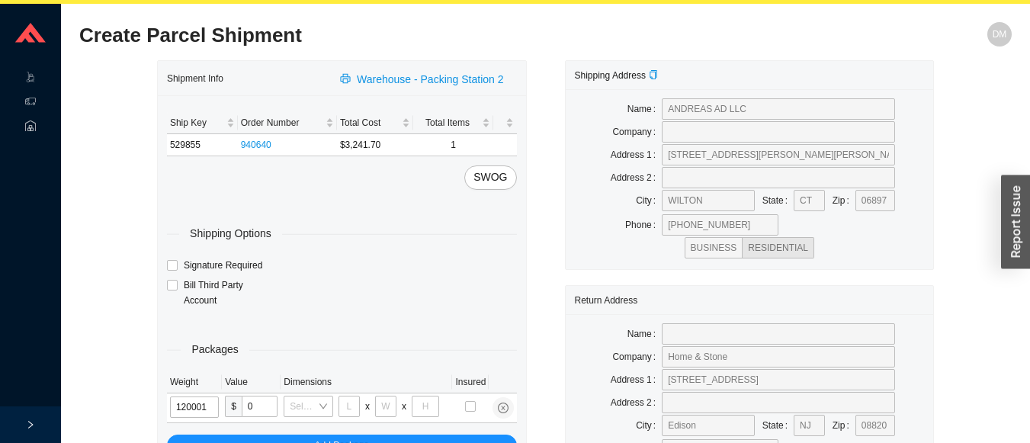
type input "12"
type input "18"
type input "5"
type input "36"
type input "12"
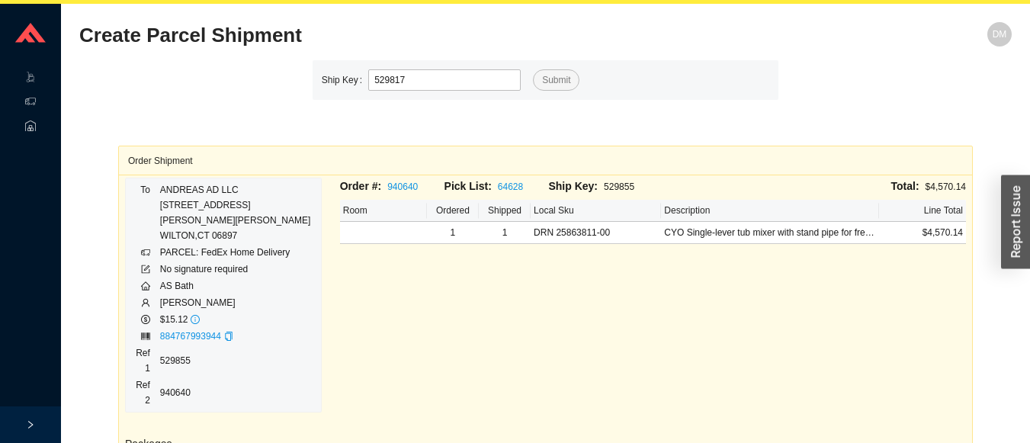
type input "529817"
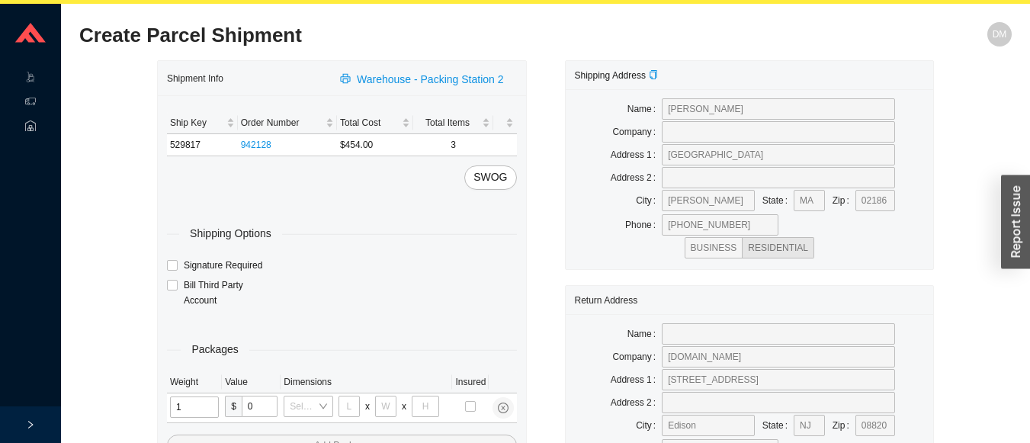
type input "10"
type input "30"
type input "24"
type input "12"
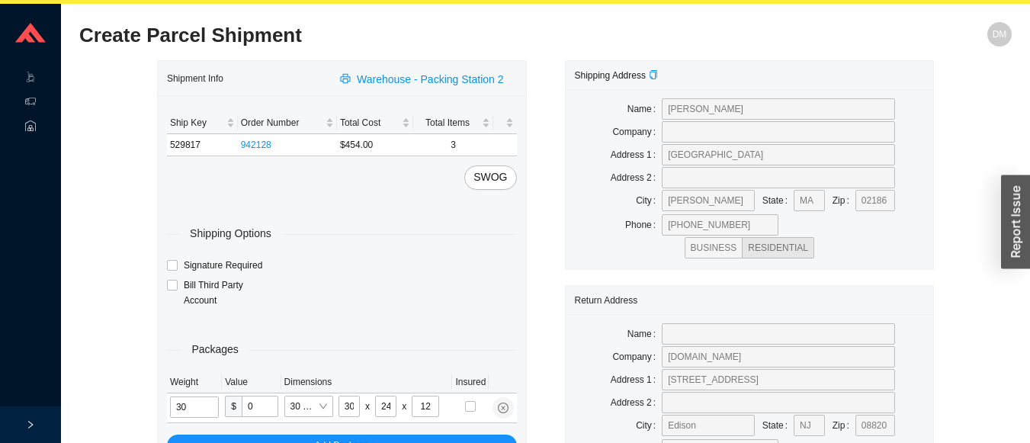
type input "30"
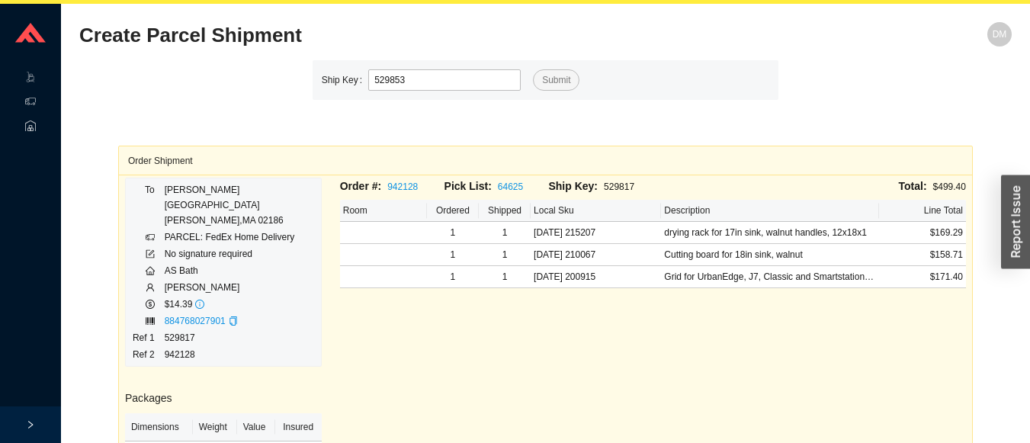
type input "529853"
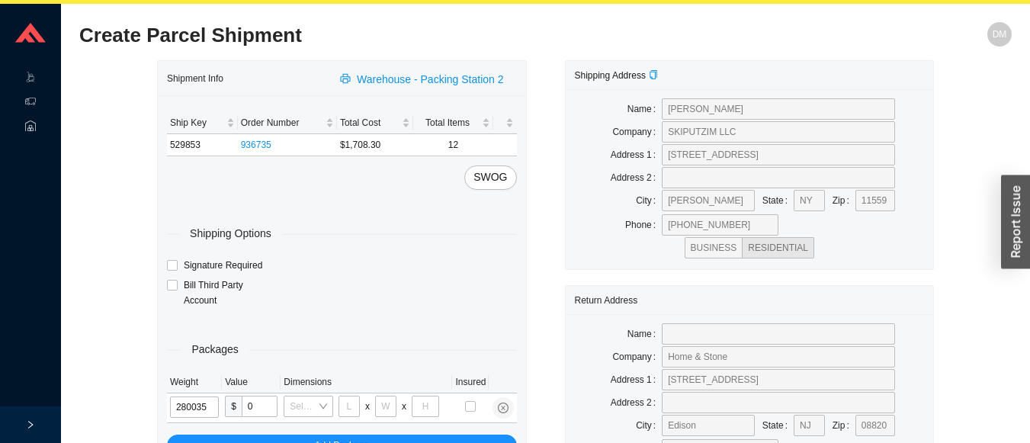
type input "28"
type input "30"
type input "15"
type input "28"
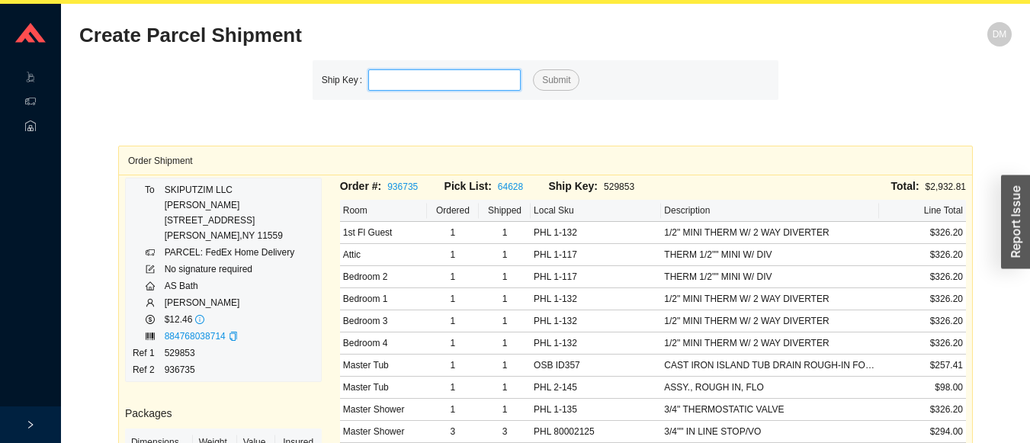
type input "1"
type input "529780"
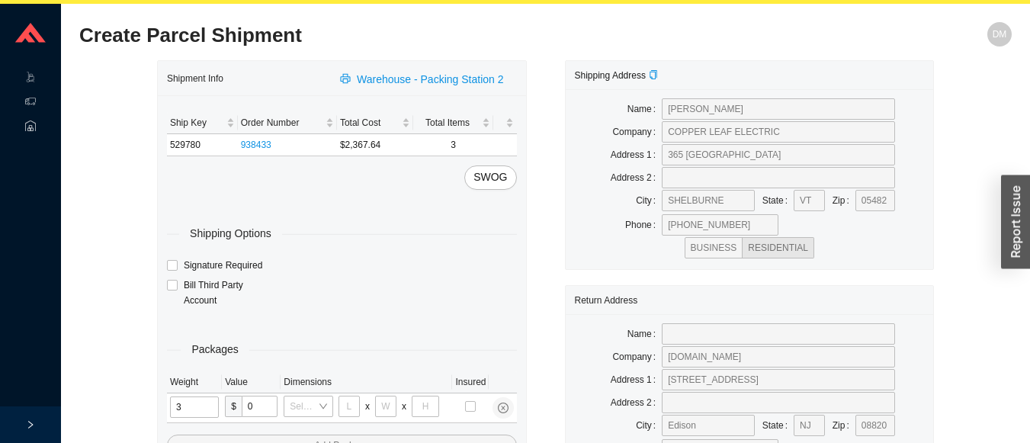
type input "30"
type input "26"
type input "20"
type input "12"
type input "23"
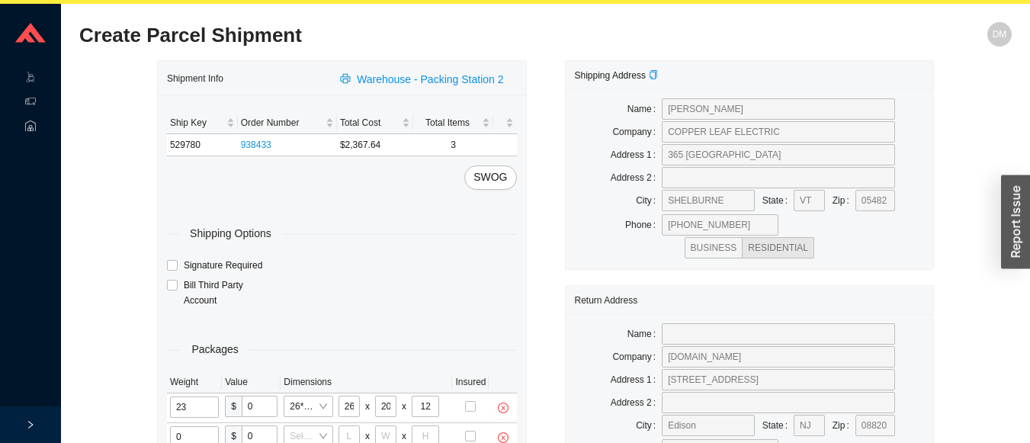
type input "1"
type input "18"
type input "5"
type input "36"
type input "16"
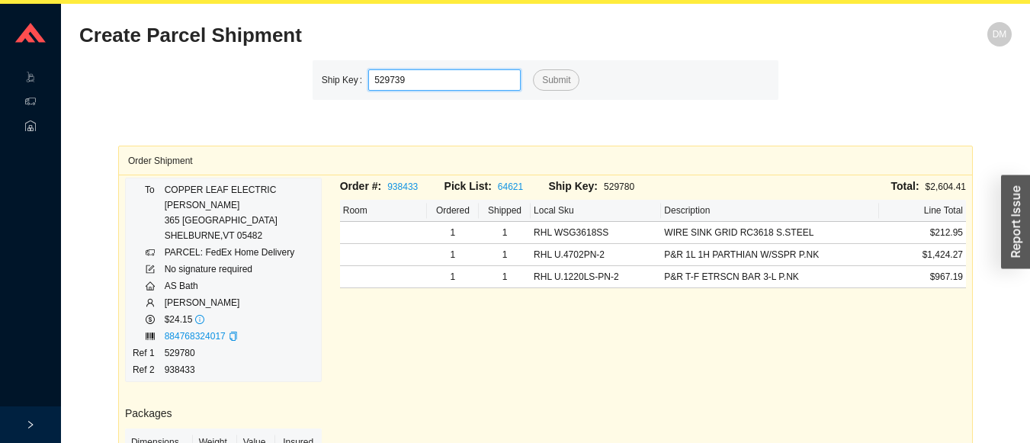
type input "529739"
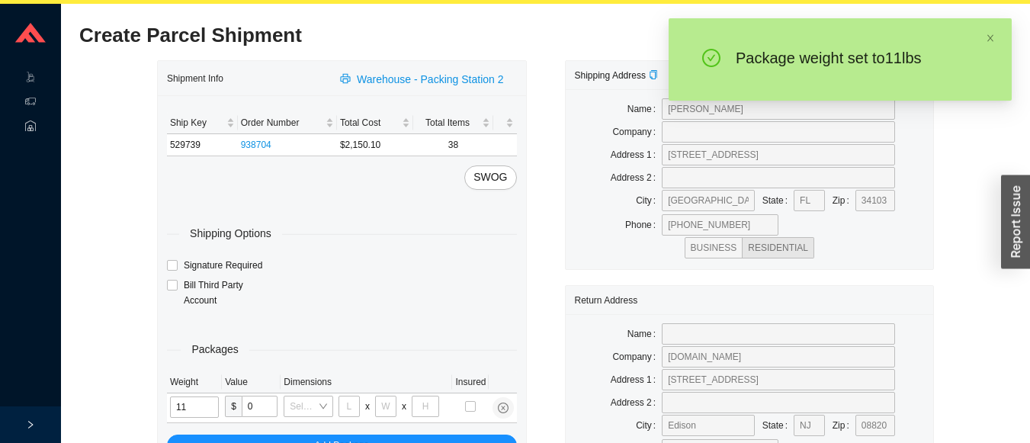
type input "1"
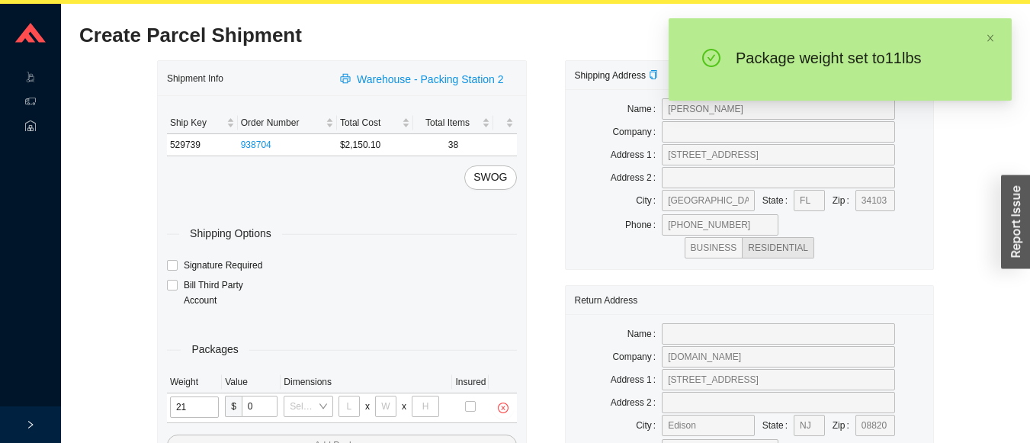
type input "21"
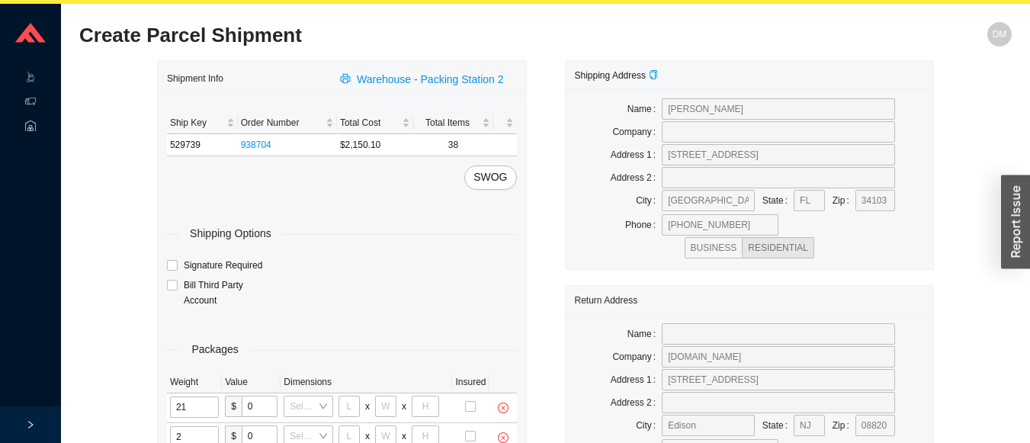
type input "21"
type input "18"
type input "12"
type input "1"
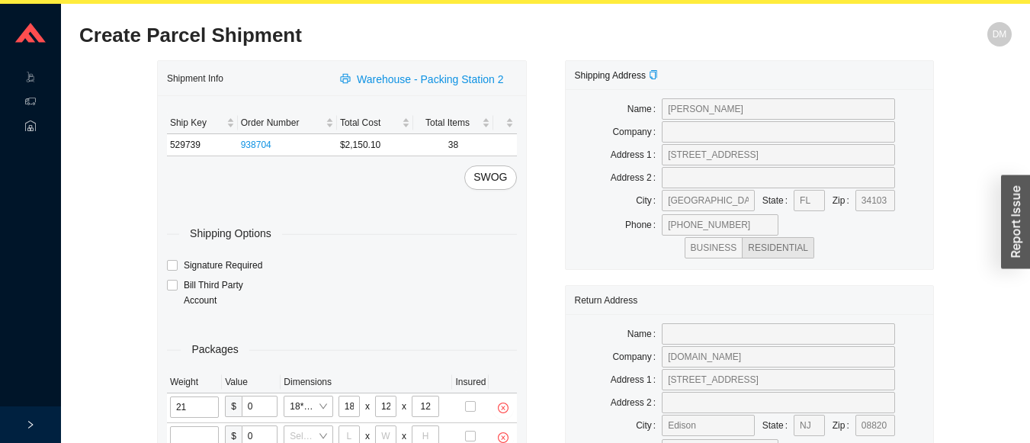
type input "21"
type input "18"
type input "12"
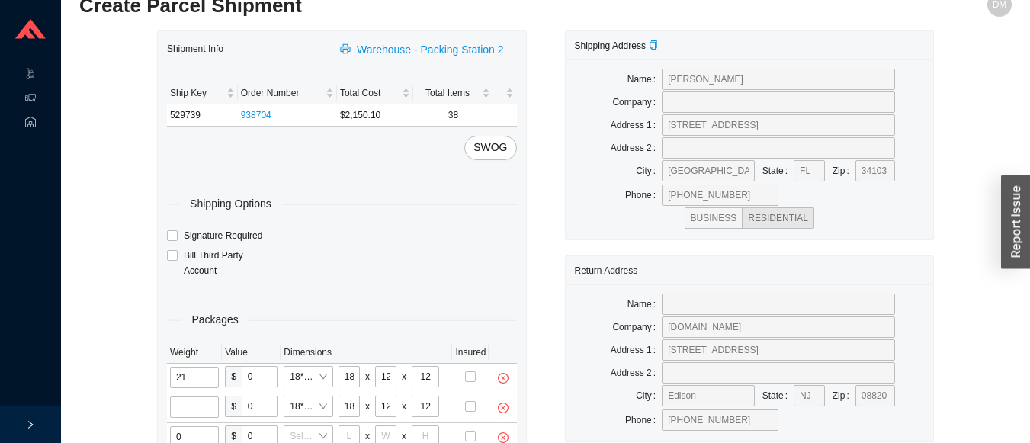
type input "1"
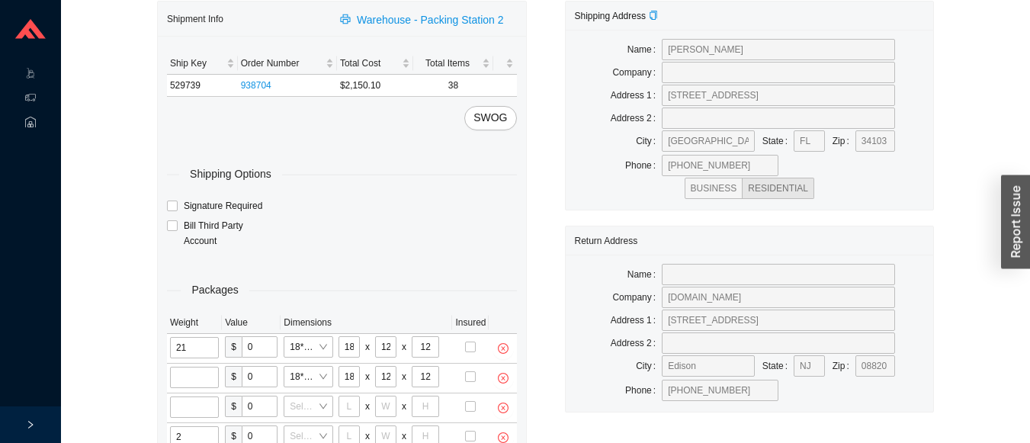
type input "21"
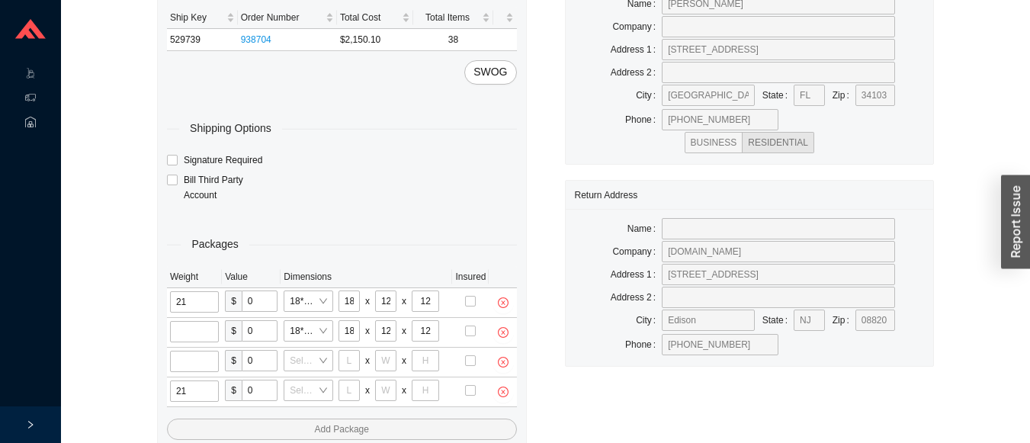
scroll to position [139, 0]
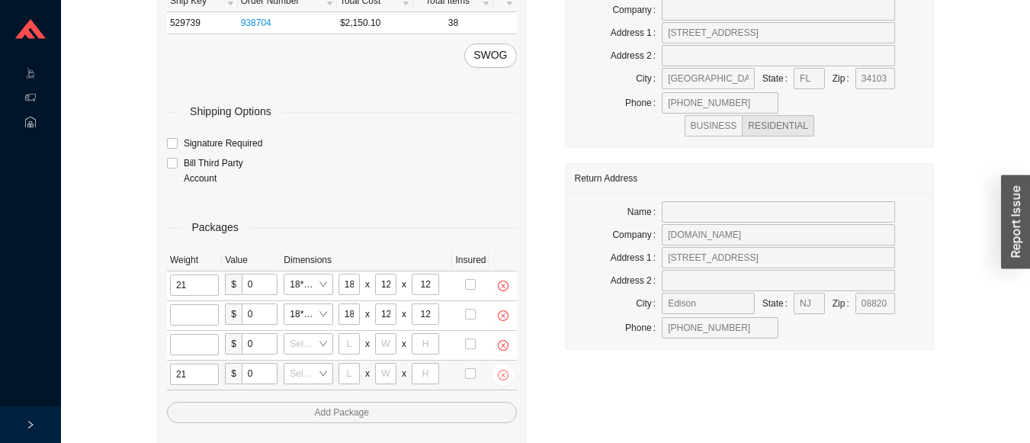
click at [498, 370] on icon "close-circle" at bounding box center [503, 375] width 11 height 11
type input "15"
type input "36"
click at [502, 345] on icon "close-circle" at bounding box center [503, 345] width 4 height 4
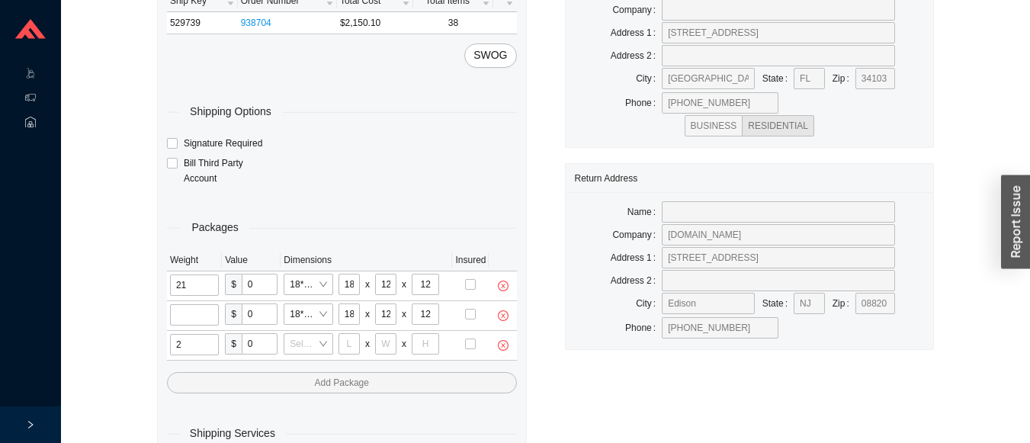
type input "21"
type input "18"
click at [188, 313] on input "tel" at bounding box center [195, 314] width 51 height 21
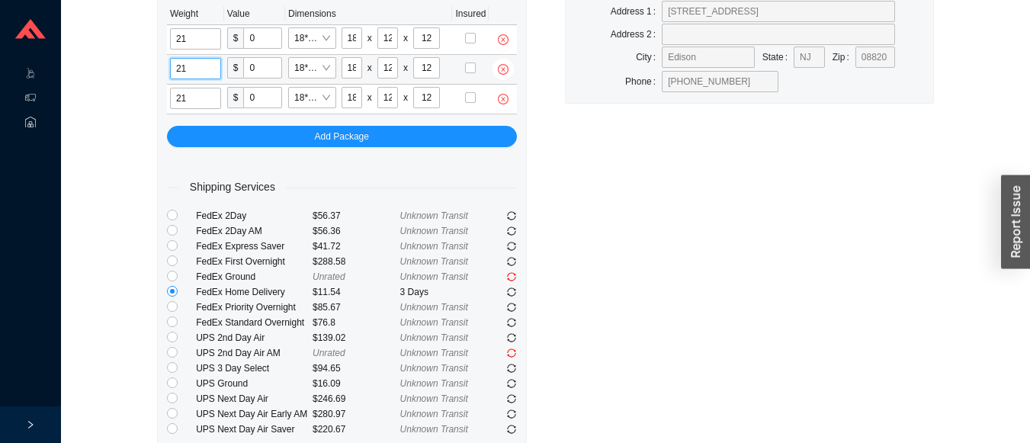
scroll to position [392, 0]
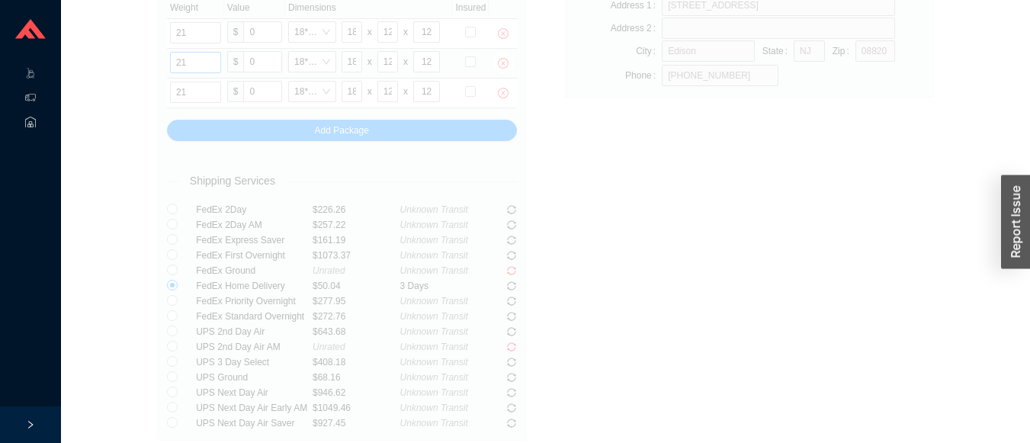
scroll to position [21, 0]
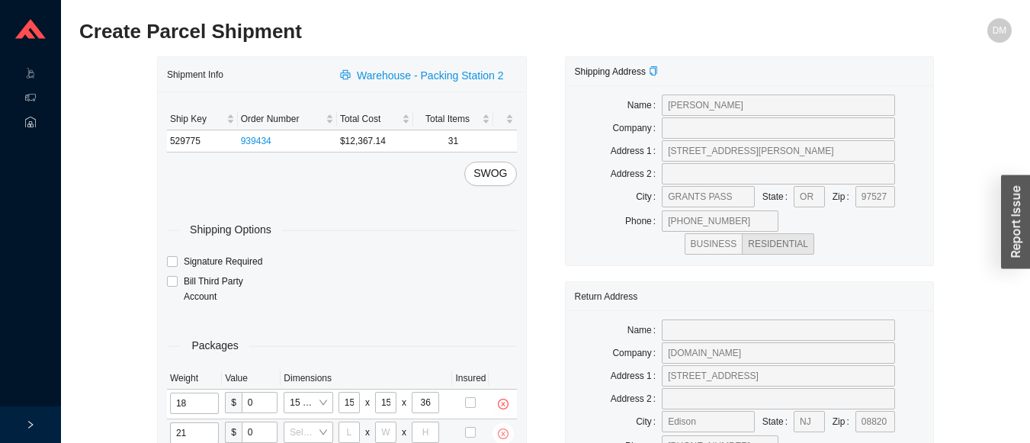
click at [505, 428] on icon "close-circle" at bounding box center [503, 433] width 11 height 11
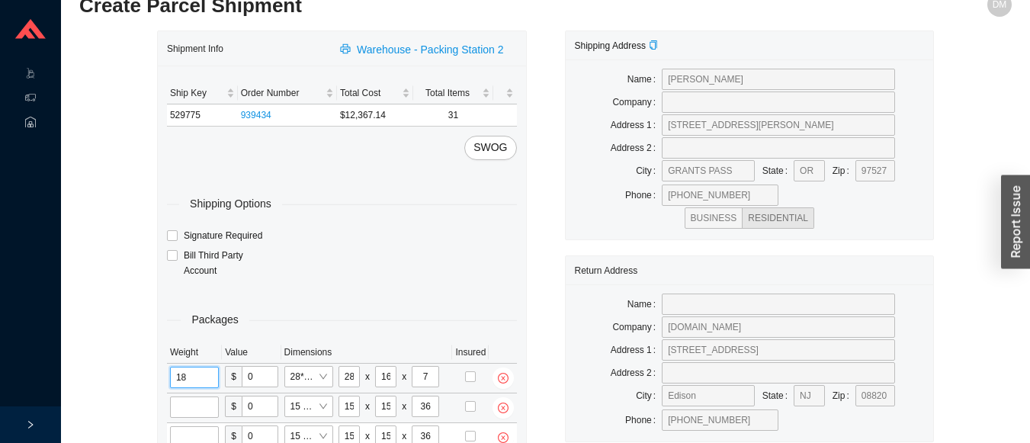
click at [181, 384] on input "18" at bounding box center [194, 377] width 49 height 21
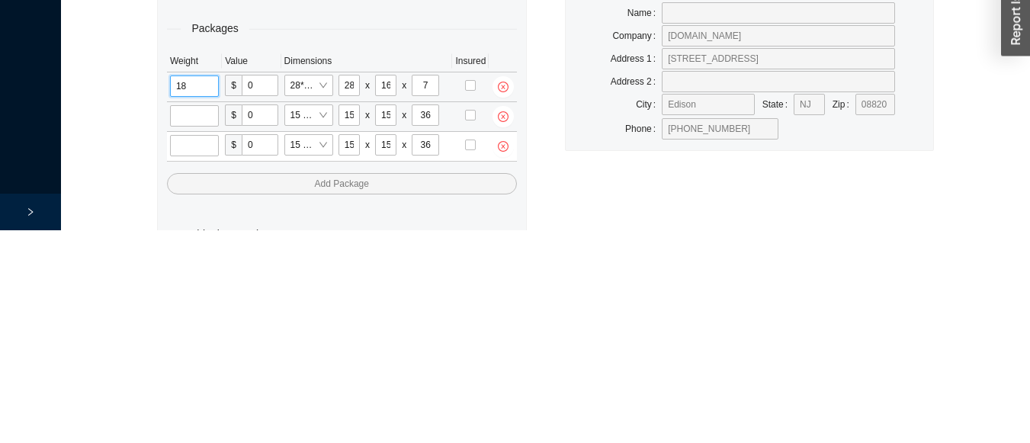
scroll to position [136, 0]
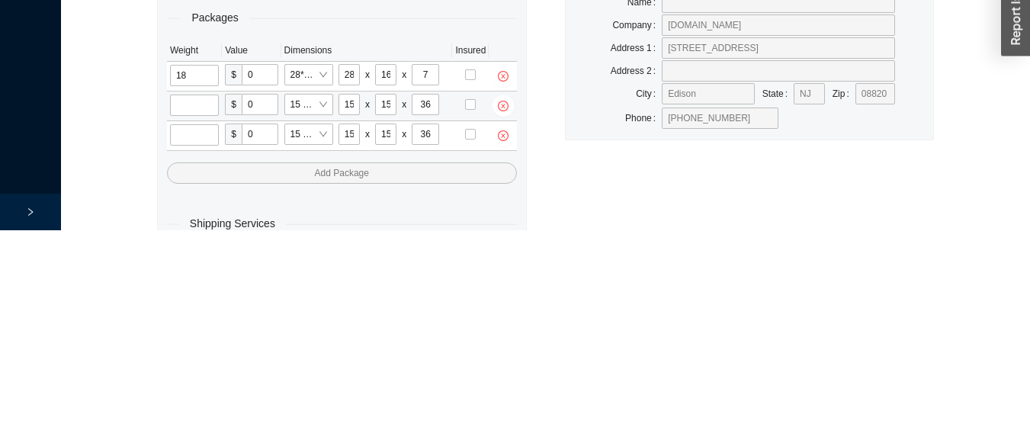
click at [575, 353] on div "Return Address Name Company QualityBath.com Address 1 39 Progress St Address 2 …" at bounding box center [750, 259] width 370 height 187
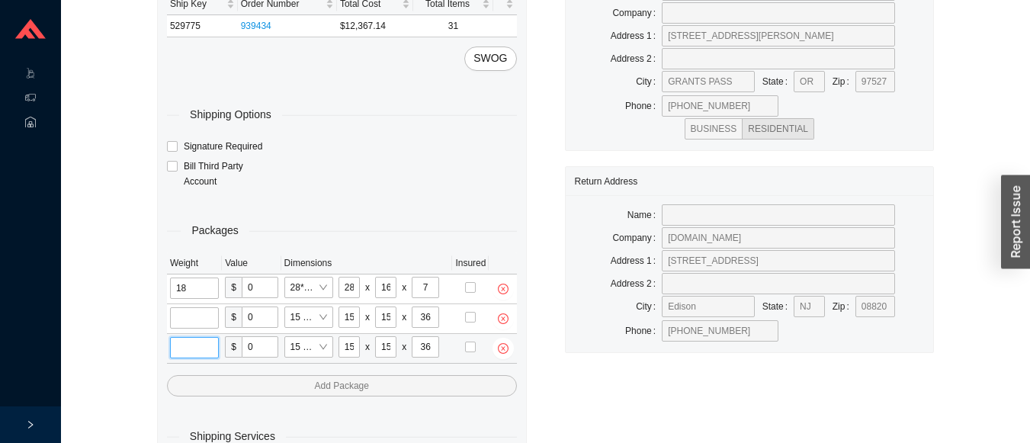
click at [204, 341] on input "tel" at bounding box center [194, 347] width 49 height 21
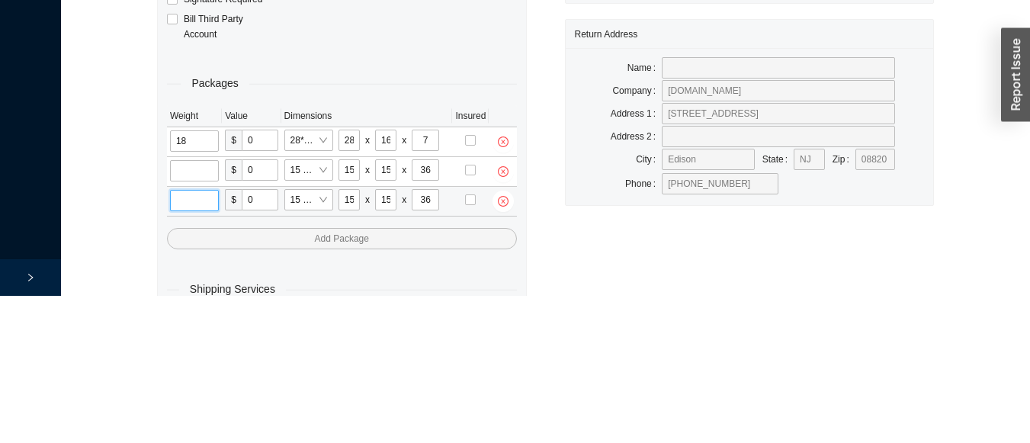
scroll to position [155, 0]
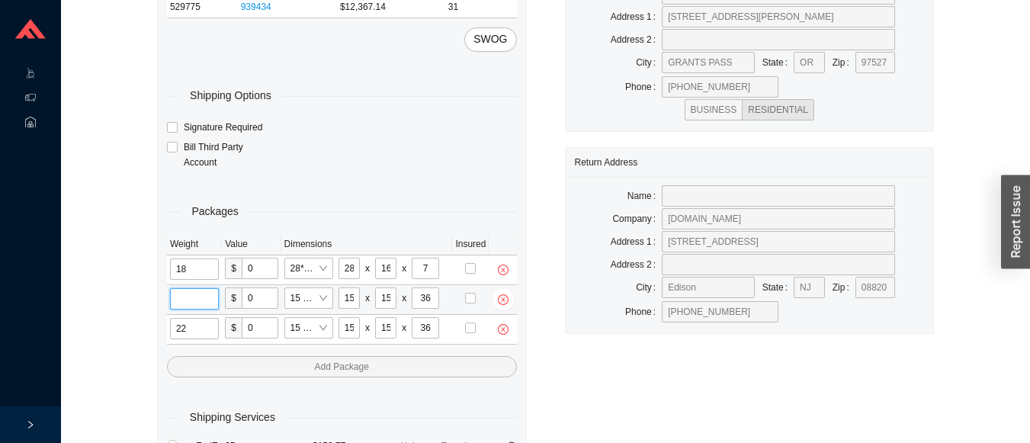
click at [184, 301] on input "tel" at bounding box center [194, 298] width 49 height 21
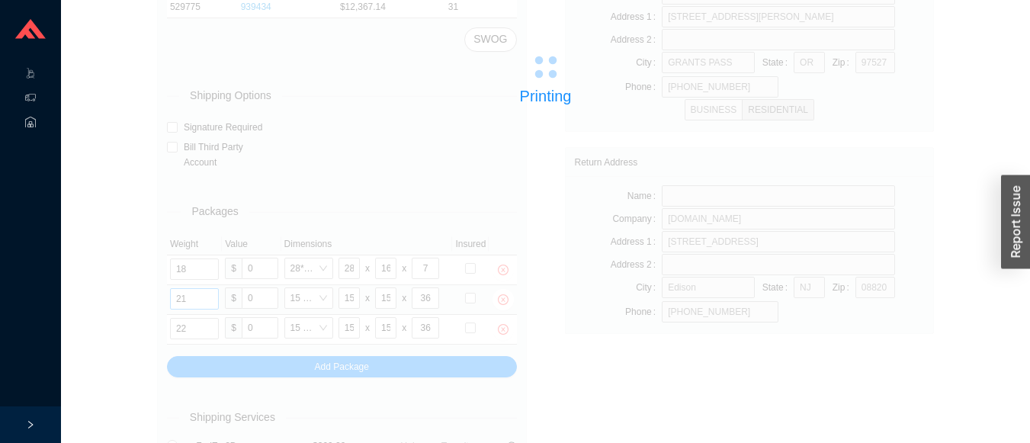
scroll to position [21, 0]
